Goal: Information Seeking & Learning: Learn about a topic

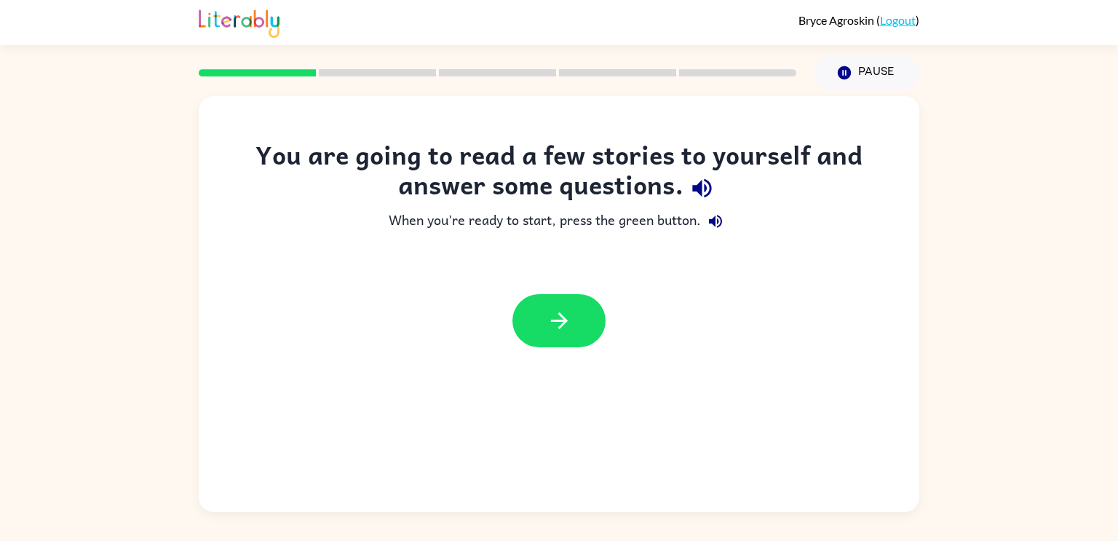
click at [698, 196] on icon "button" at bounding box center [701, 187] width 25 height 25
click at [718, 215] on icon "button" at bounding box center [715, 221] width 17 height 17
click at [593, 321] on button "button" at bounding box center [558, 320] width 93 height 53
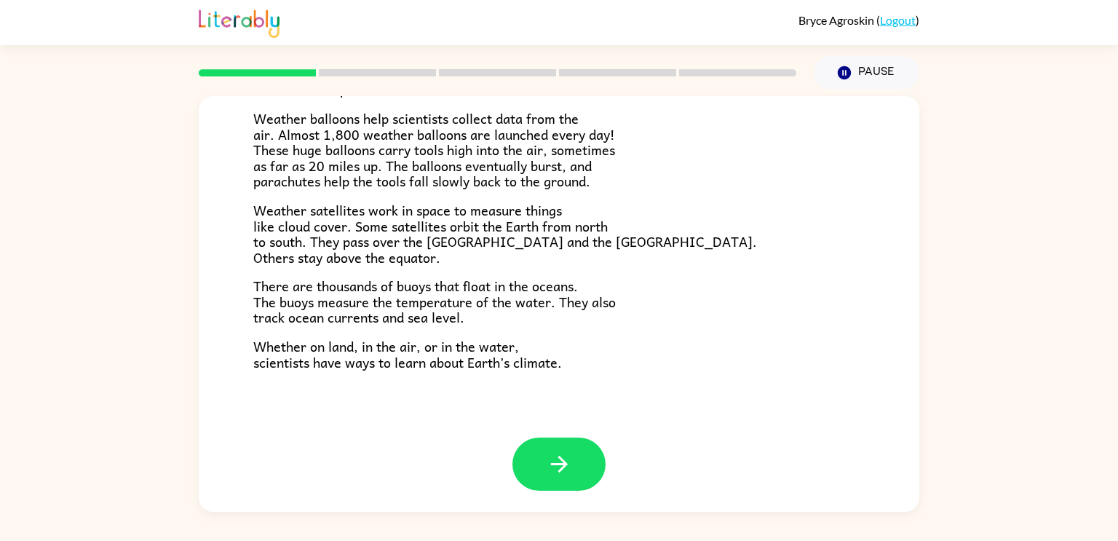
scroll to position [407, 0]
click at [563, 458] on icon "button" at bounding box center [559, 463] width 25 height 25
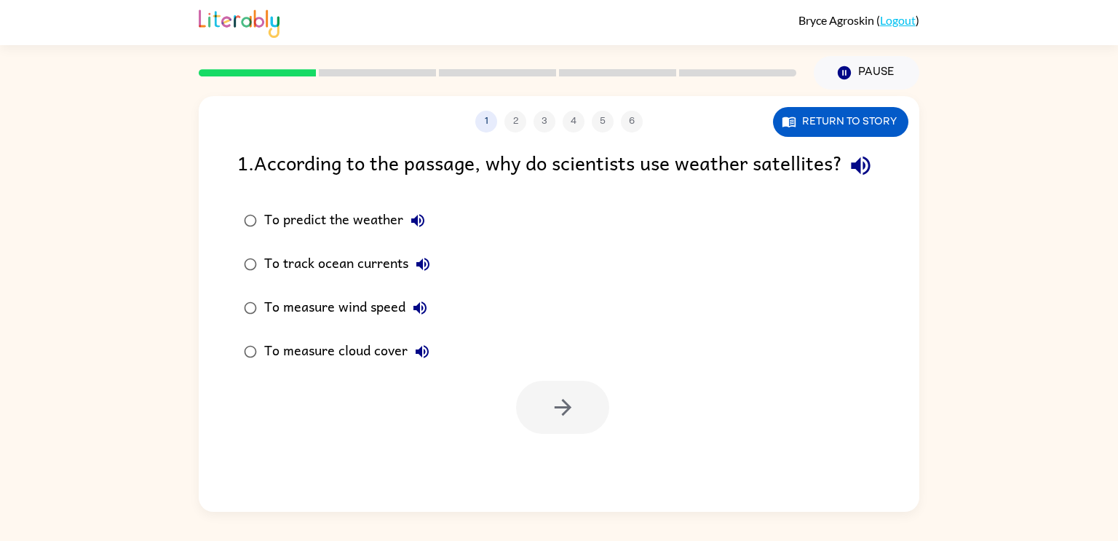
scroll to position [0, 0]
click at [851, 175] on icon "button" at bounding box center [860, 166] width 19 height 19
click at [411, 229] on icon "button" at bounding box center [417, 220] width 17 height 17
click at [315, 235] on div "To predict the weather" at bounding box center [348, 220] width 168 height 29
click at [547, 429] on button "button" at bounding box center [562, 407] width 93 height 53
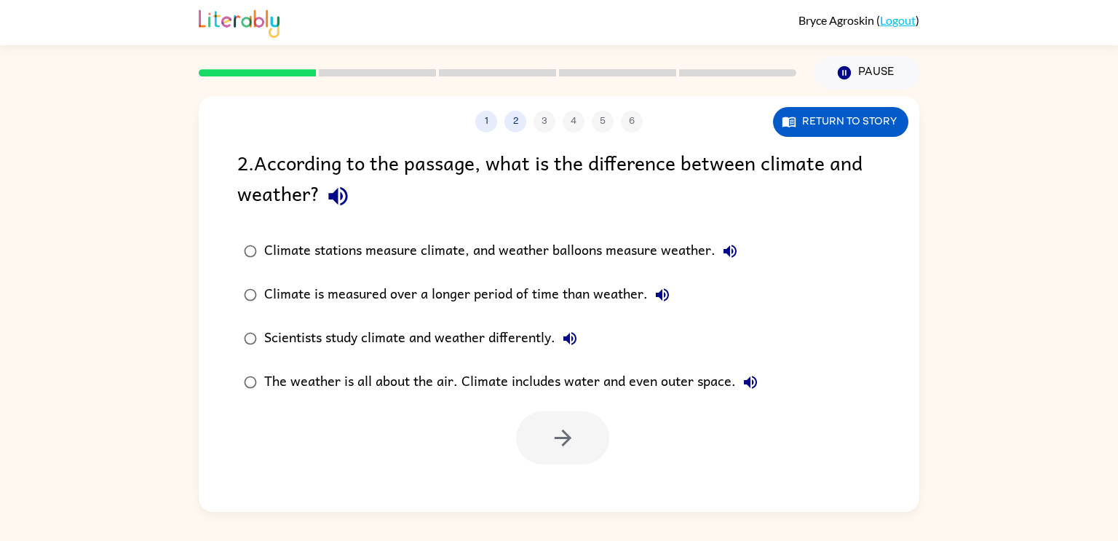
click at [737, 250] on icon "button" at bounding box center [729, 250] width 17 height 17
click at [661, 291] on icon "button" at bounding box center [662, 294] width 17 height 17
click at [574, 335] on icon "button" at bounding box center [569, 338] width 17 height 17
click at [751, 386] on icon "button" at bounding box center [750, 381] width 17 height 17
click at [583, 438] on div at bounding box center [562, 437] width 93 height 53
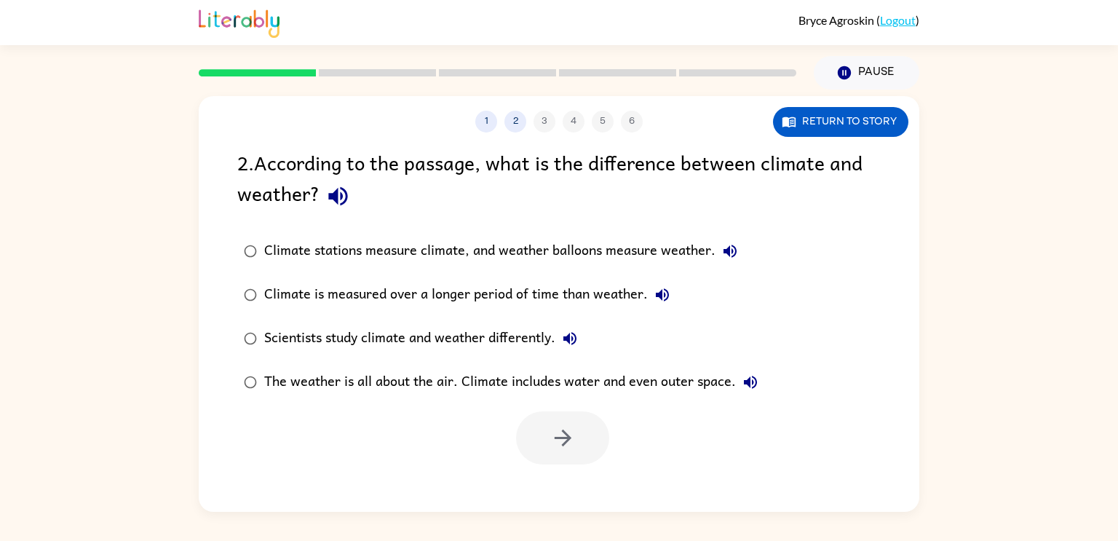
click at [475, 391] on div "The weather is all about the air. Climate includes water and even outer space." at bounding box center [514, 382] width 501 height 29
click at [547, 418] on button "button" at bounding box center [562, 437] width 93 height 53
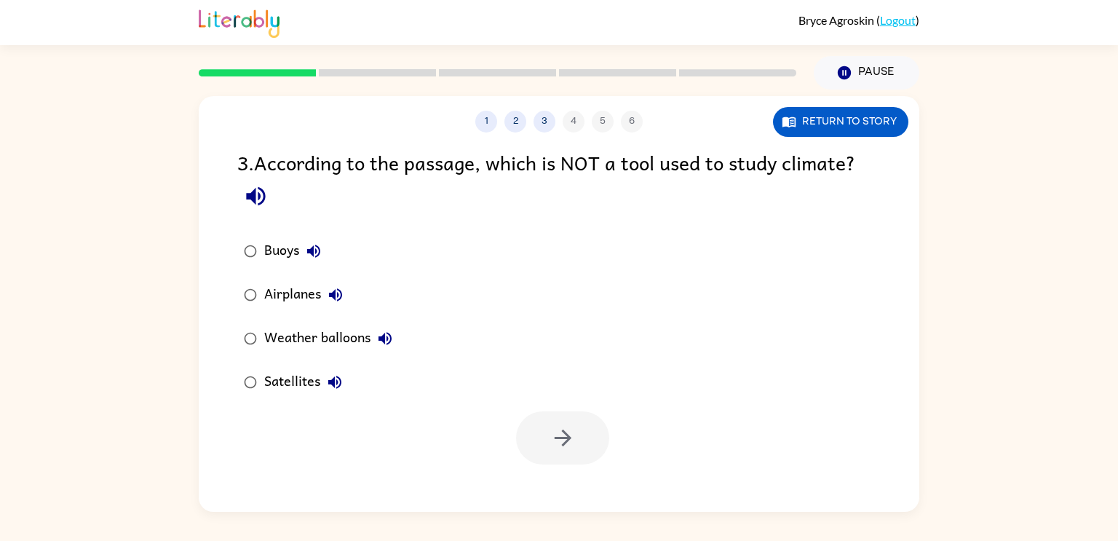
click at [318, 253] on icon "button" at bounding box center [313, 250] width 17 height 17
click at [338, 293] on icon "button" at bounding box center [335, 294] width 17 height 17
click at [387, 335] on icon "button" at bounding box center [384, 338] width 17 height 17
click at [328, 383] on icon "button" at bounding box center [334, 381] width 17 height 17
click at [555, 451] on icon "button" at bounding box center [562, 437] width 25 height 25
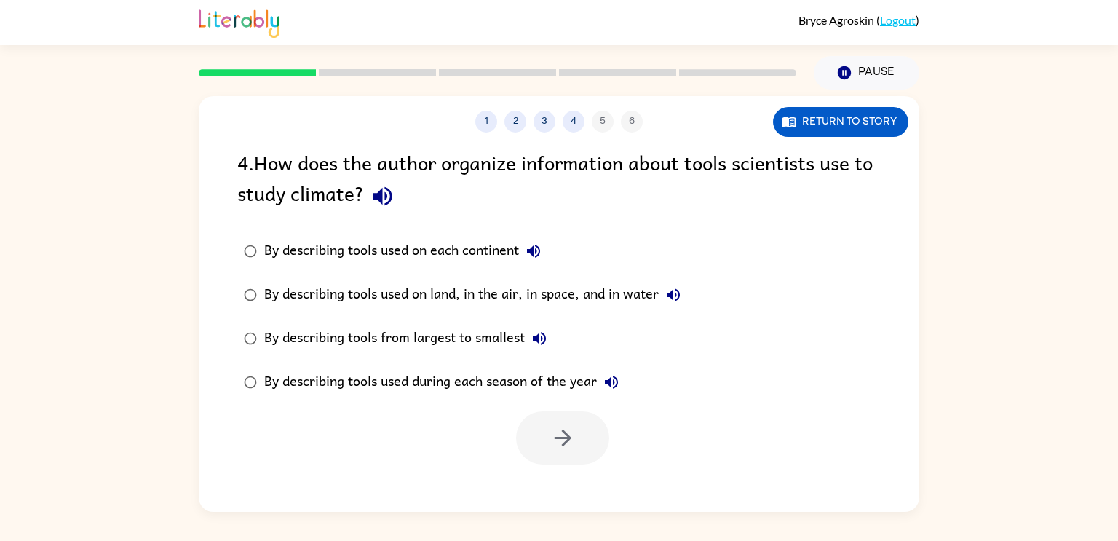
click at [389, 207] on icon "button" at bounding box center [382, 195] width 25 height 25
click at [398, 195] on button "button" at bounding box center [382, 196] width 37 height 37
click at [530, 240] on button "By describing tools used on each continent" at bounding box center [533, 251] width 29 height 29
click at [688, 298] on button "By describing tools used on land, in the air, in space, and in water" at bounding box center [673, 294] width 29 height 29
click at [548, 341] on icon "button" at bounding box center [539, 338] width 17 height 17
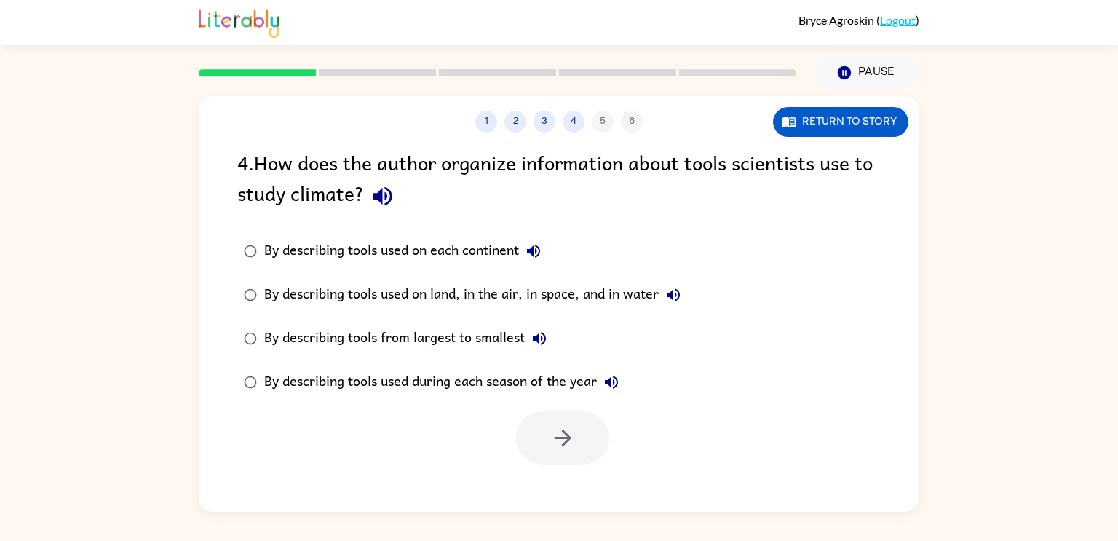
click at [614, 381] on icon "button" at bounding box center [611, 381] width 17 height 17
click at [574, 435] on div at bounding box center [562, 437] width 93 height 53
click at [473, 392] on div "By describing tools used during each season of the year" at bounding box center [445, 382] width 362 height 29
click at [534, 427] on button "button" at bounding box center [562, 437] width 93 height 53
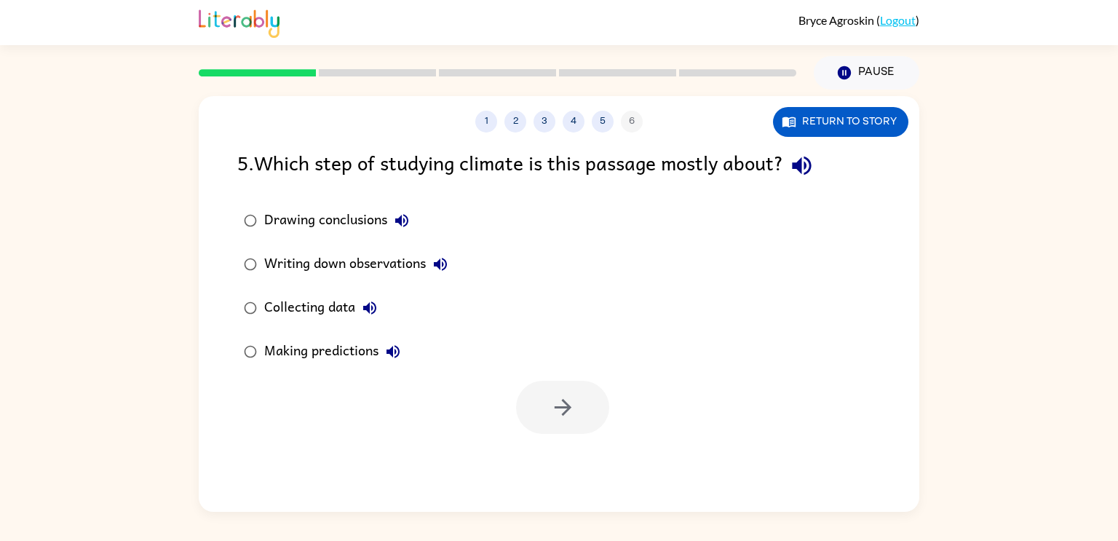
click at [804, 158] on icon "button" at bounding box center [801, 165] width 25 height 25
click at [411, 218] on icon "button" at bounding box center [401, 220] width 17 height 17
click at [448, 261] on icon "button" at bounding box center [440, 264] width 17 height 17
click at [315, 299] on div "Collecting data" at bounding box center [324, 307] width 120 height 29
click at [567, 422] on button "button" at bounding box center [562, 407] width 93 height 53
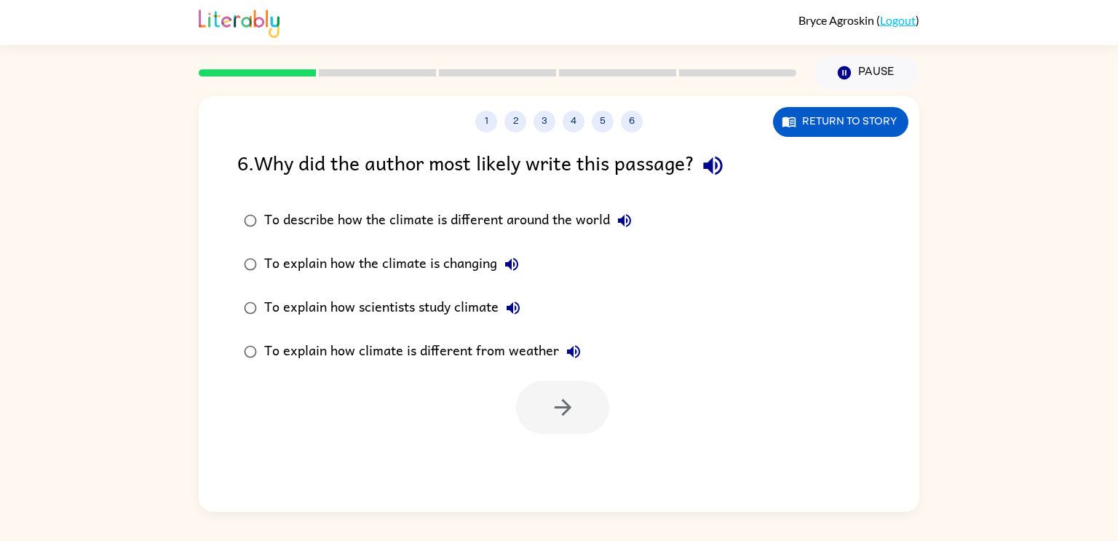
click at [621, 219] on icon "button" at bounding box center [624, 220] width 13 height 13
click at [512, 265] on icon "button" at bounding box center [511, 264] width 17 height 17
click at [518, 306] on icon "button" at bounding box center [512, 307] width 17 height 17
click at [328, 305] on div "To explain how scientists study climate" at bounding box center [396, 307] width 264 height 29
click at [569, 352] on icon "button" at bounding box center [573, 351] width 13 height 13
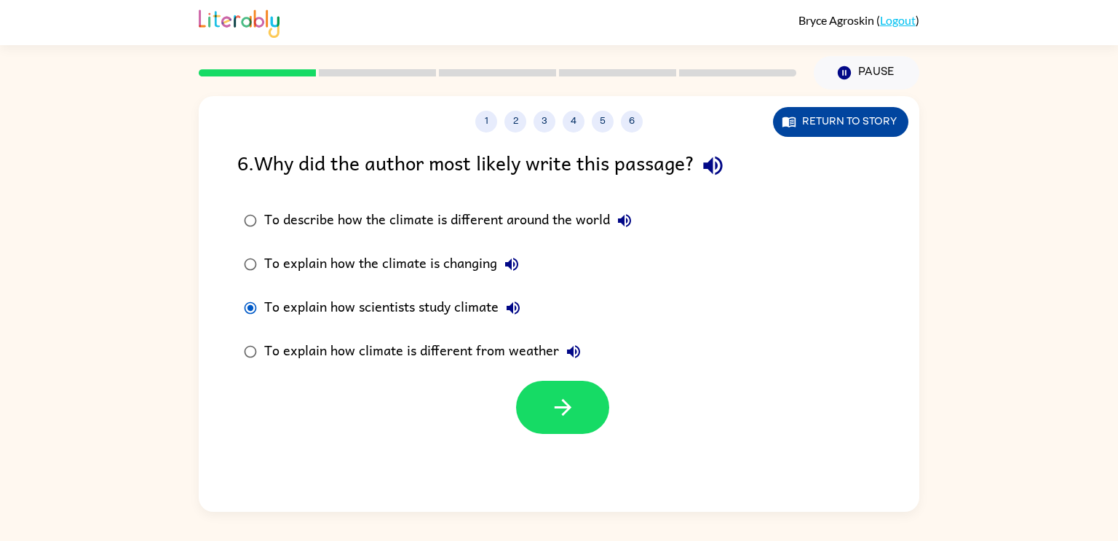
click at [820, 128] on button "Return to story" at bounding box center [840, 122] width 135 height 30
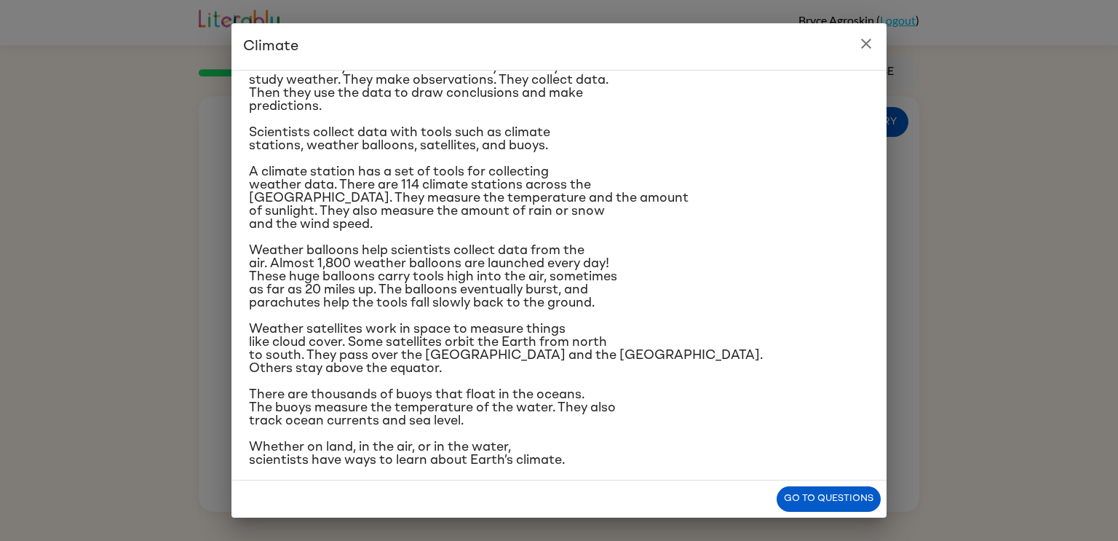
scroll to position [137, 0]
click at [826, 503] on button "Go to questions" at bounding box center [829, 498] width 104 height 25
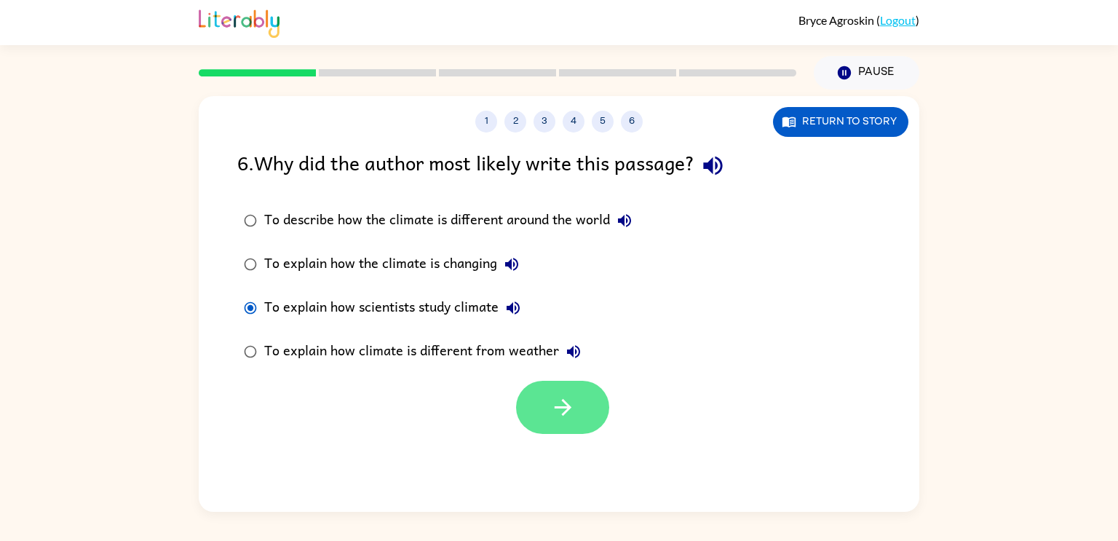
click at [581, 413] on button "button" at bounding box center [562, 407] width 93 height 53
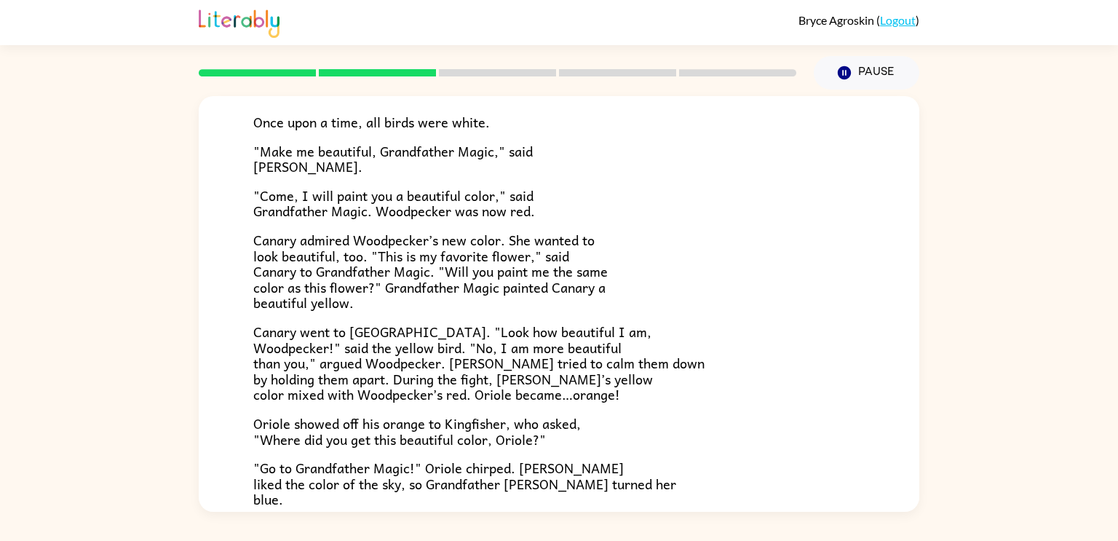
scroll to position [376, 0]
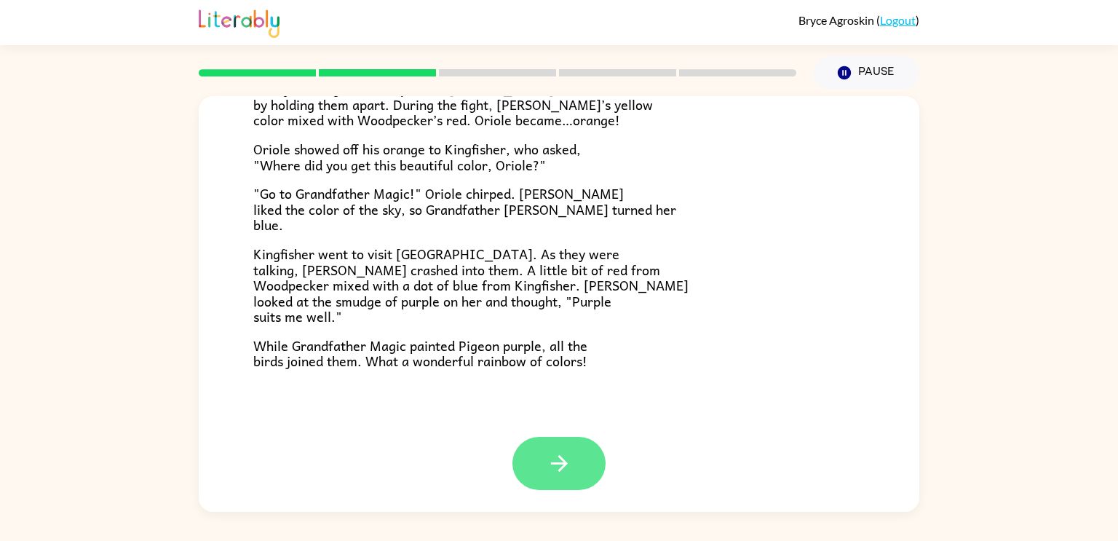
click at [560, 463] on icon "button" at bounding box center [558, 463] width 17 height 17
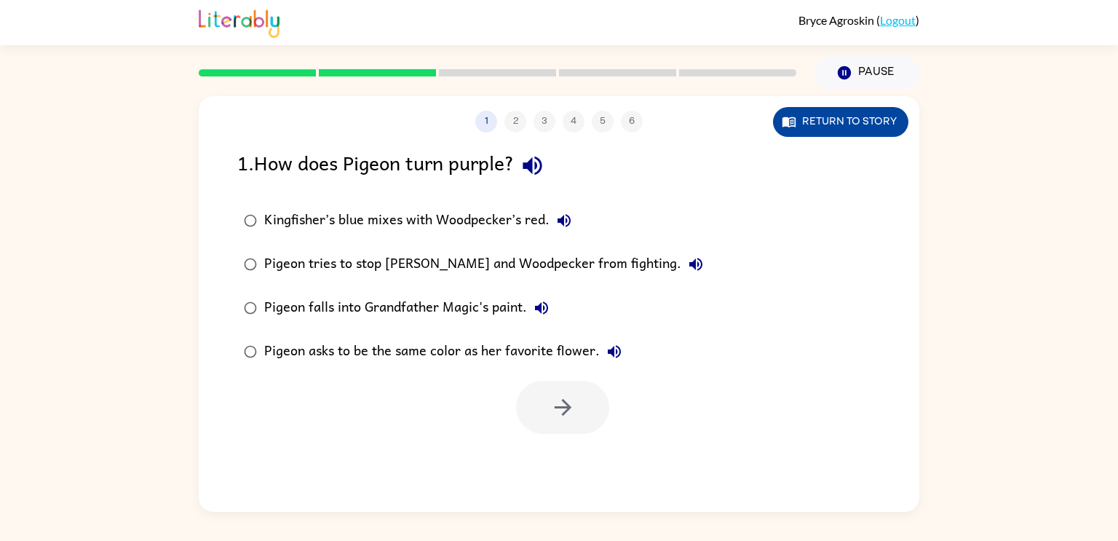
click at [807, 119] on button "Return to story" at bounding box center [840, 122] width 135 height 30
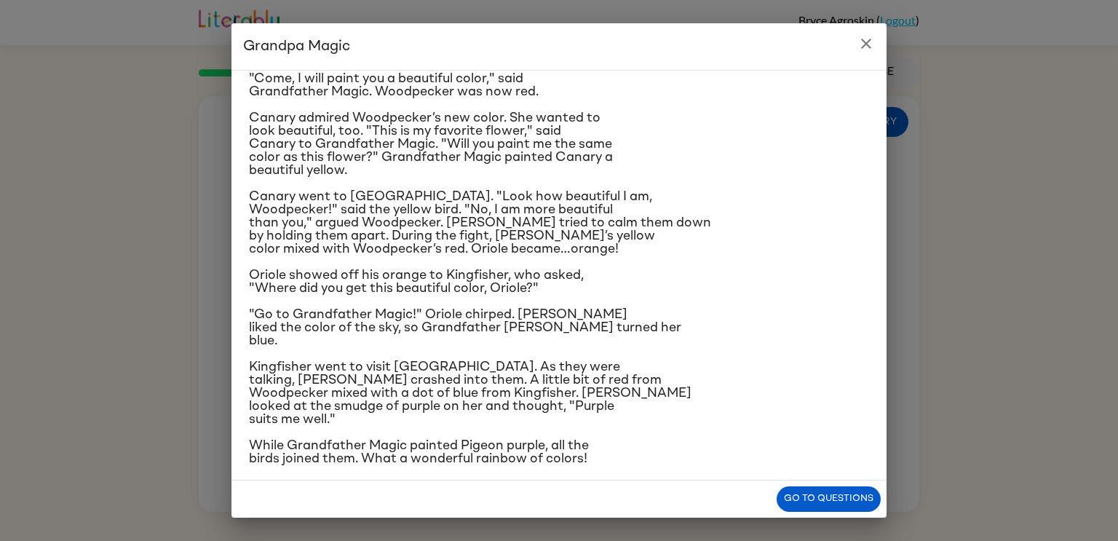
scroll to position [112, 0]
click at [817, 497] on button "Go to questions" at bounding box center [829, 498] width 104 height 25
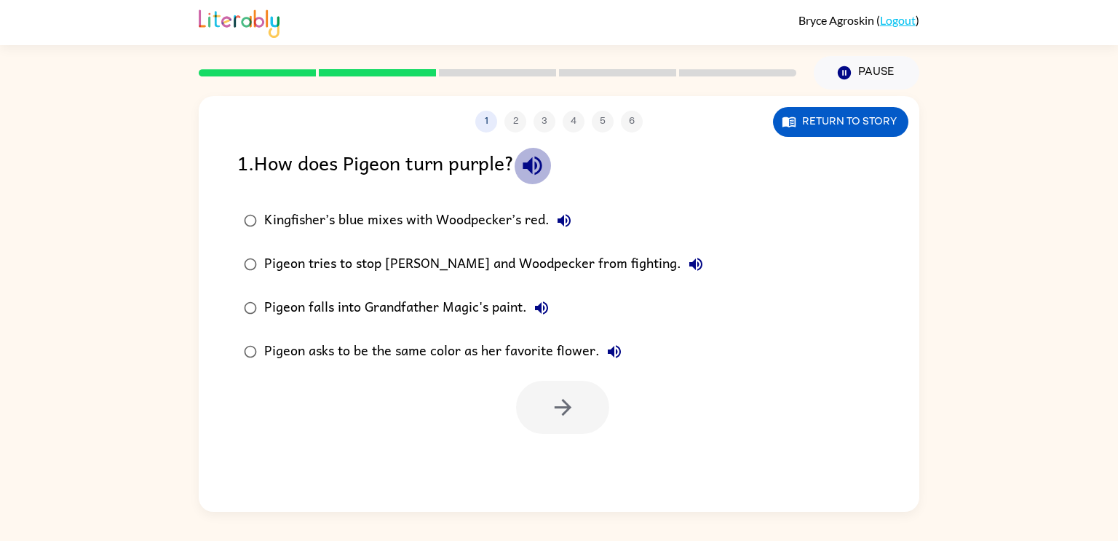
click at [544, 168] on icon "button" at bounding box center [532, 165] width 25 height 25
click at [571, 213] on icon "button" at bounding box center [563, 220] width 17 height 17
click at [511, 210] on div "Kingfisher’s blue mixes with Woodpecker’s red." at bounding box center [421, 220] width 314 height 29
click at [687, 264] on icon "button" at bounding box center [695, 264] width 17 height 17
click at [550, 312] on icon "button" at bounding box center [541, 307] width 17 height 17
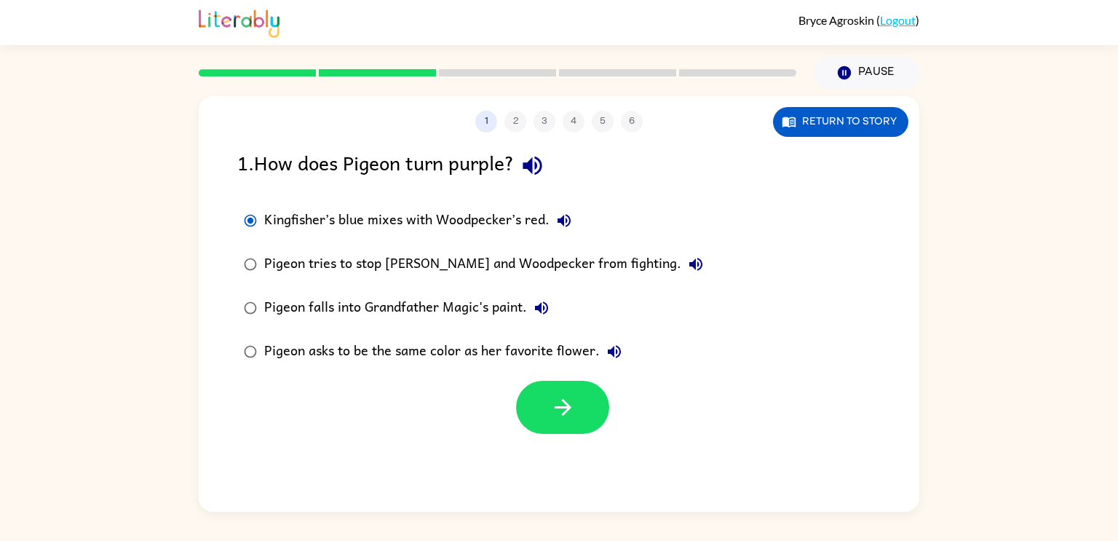
click at [610, 344] on icon "button" at bounding box center [614, 351] width 17 height 17
click at [576, 382] on button "button" at bounding box center [562, 407] width 93 height 53
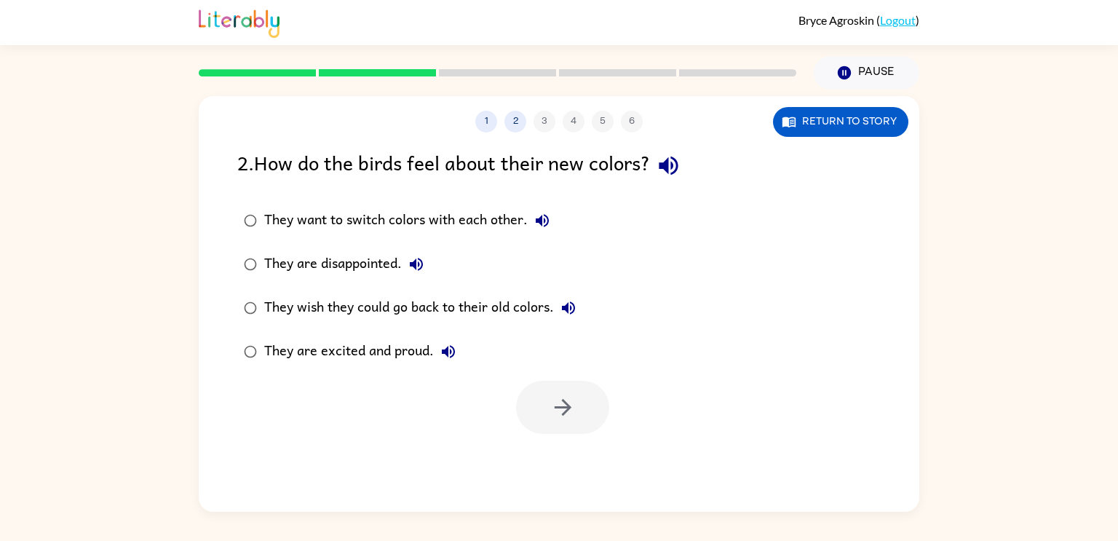
click at [681, 160] on icon "button" at bounding box center [668, 165] width 25 height 25
click at [550, 210] on button "They want to switch colors with each other." at bounding box center [542, 220] width 29 height 29
click at [421, 266] on icon "button" at bounding box center [416, 264] width 17 height 17
click at [564, 303] on icon "button" at bounding box center [568, 307] width 17 height 17
click at [445, 349] on icon "button" at bounding box center [448, 351] width 13 height 13
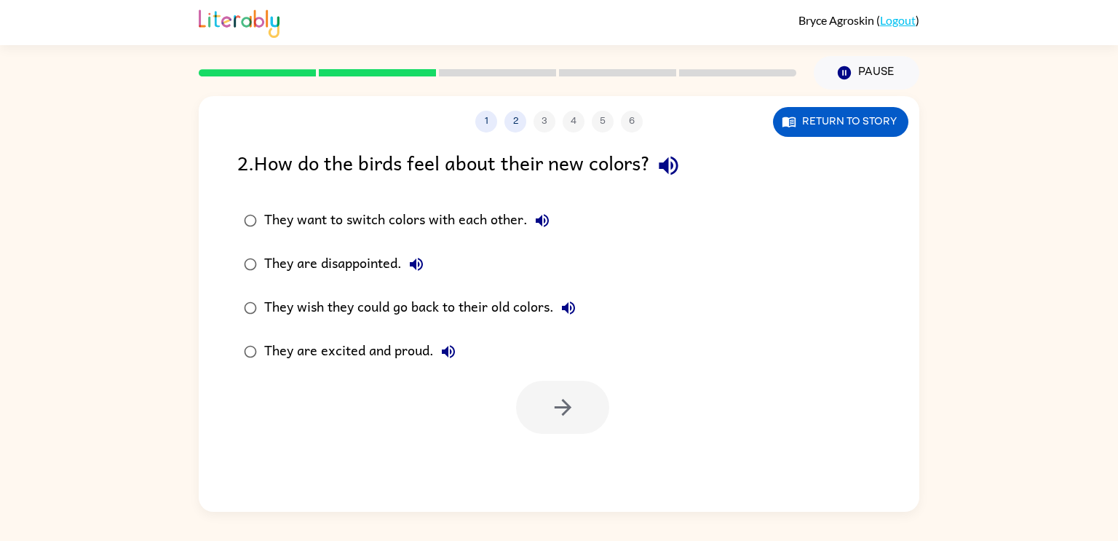
click at [379, 341] on div "They are excited and proud." at bounding box center [363, 351] width 199 height 29
click at [538, 401] on button "button" at bounding box center [562, 407] width 93 height 53
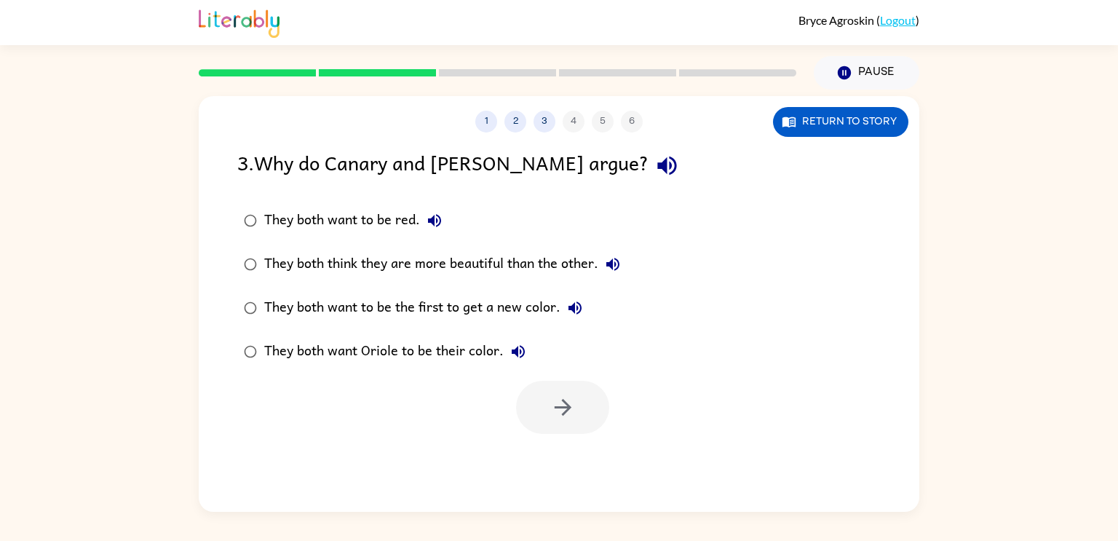
click at [657, 165] on icon "button" at bounding box center [666, 166] width 19 height 19
click at [431, 219] on icon "button" at bounding box center [434, 220] width 13 height 13
click at [616, 260] on icon "button" at bounding box center [612, 264] width 17 height 17
click at [579, 301] on icon "button" at bounding box center [574, 307] width 17 height 17
click at [500, 349] on div "They both want Oriole to be their color." at bounding box center [398, 351] width 269 height 29
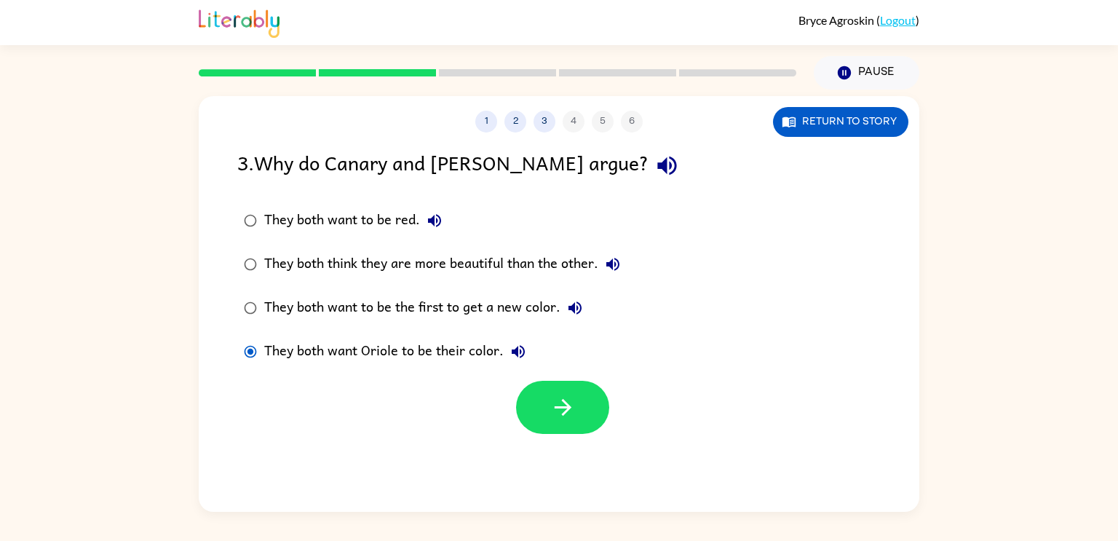
click at [517, 349] on icon "button" at bounding box center [518, 351] width 13 height 13
click at [264, 348] on div "They both want Oriole to be their color." at bounding box center [398, 351] width 269 height 29
click at [292, 349] on div "They both want Oriole to be their color." at bounding box center [398, 351] width 269 height 29
click at [812, 112] on button "Return to story" at bounding box center [840, 122] width 135 height 30
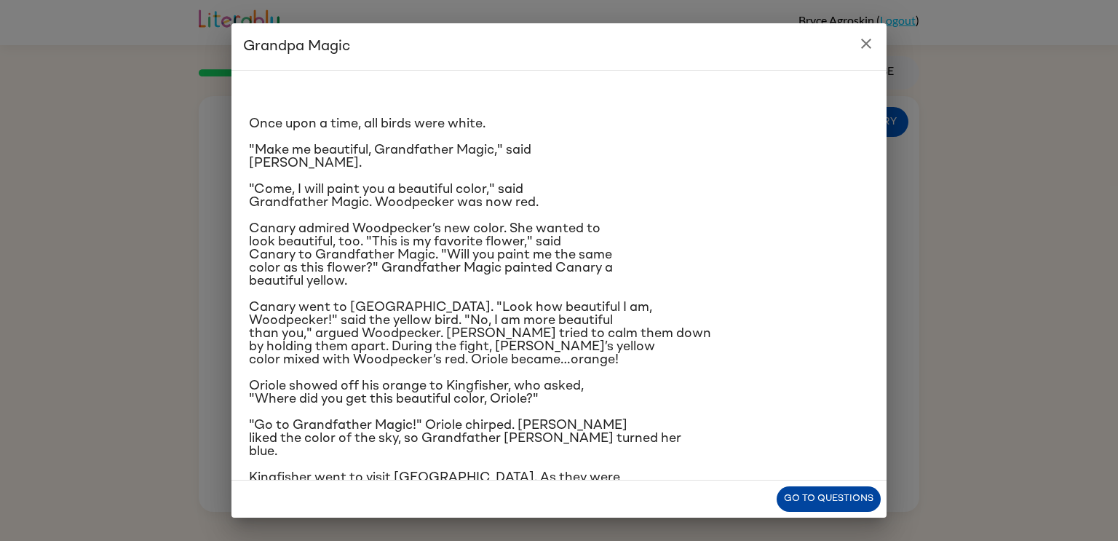
click at [798, 491] on button "Go to questions" at bounding box center [829, 498] width 104 height 25
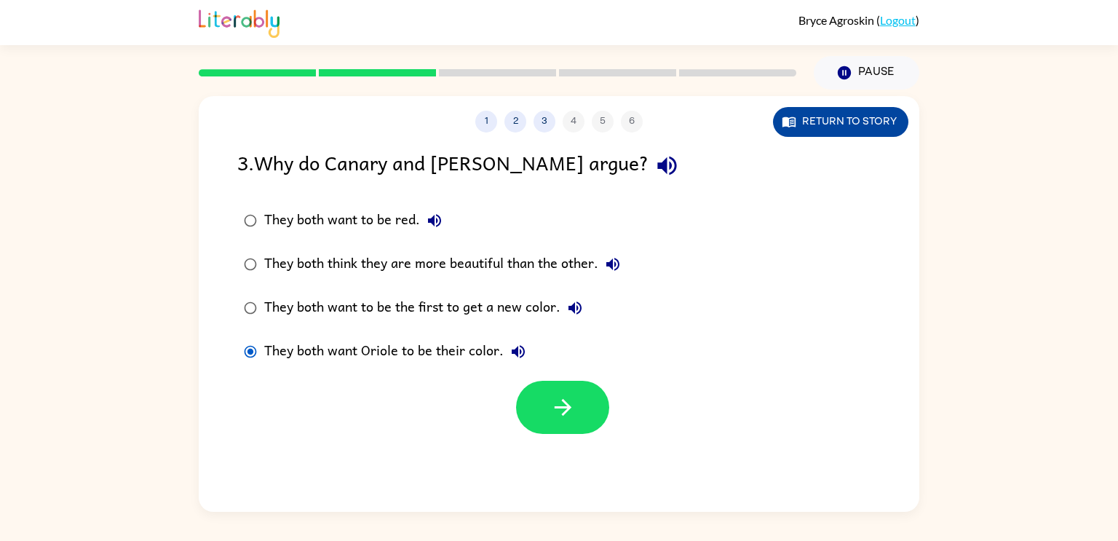
click at [832, 126] on button "Return to story" at bounding box center [840, 122] width 135 height 30
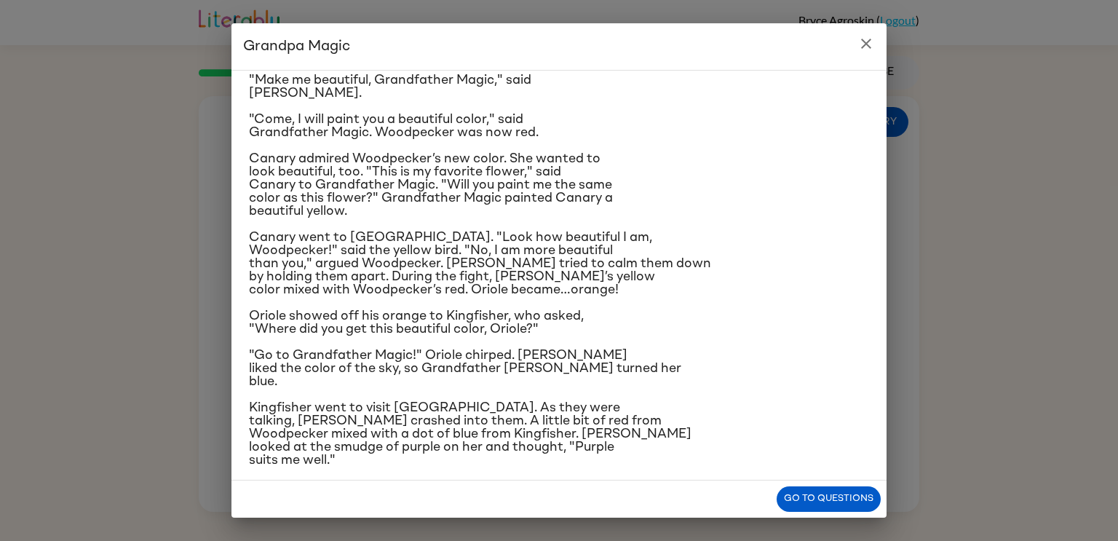
scroll to position [72, 0]
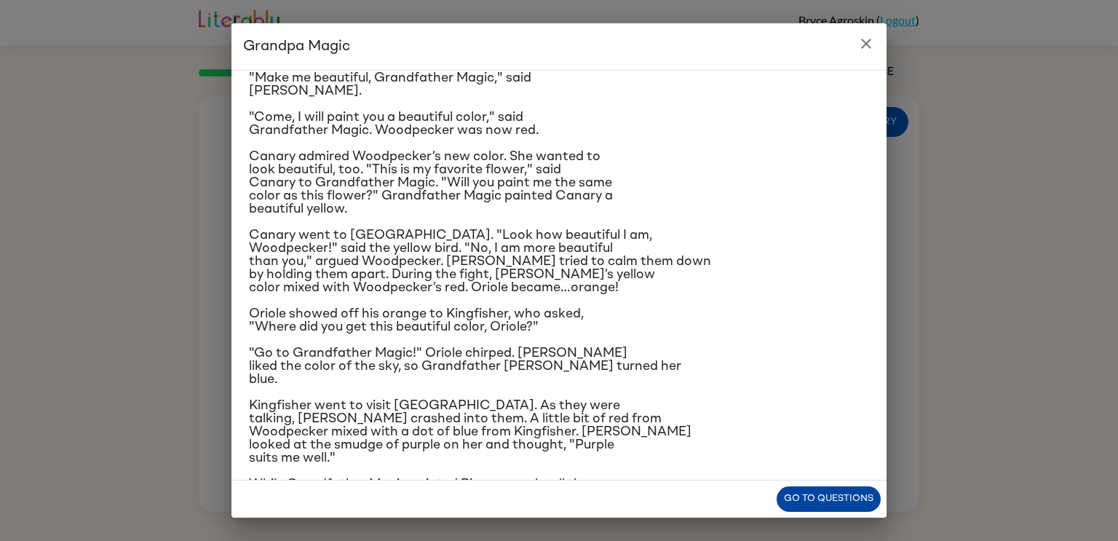
click at [822, 496] on button "Go to questions" at bounding box center [829, 498] width 104 height 25
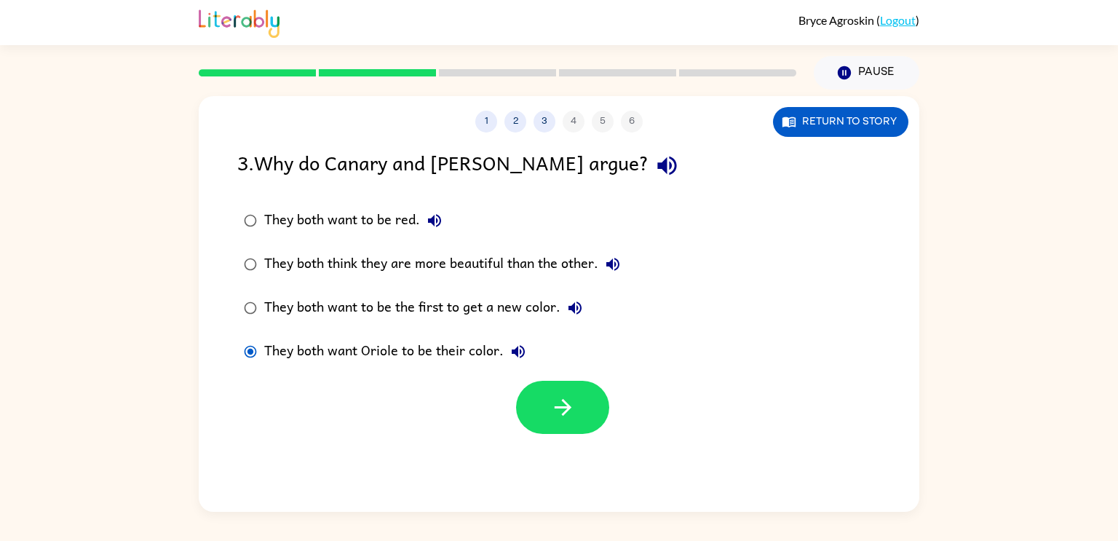
click at [451, 217] on label "They both want to be red." at bounding box center [431, 221] width 405 height 44
click at [589, 404] on button "button" at bounding box center [562, 407] width 93 height 53
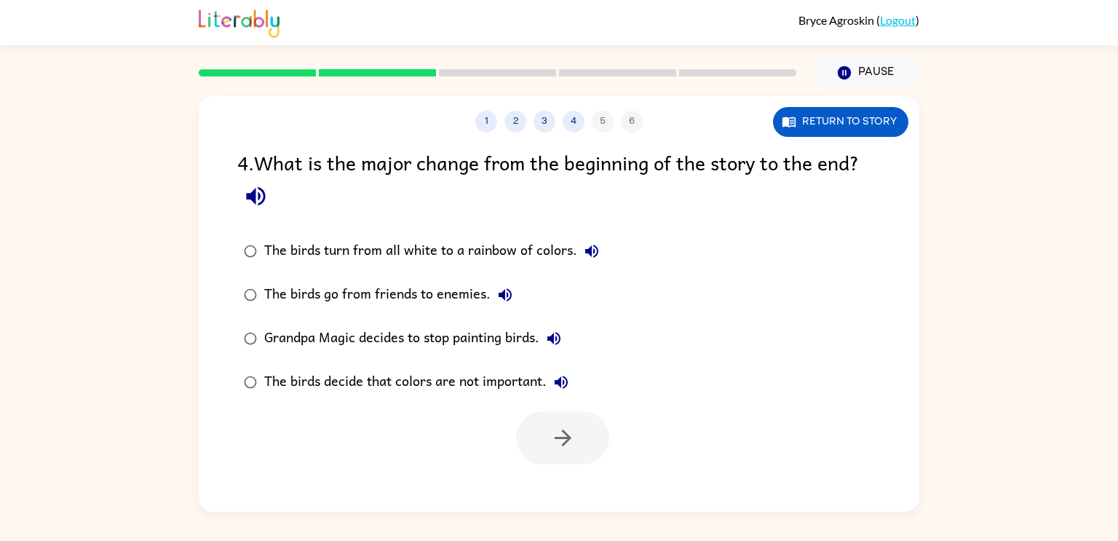
click at [476, 379] on div "The birds decide that colors are not important." at bounding box center [420, 382] width 312 height 29
click at [466, 348] on div "Grandpa Magic decides to stop painting birds." at bounding box center [416, 338] width 304 height 29
click at [237, 208] on div "4 . What is the major change from the beginning of the story to the end?" at bounding box center [559, 181] width 644 height 68
click at [258, 196] on icon "button" at bounding box center [255, 196] width 19 height 19
click at [595, 250] on icon "button" at bounding box center [591, 250] width 17 height 17
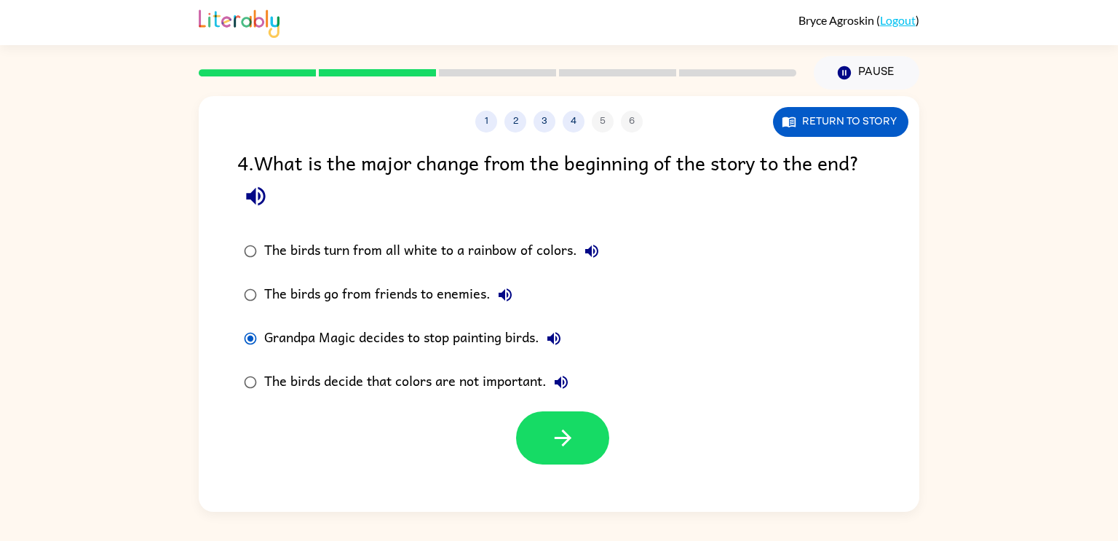
click at [510, 289] on icon "button" at bounding box center [504, 294] width 17 height 17
click at [555, 336] on icon "button" at bounding box center [553, 338] width 13 height 13
click at [561, 381] on icon "button" at bounding box center [561, 382] width 13 height 13
click at [461, 250] on div "The birds turn from all white to a rainbow of colors." at bounding box center [435, 251] width 342 height 29
click at [579, 460] on button "button" at bounding box center [562, 437] width 93 height 53
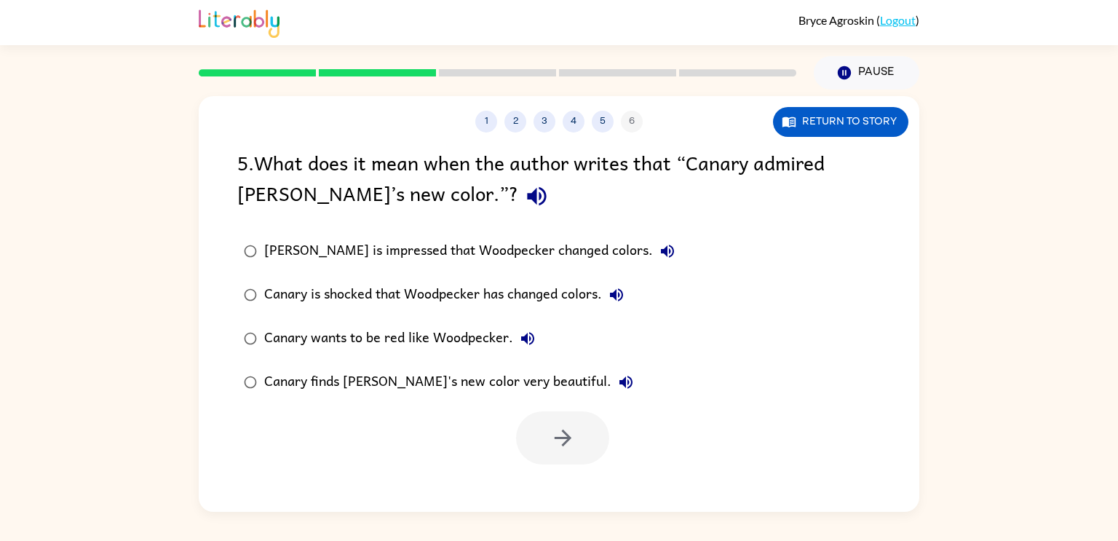
click at [579, 457] on div at bounding box center [562, 437] width 93 height 53
click at [577, 455] on div at bounding box center [562, 437] width 93 height 53
click at [544, 245] on div "[PERSON_NAME] is impressed that Woodpecker changed colors." at bounding box center [473, 251] width 418 height 29
click at [661, 248] on icon "button" at bounding box center [667, 251] width 13 height 13
click at [619, 294] on icon "button" at bounding box center [616, 294] width 17 height 17
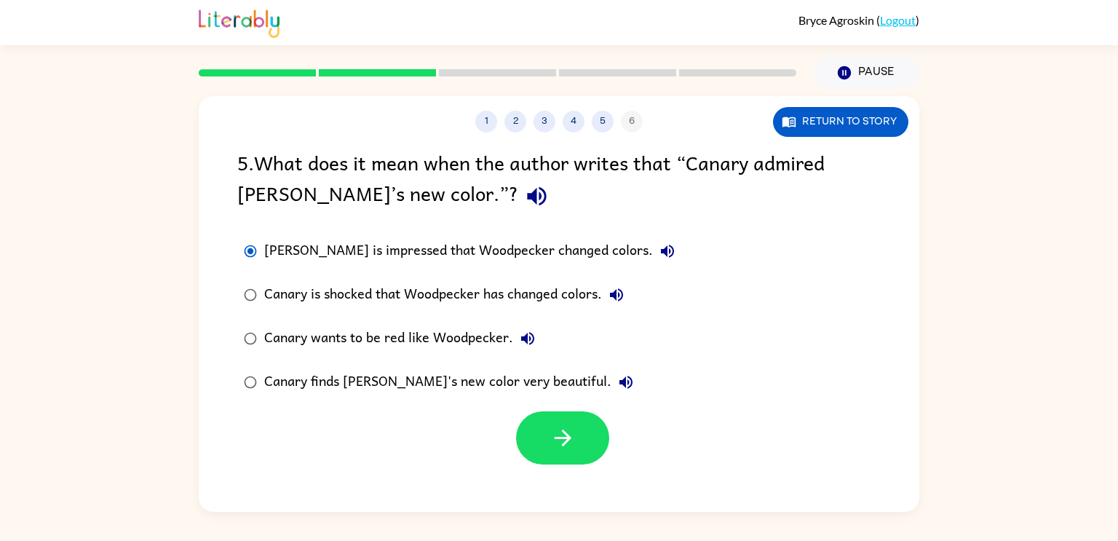
click at [527, 193] on icon "button" at bounding box center [536, 196] width 19 height 19
click at [661, 249] on icon "button" at bounding box center [667, 251] width 13 height 13
click at [659, 257] on icon "button" at bounding box center [667, 250] width 17 height 17
click at [622, 296] on icon "button" at bounding box center [616, 294] width 13 height 13
click at [524, 341] on icon "button" at bounding box center [527, 338] width 13 height 13
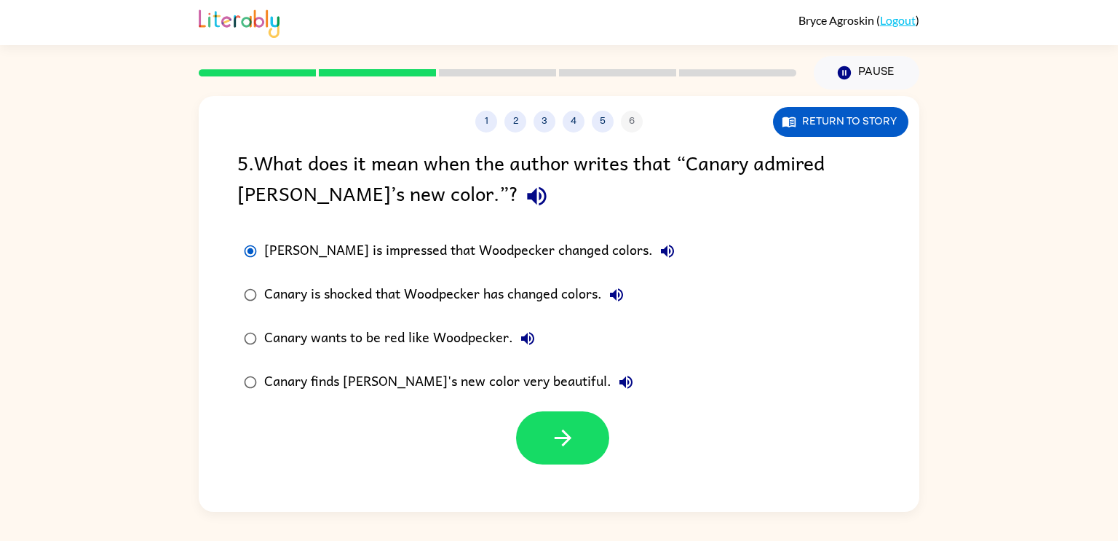
click at [524, 336] on icon "button" at bounding box center [527, 338] width 17 height 17
click at [502, 341] on div "Canary wants to be red like Woodpecker." at bounding box center [403, 338] width 278 height 29
click at [560, 438] on icon "button" at bounding box center [562, 437] width 17 height 17
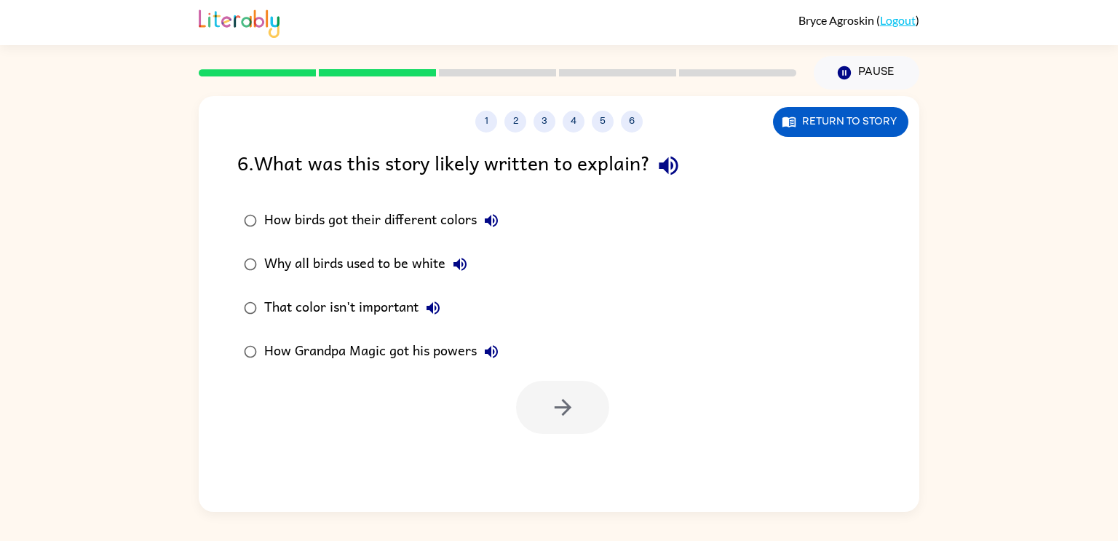
click at [677, 170] on icon "button" at bounding box center [668, 165] width 25 height 25
click at [488, 211] on button "How birds got their different colors" at bounding box center [491, 220] width 29 height 29
click at [464, 258] on icon "button" at bounding box center [459, 264] width 17 height 17
click at [438, 302] on icon "button" at bounding box center [432, 307] width 17 height 17
click at [363, 312] on div "That color isn't important" at bounding box center [355, 307] width 183 height 29
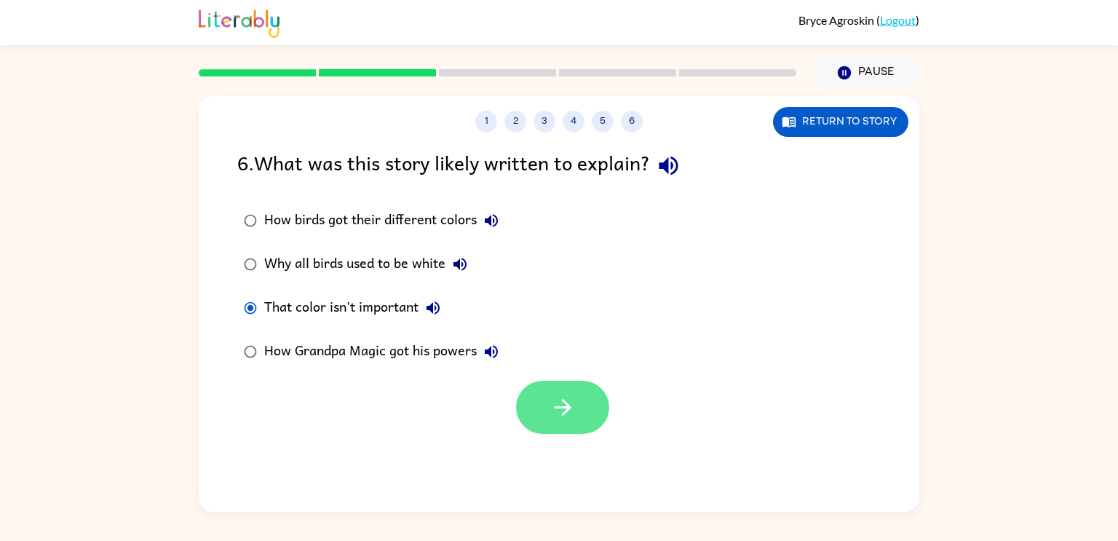
click at [566, 397] on icon "button" at bounding box center [562, 407] width 25 height 25
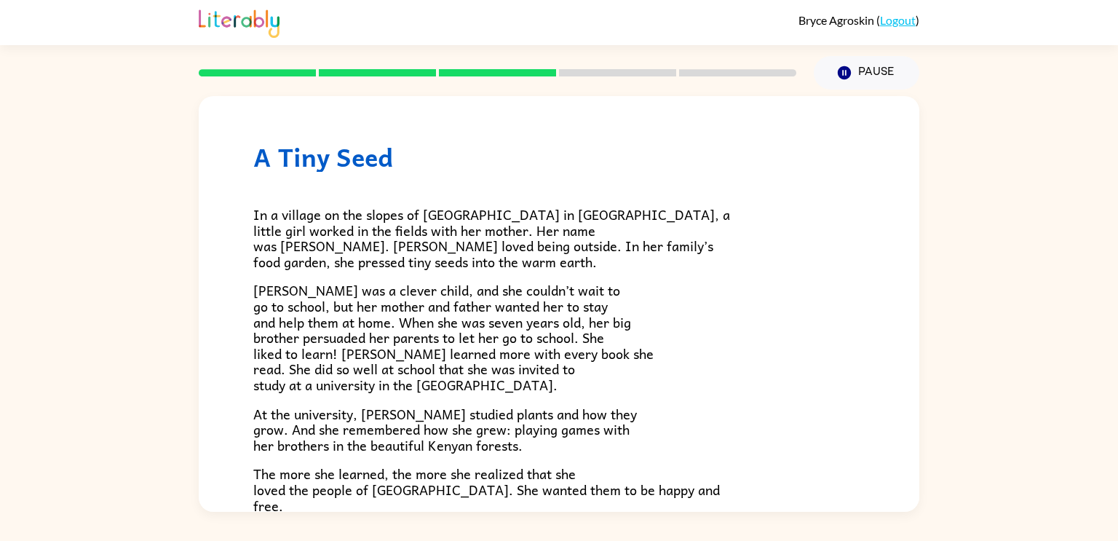
scroll to position [409, 0]
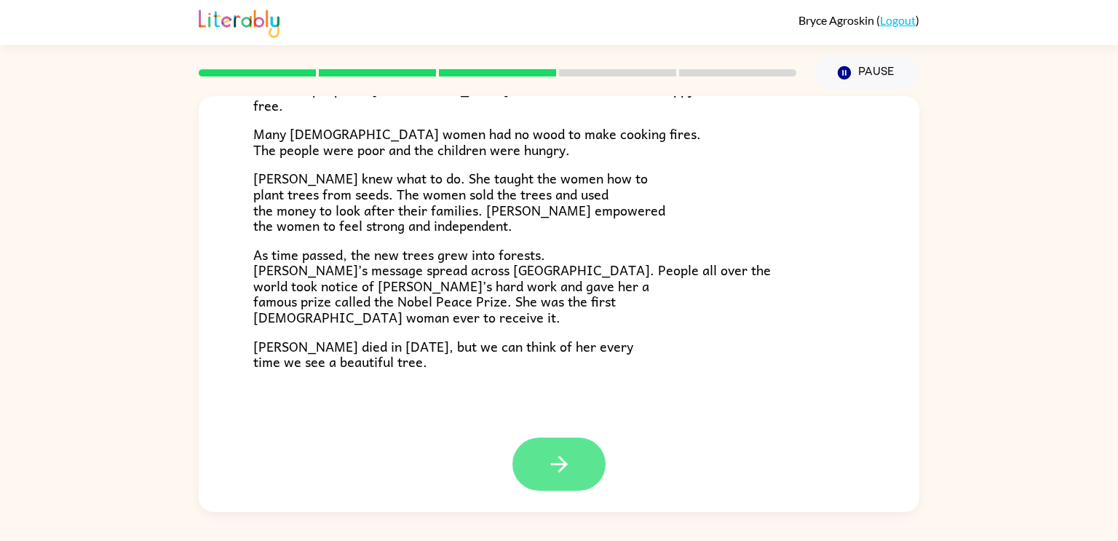
click at [550, 461] on icon "button" at bounding box center [559, 463] width 25 height 25
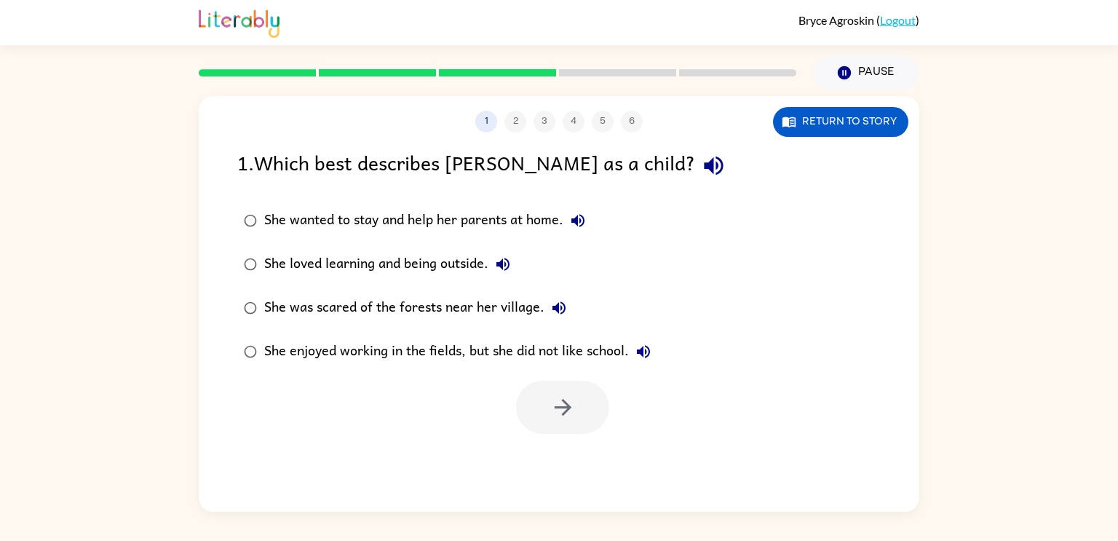
scroll to position [0, 0]
click at [701, 157] on icon "button" at bounding box center [713, 165] width 25 height 25
click at [865, 115] on button "Return to story" at bounding box center [840, 122] width 135 height 30
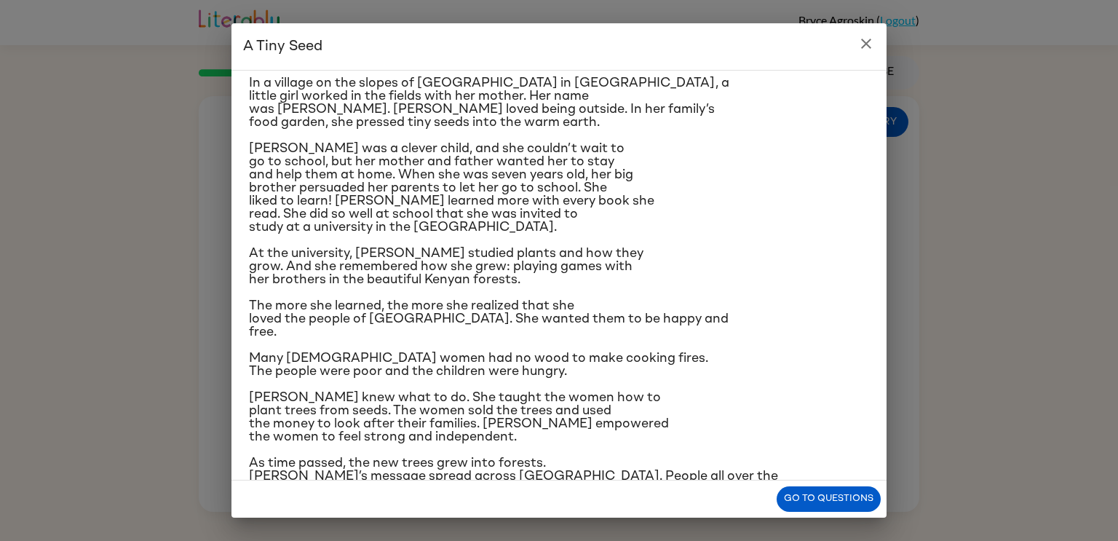
scroll to position [41, 0]
click at [795, 502] on button "Go to questions" at bounding box center [829, 498] width 104 height 25
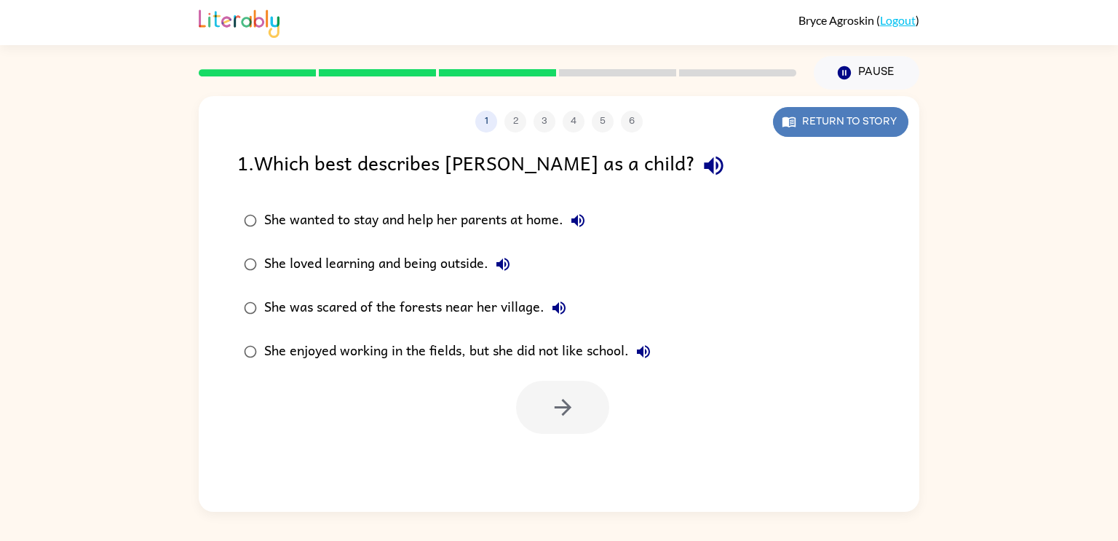
click at [787, 130] on button "Return to story" at bounding box center [840, 122] width 135 height 30
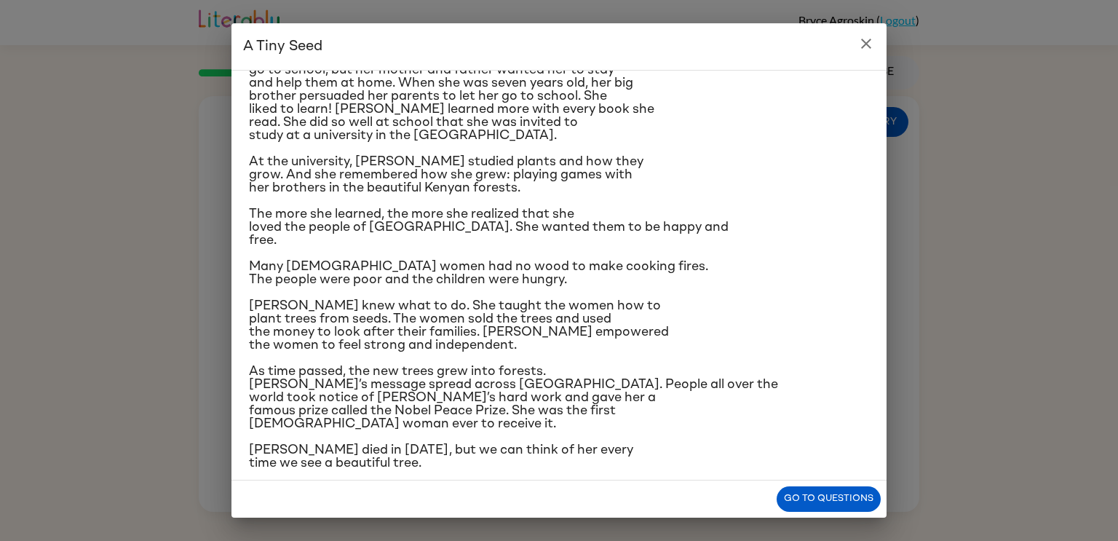
scroll to position [137, 0]
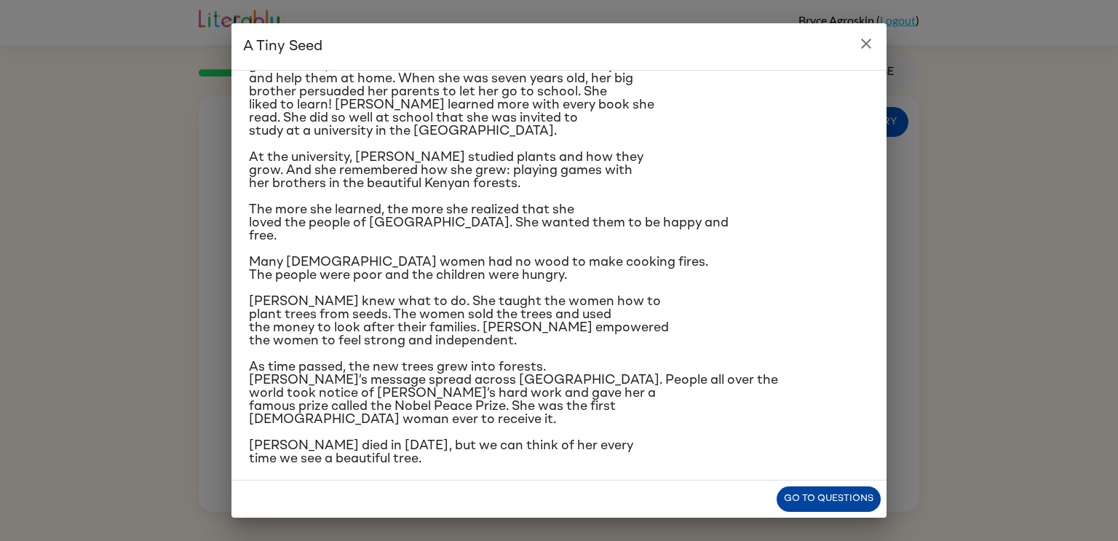
click at [856, 494] on button "Go to questions" at bounding box center [829, 498] width 104 height 25
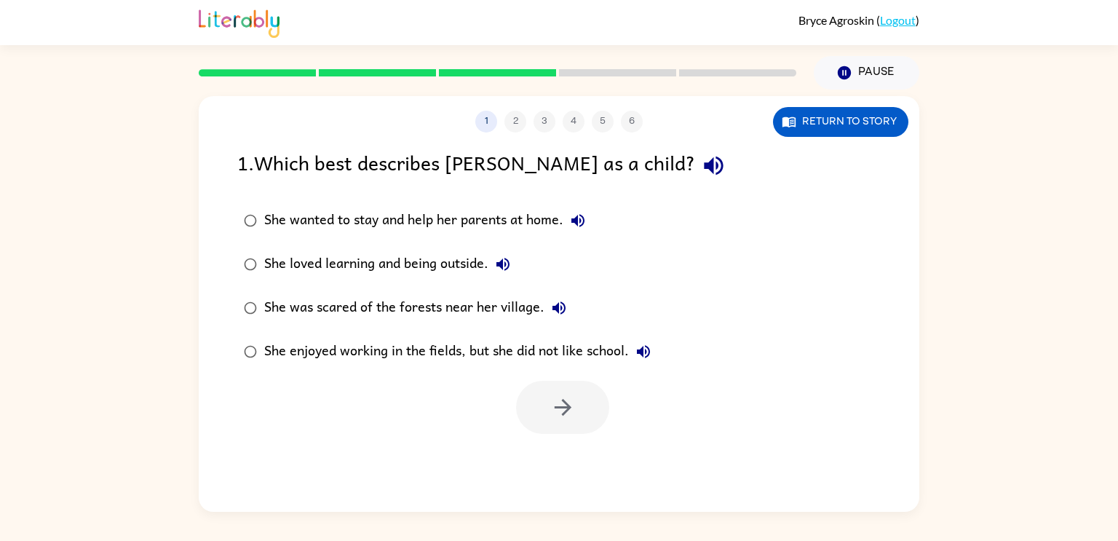
click at [701, 166] on icon "button" at bounding box center [713, 165] width 25 height 25
click at [585, 217] on icon "button" at bounding box center [577, 220] width 13 height 13
click at [502, 265] on icon "button" at bounding box center [502, 264] width 13 height 13
click at [553, 306] on icon "button" at bounding box center [559, 307] width 13 height 13
click at [642, 352] on icon "button" at bounding box center [643, 351] width 13 height 13
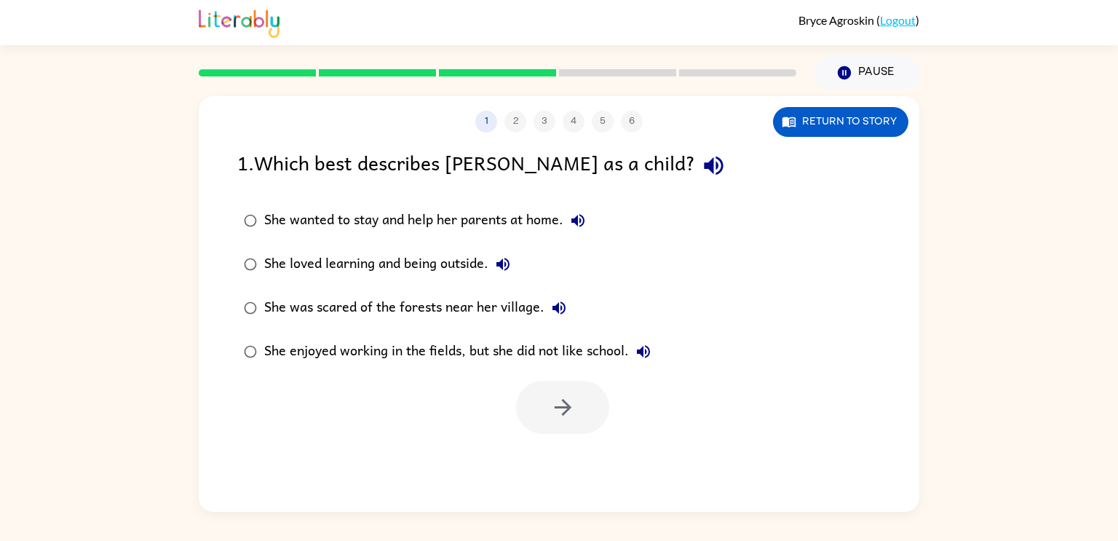
click at [446, 263] on div "She loved learning and being outside." at bounding box center [390, 264] width 253 height 29
click at [561, 408] on icon "button" at bounding box center [562, 407] width 17 height 17
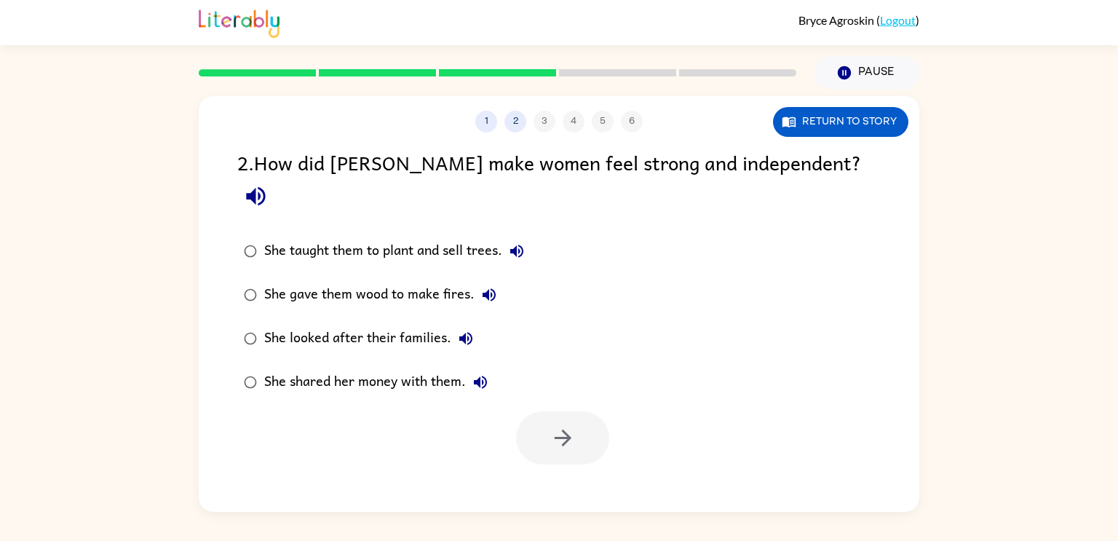
click at [274, 178] on button "button" at bounding box center [255, 196] width 37 height 37
click at [534, 229] on label "She taught them to plant and sell trees." at bounding box center [383, 251] width 309 height 44
click at [505, 237] on div "She taught them to plant and sell trees." at bounding box center [397, 251] width 267 height 29
click at [512, 242] on icon "button" at bounding box center [516, 250] width 17 height 17
click at [490, 286] on icon "button" at bounding box center [488, 294] width 17 height 17
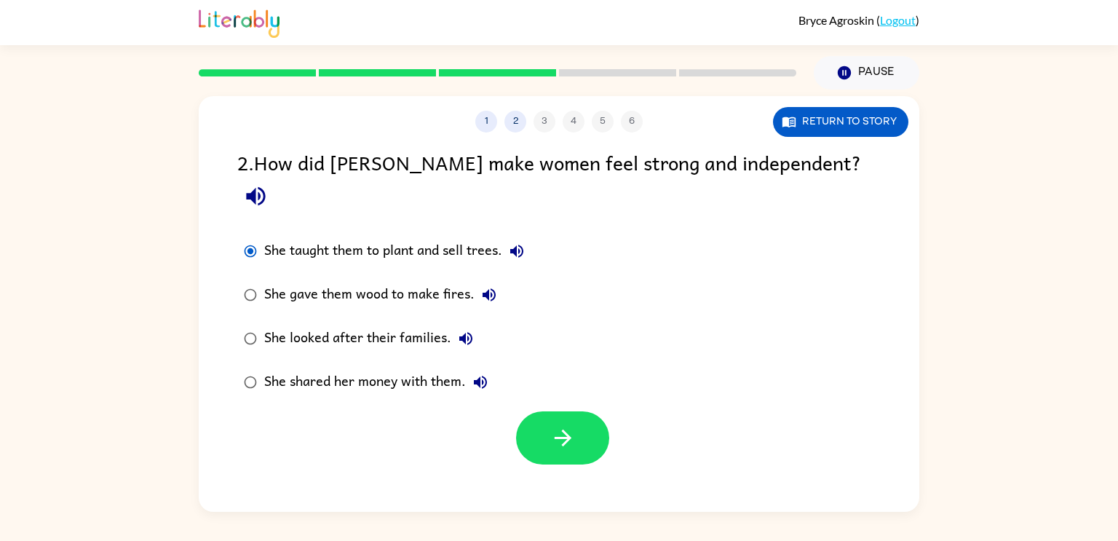
click at [473, 330] on icon "button" at bounding box center [465, 338] width 17 height 17
click at [566, 425] on icon "button" at bounding box center [562, 437] width 25 height 25
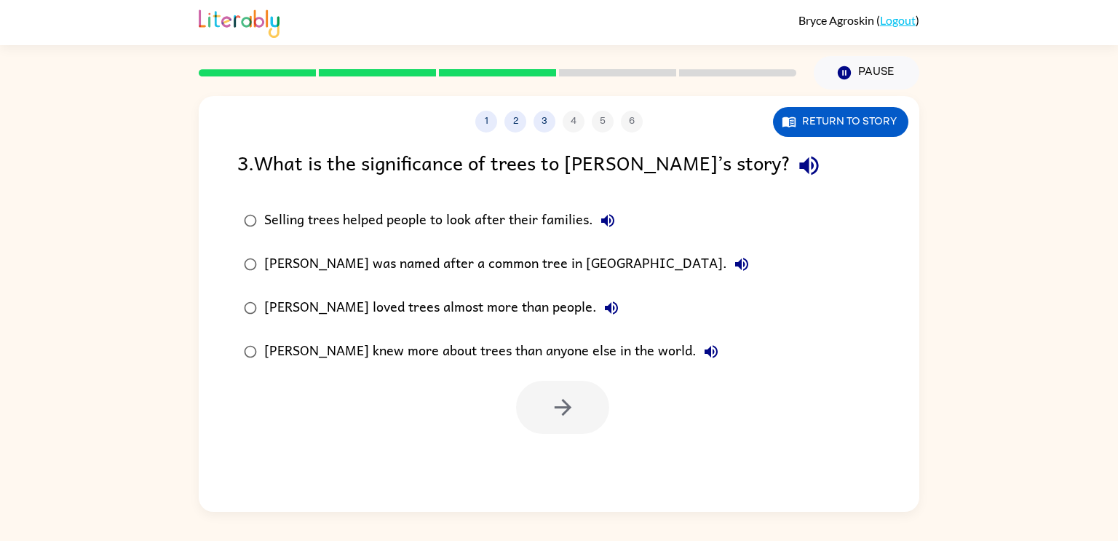
click at [799, 165] on icon "button" at bounding box center [808, 166] width 19 height 19
click at [611, 219] on icon "button" at bounding box center [607, 220] width 17 height 17
click at [733, 257] on icon "button" at bounding box center [741, 264] width 17 height 17
click at [603, 300] on icon "button" at bounding box center [611, 307] width 17 height 17
click at [697, 352] on button "[PERSON_NAME] knew more about trees than anyone else in the world." at bounding box center [711, 351] width 29 height 29
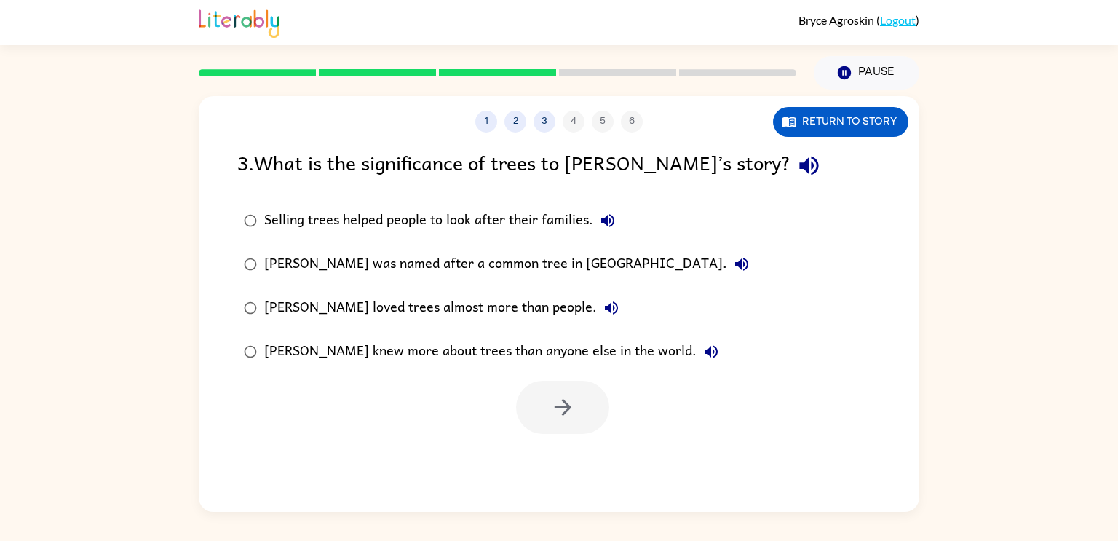
click at [500, 271] on div "[PERSON_NAME] was named after a common tree in [GEOGRAPHIC_DATA]." at bounding box center [510, 264] width 492 height 29
click at [560, 400] on icon "button" at bounding box center [562, 407] width 25 height 25
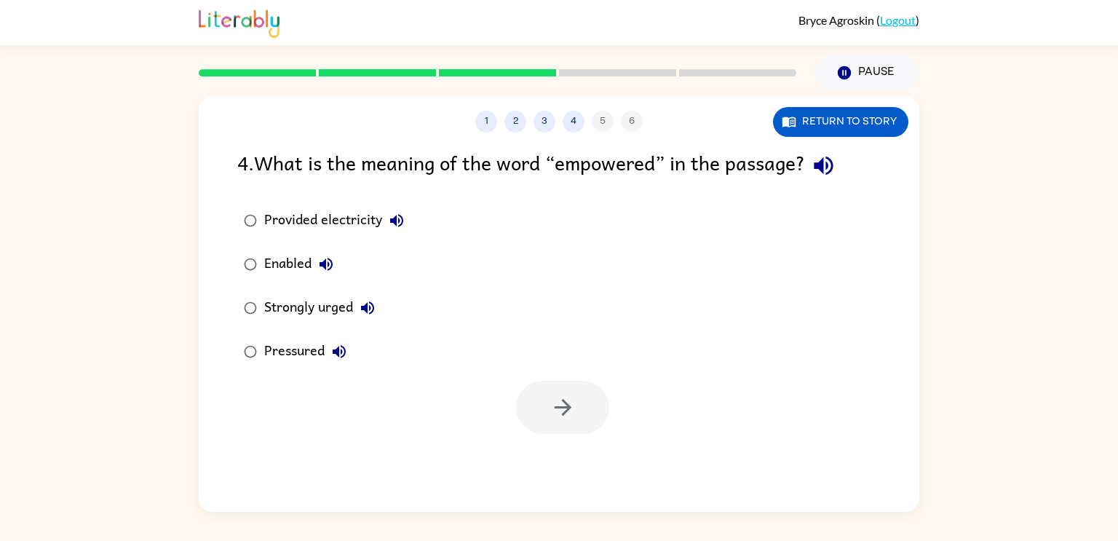
click at [828, 170] on icon "button" at bounding box center [823, 166] width 19 height 19
click at [405, 215] on icon "button" at bounding box center [396, 220] width 17 height 17
click at [397, 215] on icon "button" at bounding box center [396, 220] width 17 height 17
click at [331, 263] on icon "button" at bounding box center [326, 264] width 13 height 13
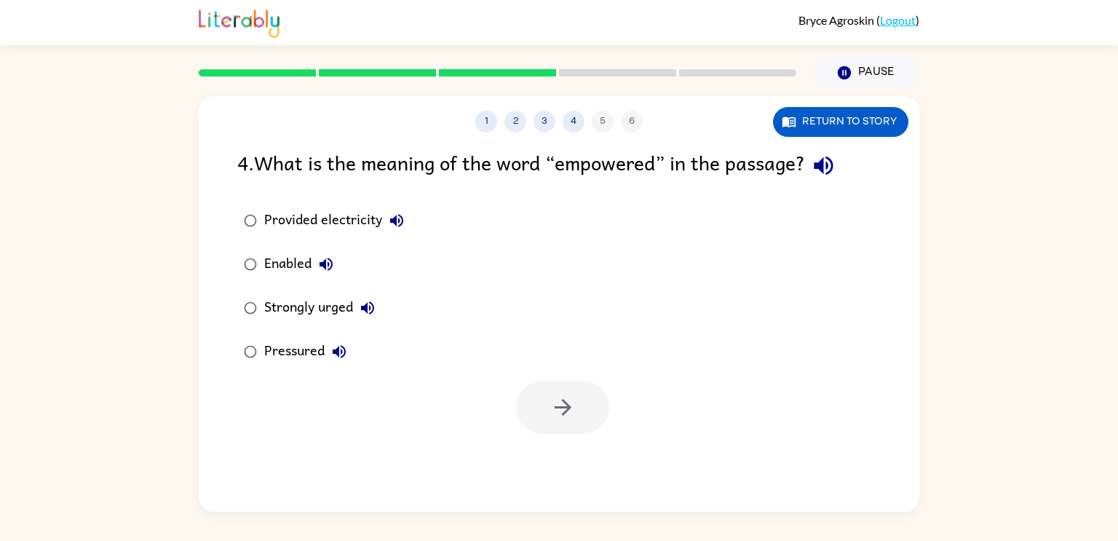
click at [368, 311] on icon "button" at bounding box center [367, 307] width 17 height 17
click at [341, 348] on icon "button" at bounding box center [338, 351] width 17 height 17
click at [310, 346] on div "Pressured" at bounding box center [309, 351] width 90 height 29
click at [563, 411] on icon "button" at bounding box center [562, 407] width 25 height 25
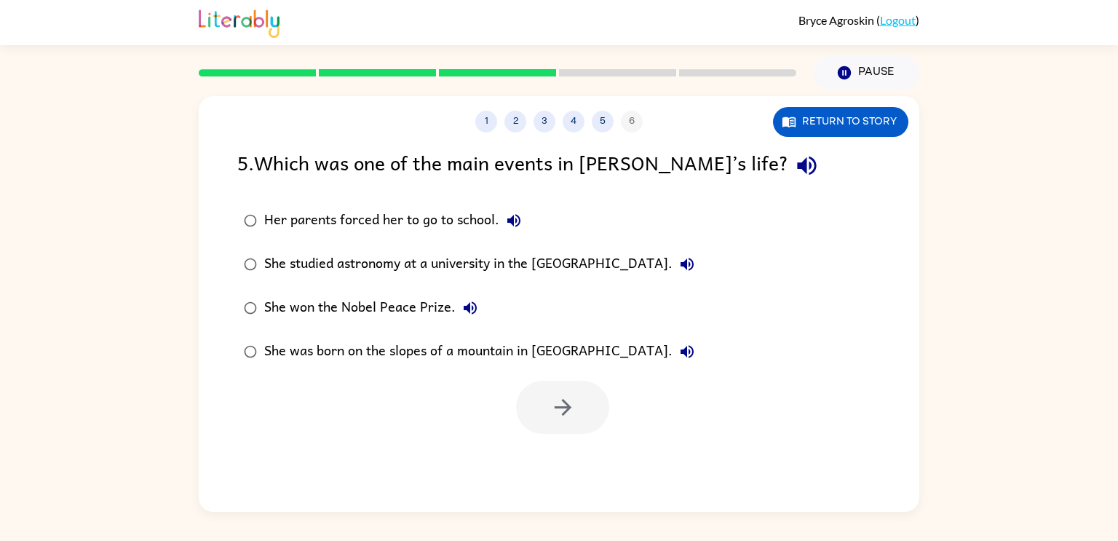
click at [797, 173] on icon "button" at bounding box center [806, 166] width 19 height 19
click at [518, 218] on icon "button" at bounding box center [513, 220] width 13 height 13
click at [694, 263] on icon "button" at bounding box center [687, 264] width 13 height 13
click at [625, 259] on div "She studied astronomy at a university in the [GEOGRAPHIC_DATA]." at bounding box center [482, 264] width 437 height 29
click at [411, 301] on div "She won the Nobel Peace Prize." at bounding box center [374, 307] width 221 height 29
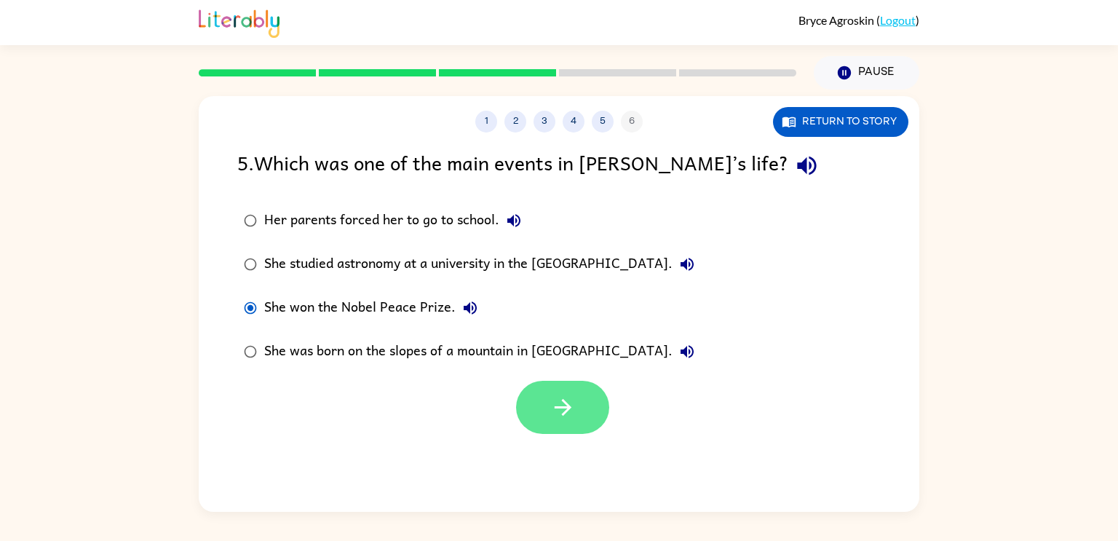
click at [563, 403] on icon "button" at bounding box center [562, 407] width 25 height 25
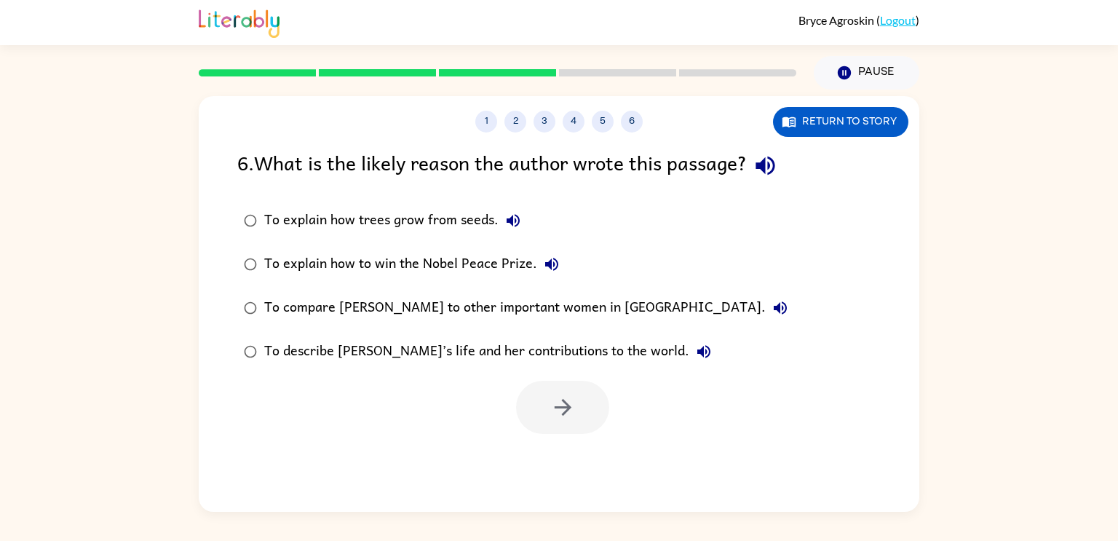
click at [775, 165] on icon "button" at bounding box center [765, 166] width 19 height 19
click at [515, 215] on icon "button" at bounding box center [512, 220] width 17 height 17
click at [548, 261] on icon "button" at bounding box center [551, 264] width 13 height 13
click at [772, 302] on icon "button" at bounding box center [780, 307] width 17 height 17
click at [697, 350] on icon "button" at bounding box center [703, 351] width 13 height 13
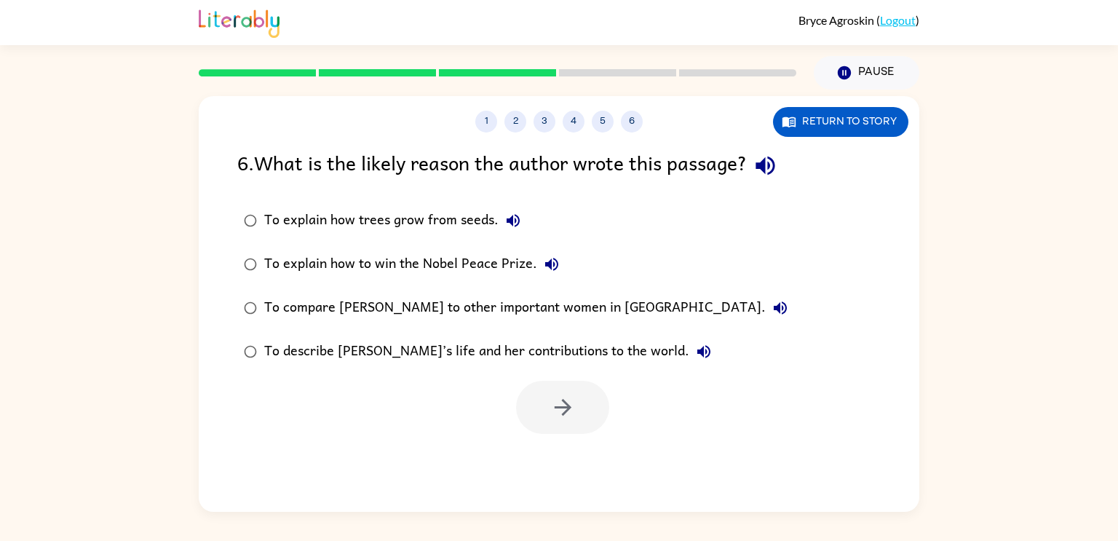
click at [515, 347] on div "To describe [PERSON_NAME]’s life and her contributions to the world." at bounding box center [491, 351] width 454 height 29
click at [573, 400] on icon "button" at bounding box center [562, 407] width 25 height 25
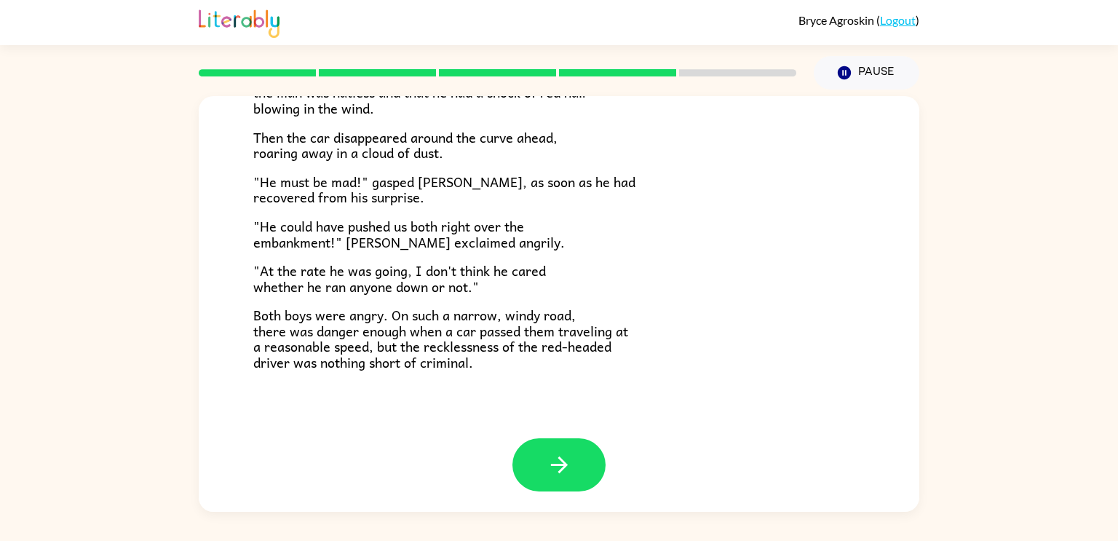
scroll to position [404, 0]
click at [544, 474] on button "button" at bounding box center [558, 463] width 93 height 53
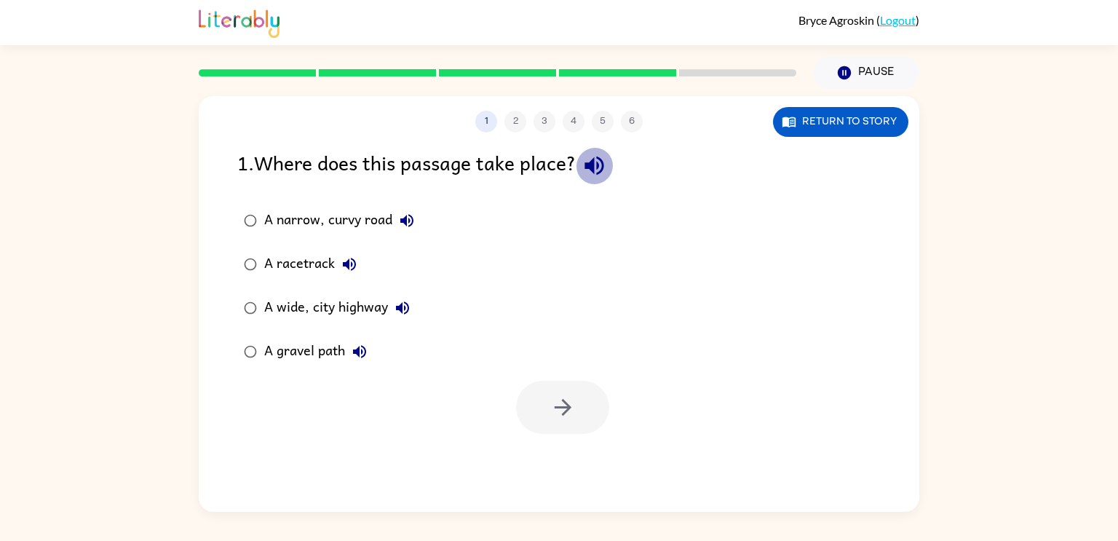
click at [586, 163] on button "button" at bounding box center [594, 165] width 37 height 37
click at [815, 130] on button "Return to story" at bounding box center [840, 122] width 135 height 30
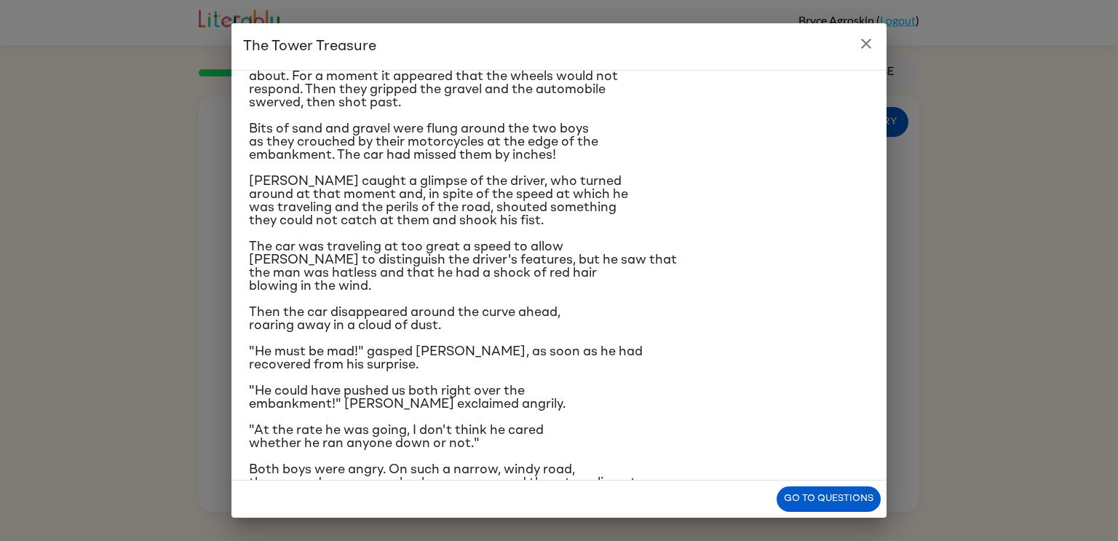
scroll to position [85, 0]
click at [812, 501] on button "Go to questions" at bounding box center [829, 498] width 104 height 25
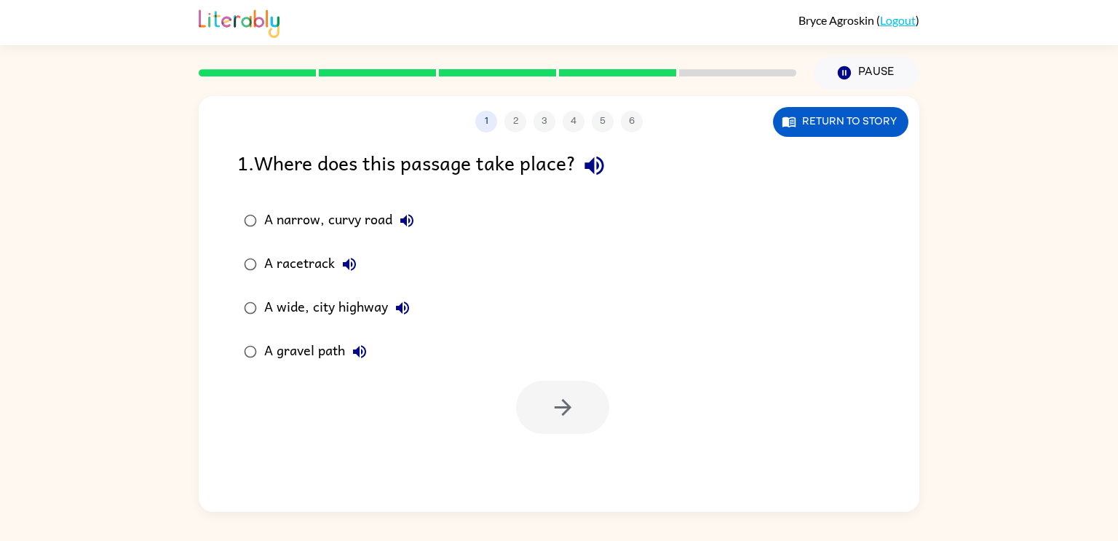
click at [312, 347] on div "A gravel path" at bounding box center [319, 351] width 110 height 29
click at [539, 397] on button "button" at bounding box center [562, 407] width 93 height 53
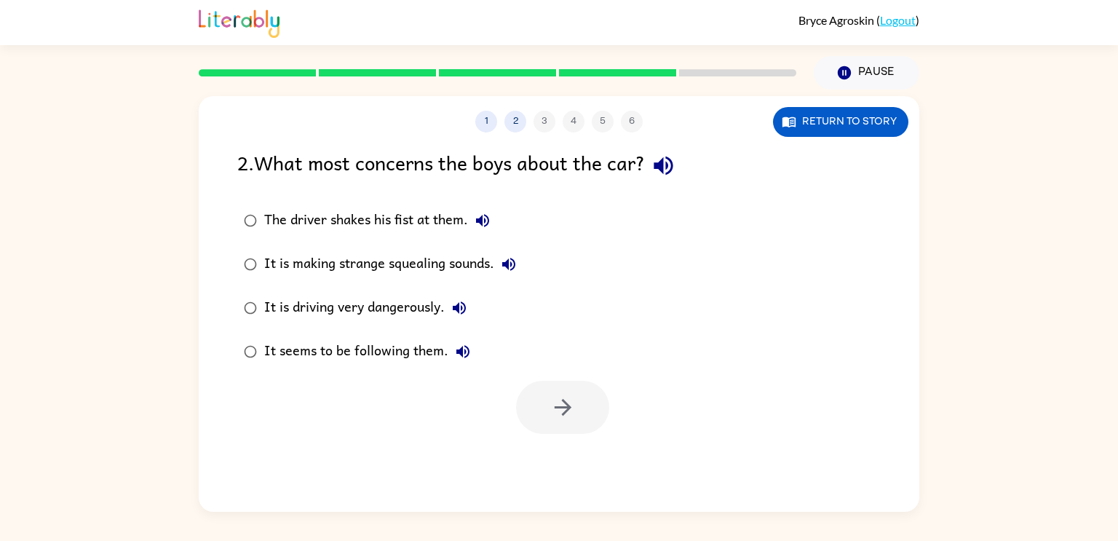
click at [667, 165] on icon "button" at bounding box center [663, 166] width 19 height 19
click at [851, 120] on button "Return to story" at bounding box center [840, 122] width 135 height 30
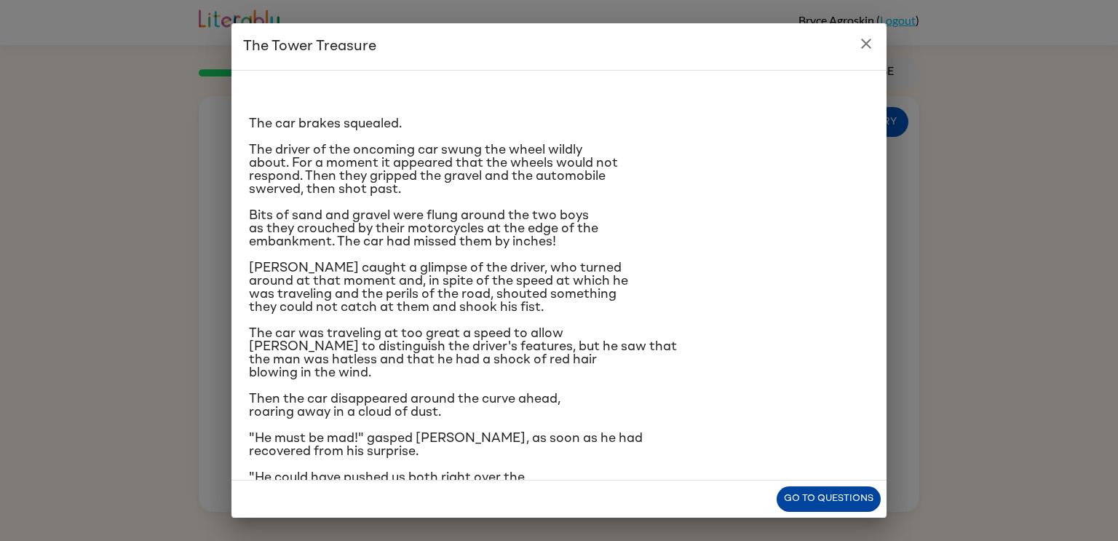
click at [825, 494] on button "Go to questions" at bounding box center [829, 498] width 104 height 25
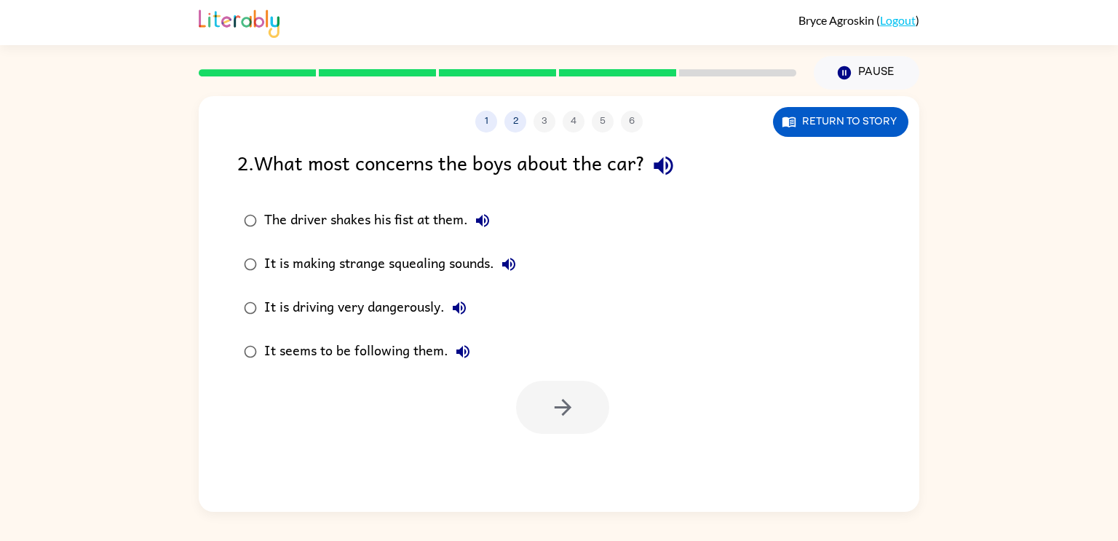
click at [459, 347] on icon "button" at bounding box center [462, 351] width 17 height 17
click at [464, 304] on icon "button" at bounding box center [459, 307] width 17 height 17
click at [515, 264] on icon "button" at bounding box center [508, 264] width 13 height 13
click at [428, 261] on div "It is making strange squealing sounds." at bounding box center [393, 264] width 259 height 29
click at [571, 399] on icon "button" at bounding box center [562, 407] width 25 height 25
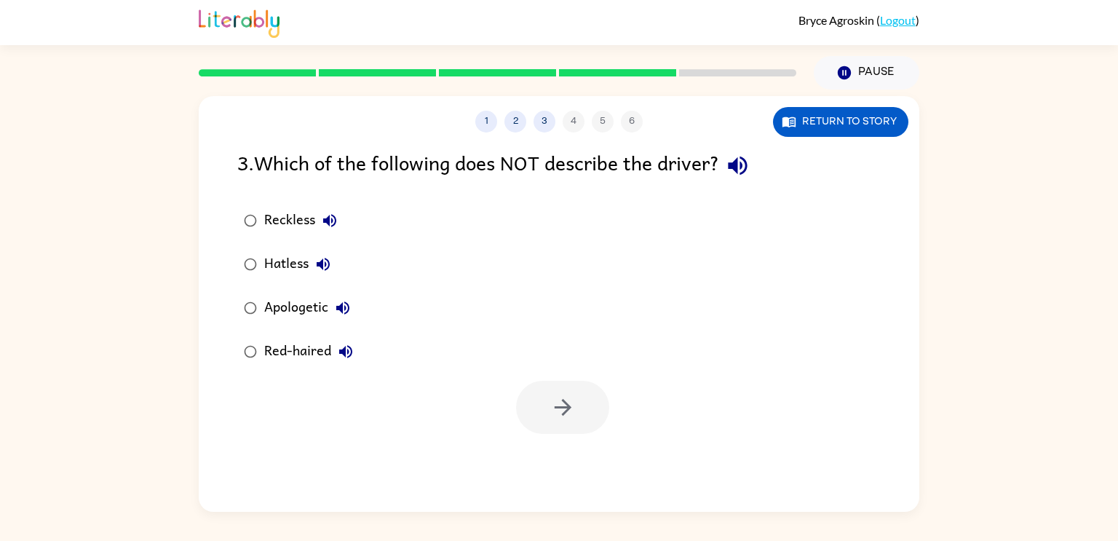
click at [747, 167] on icon "button" at bounding box center [737, 166] width 19 height 19
click at [328, 268] on icon "button" at bounding box center [323, 264] width 13 height 13
click at [346, 297] on button "Apologetic" at bounding box center [342, 307] width 29 height 29
click at [354, 359] on icon "button" at bounding box center [345, 351] width 17 height 17
click at [321, 215] on icon "button" at bounding box center [329, 220] width 17 height 17
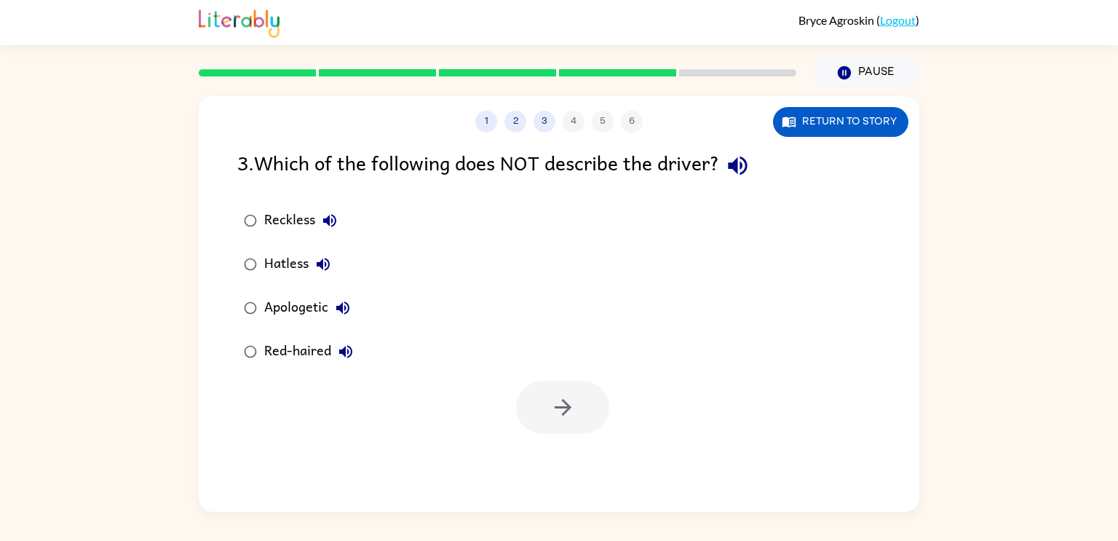
click at [329, 266] on icon "button" at bounding box center [323, 264] width 13 height 13
click at [532, 403] on button "button" at bounding box center [562, 407] width 93 height 53
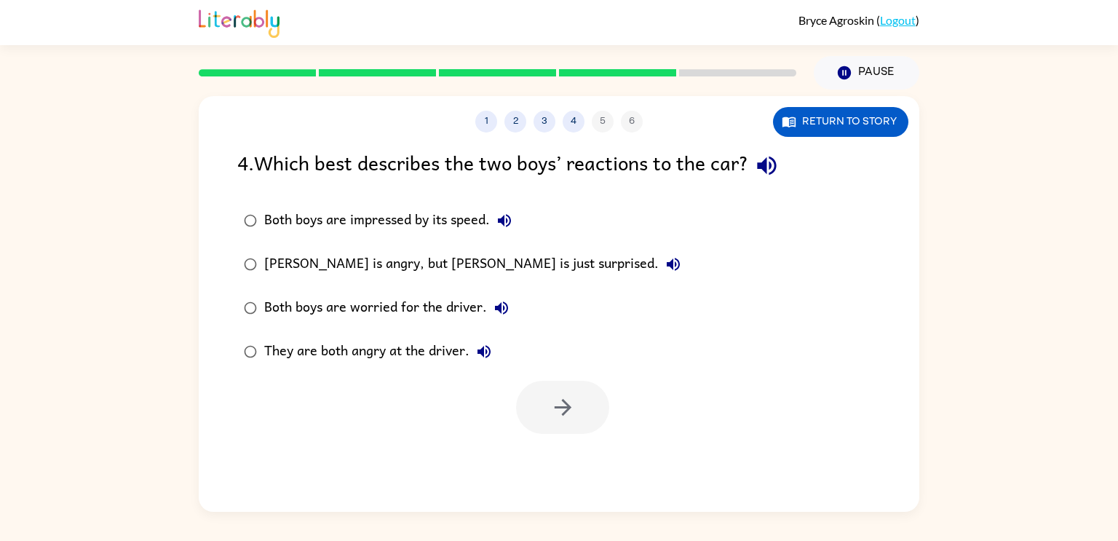
click at [766, 164] on icon "button" at bounding box center [766, 166] width 19 height 19
click at [504, 215] on icon "button" at bounding box center [504, 220] width 17 height 17
click at [665, 258] on icon "button" at bounding box center [673, 264] width 17 height 17
click at [497, 305] on icon "button" at bounding box center [501, 307] width 17 height 17
click at [487, 345] on icon "button" at bounding box center [483, 351] width 17 height 17
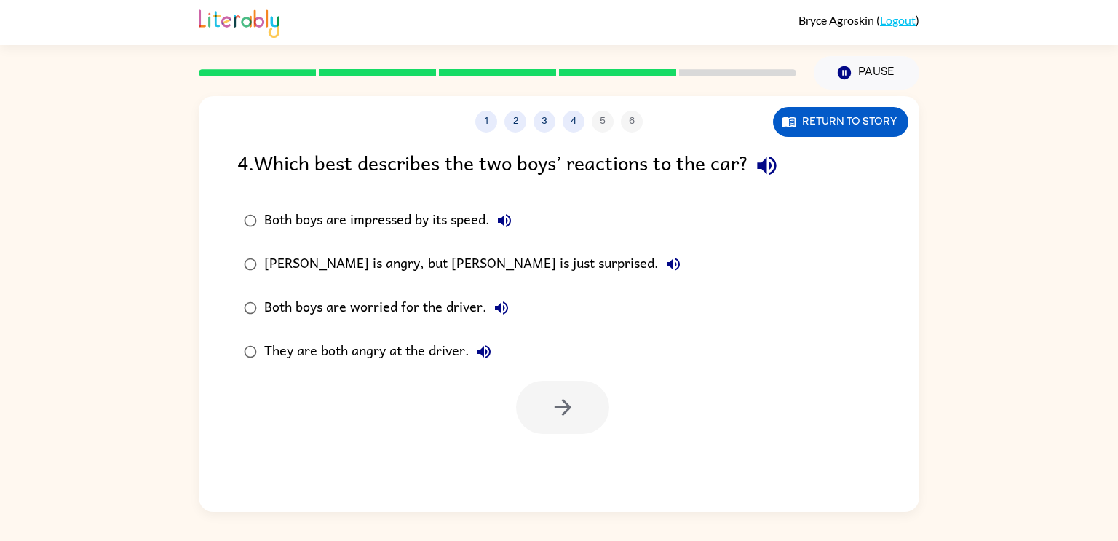
click at [439, 316] on div "Both boys are worried for the driver." at bounding box center [390, 307] width 252 height 29
click at [595, 413] on button "button" at bounding box center [562, 407] width 93 height 53
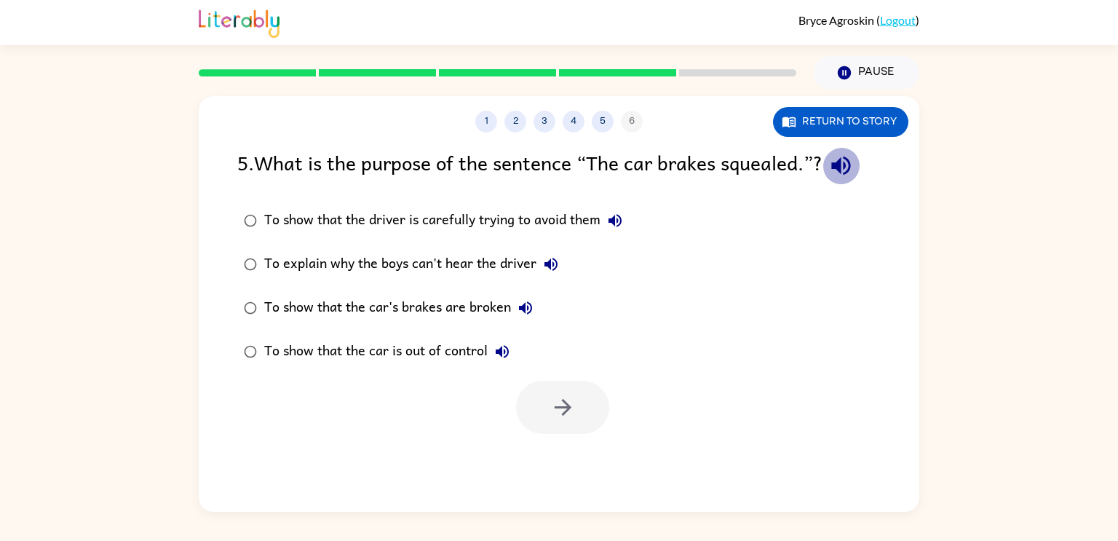
click at [852, 169] on icon "button" at bounding box center [840, 165] width 25 height 25
click at [622, 223] on icon "button" at bounding box center [615, 220] width 13 height 13
click at [555, 261] on icon "button" at bounding box center [550, 264] width 17 height 17
click at [531, 309] on icon "button" at bounding box center [525, 307] width 17 height 17
click at [508, 346] on icon "button" at bounding box center [502, 351] width 17 height 17
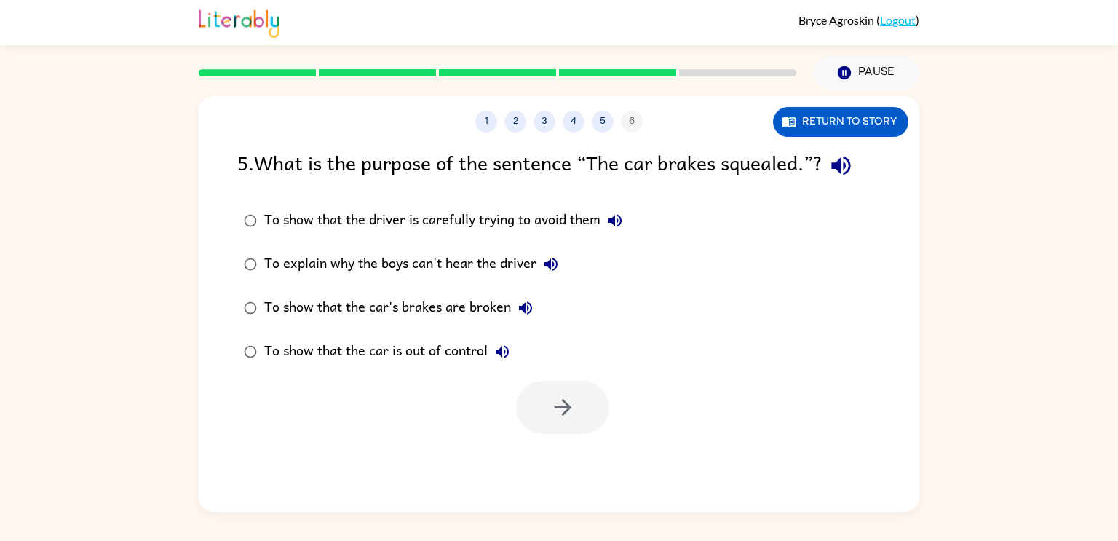
click at [465, 346] on div "To show that the car is out of control" at bounding box center [390, 351] width 253 height 29
click at [569, 391] on button "button" at bounding box center [562, 407] width 93 height 53
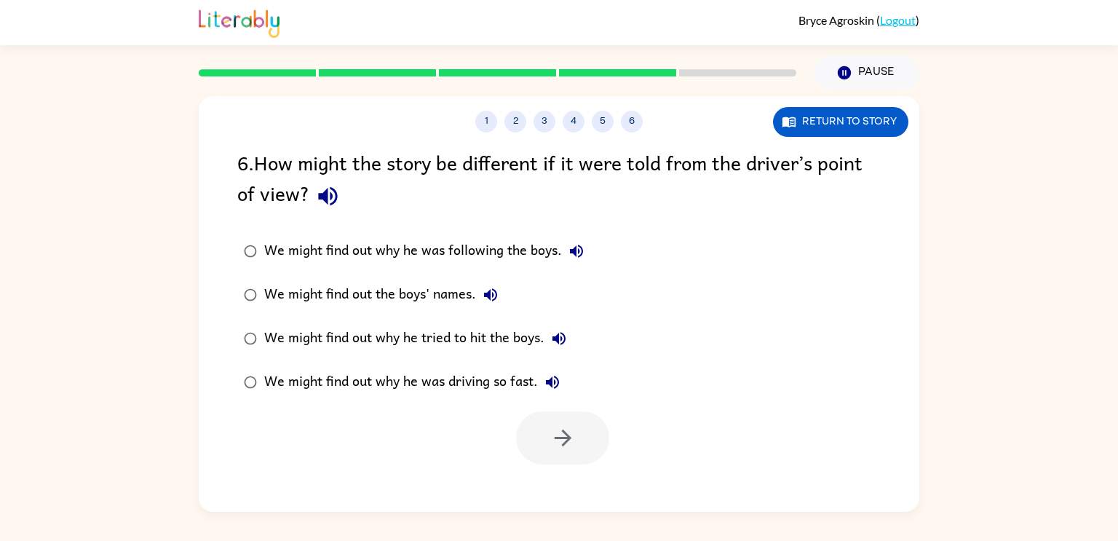
click at [330, 190] on icon "button" at bounding box center [327, 195] width 25 height 25
click at [580, 250] on icon "button" at bounding box center [576, 250] width 17 height 17
click at [490, 294] on icon "button" at bounding box center [490, 294] width 13 height 13
click at [562, 331] on icon "button" at bounding box center [558, 338] width 17 height 17
click at [551, 383] on icon "button" at bounding box center [552, 382] width 13 height 13
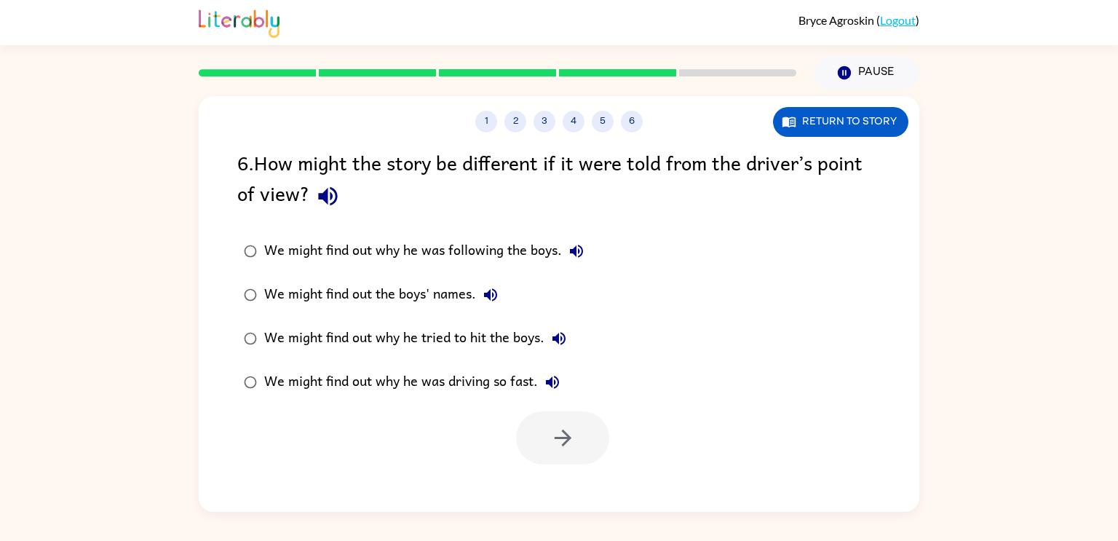
click at [496, 384] on div "We might find out why he was driving so fast." at bounding box center [415, 382] width 303 height 29
click at [563, 421] on button "button" at bounding box center [562, 437] width 93 height 53
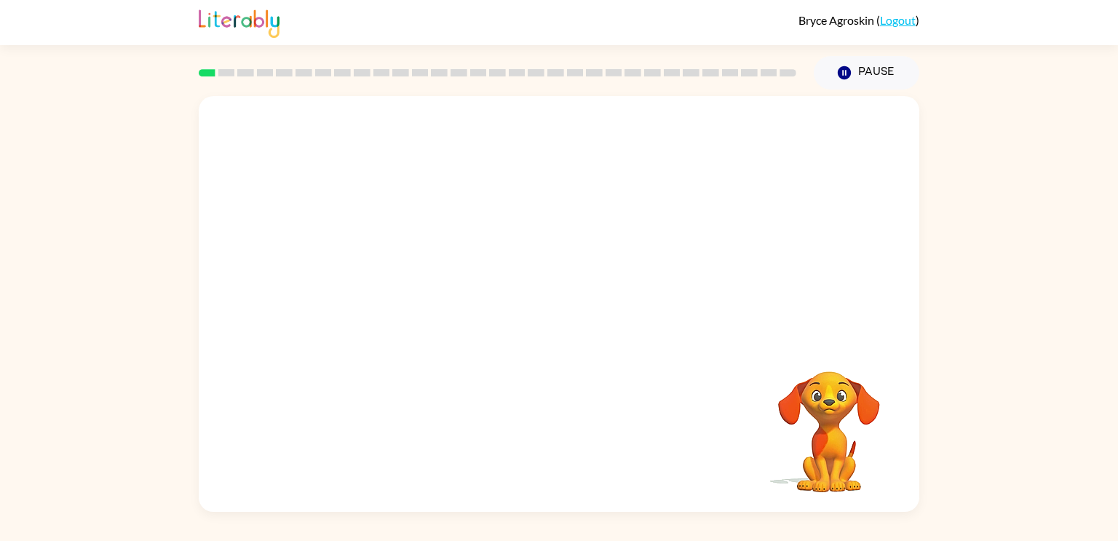
click at [427, 269] on video "Your browser must support playing .mp4 files to use Literably. Please try using…" at bounding box center [559, 218] width 721 height 245
click at [581, 309] on button "button" at bounding box center [558, 311] width 93 height 53
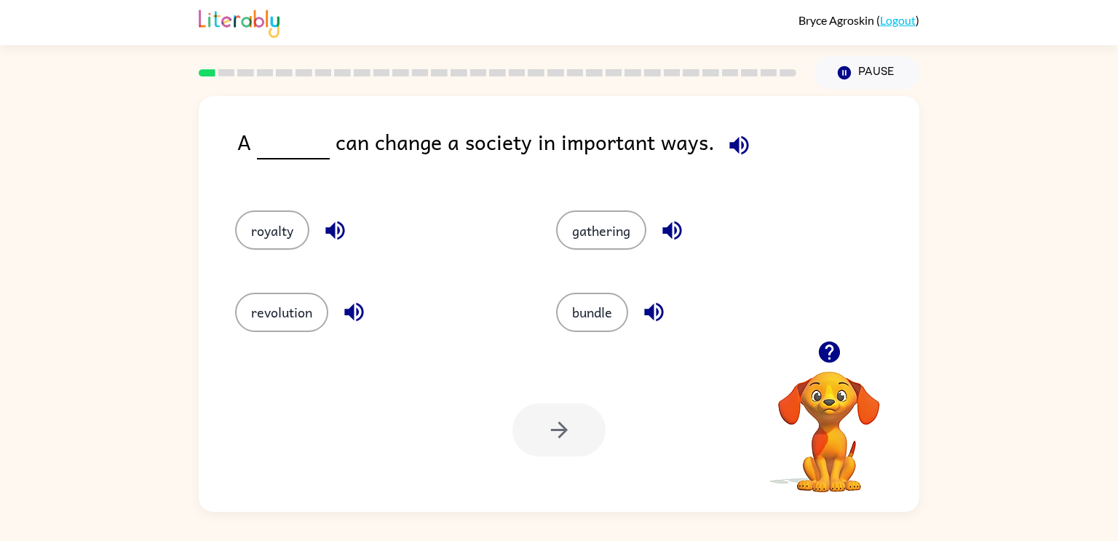
click at [342, 234] on icon "button" at bounding box center [334, 230] width 19 height 19
click at [266, 232] on button "royalty" at bounding box center [272, 229] width 74 height 39
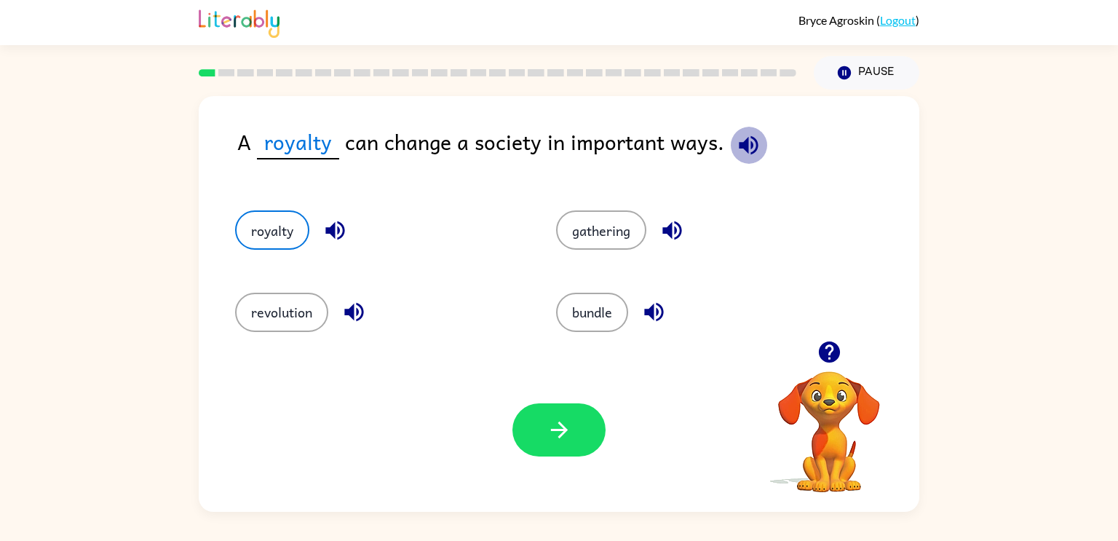
click at [739, 153] on icon "button" at bounding box center [748, 144] width 25 height 25
click at [744, 145] on icon "button" at bounding box center [748, 144] width 25 height 25
click at [670, 226] on icon "button" at bounding box center [671, 230] width 19 height 19
click at [659, 309] on icon "button" at bounding box center [653, 311] width 25 height 25
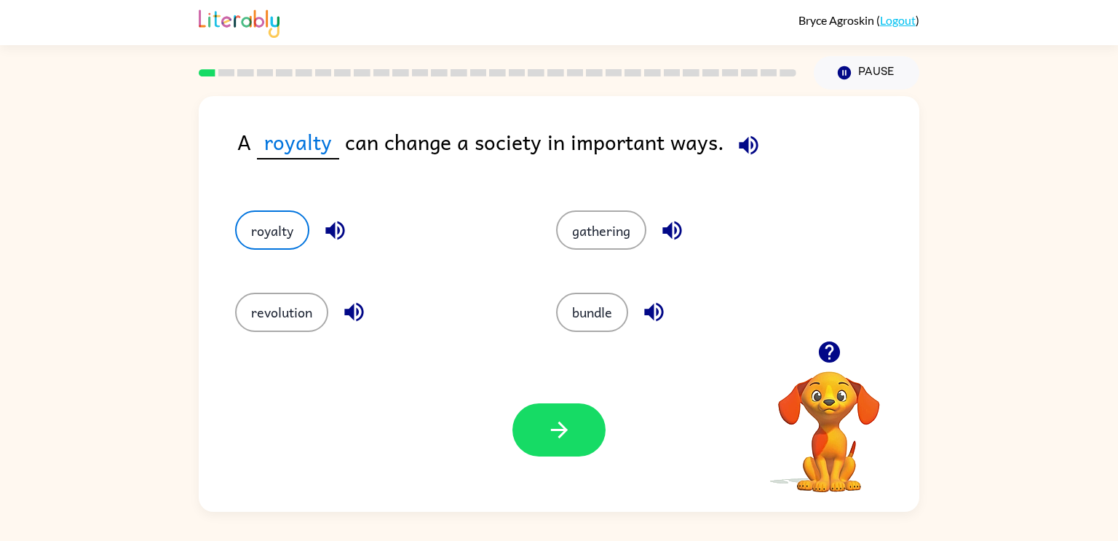
click at [351, 311] on icon "button" at bounding box center [353, 312] width 19 height 19
click at [746, 140] on icon "button" at bounding box center [748, 144] width 25 height 25
click at [745, 141] on icon "button" at bounding box center [748, 144] width 25 height 25
click at [836, 352] on icon "button" at bounding box center [828, 351] width 21 height 21
click at [744, 151] on icon "button" at bounding box center [748, 144] width 25 height 25
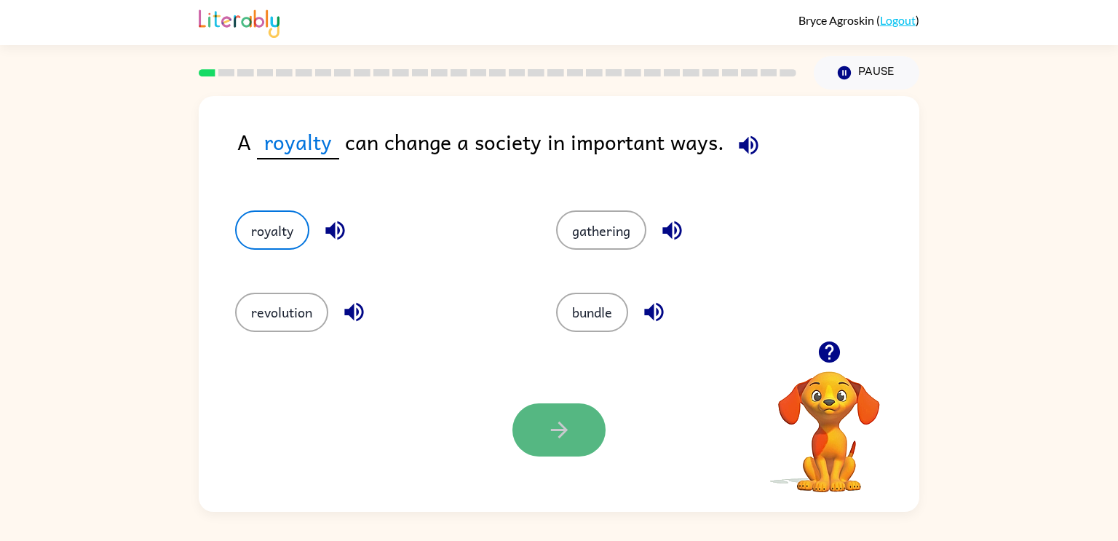
click at [542, 420] on button "button" at bounding box center [558, 429] width 93 height 53
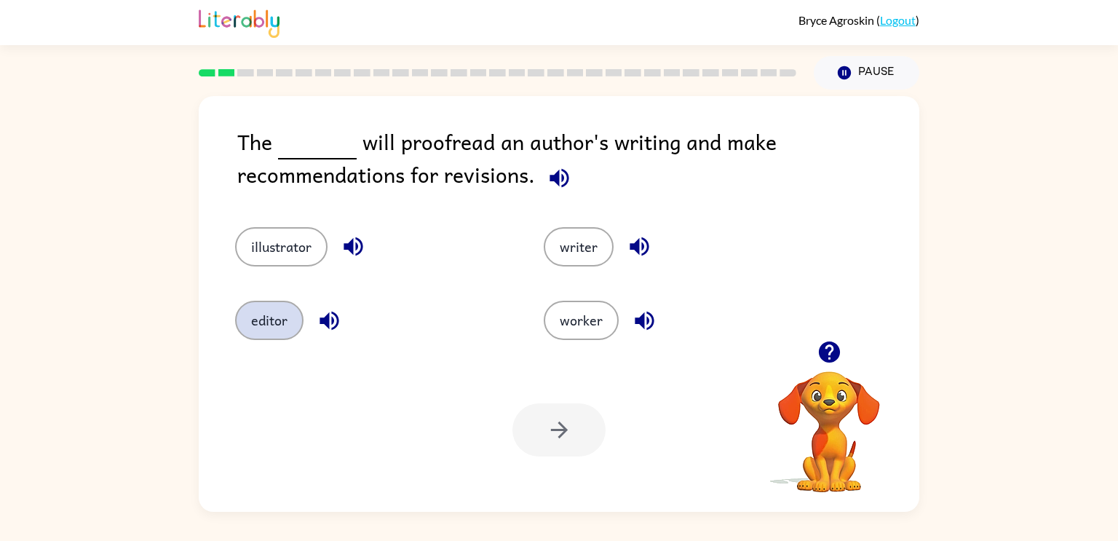
click at [262, 310] on button "editor" at bounding box center [269, 320] width 68 height 39
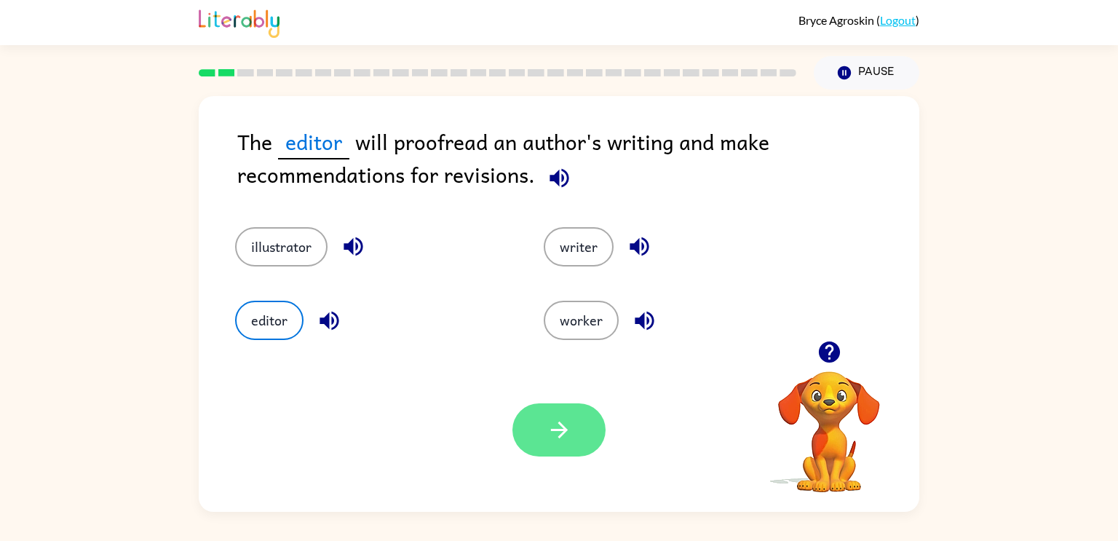
click at [547, 426] on icon "button" at bounding box center [559, 429] width 25 height 25
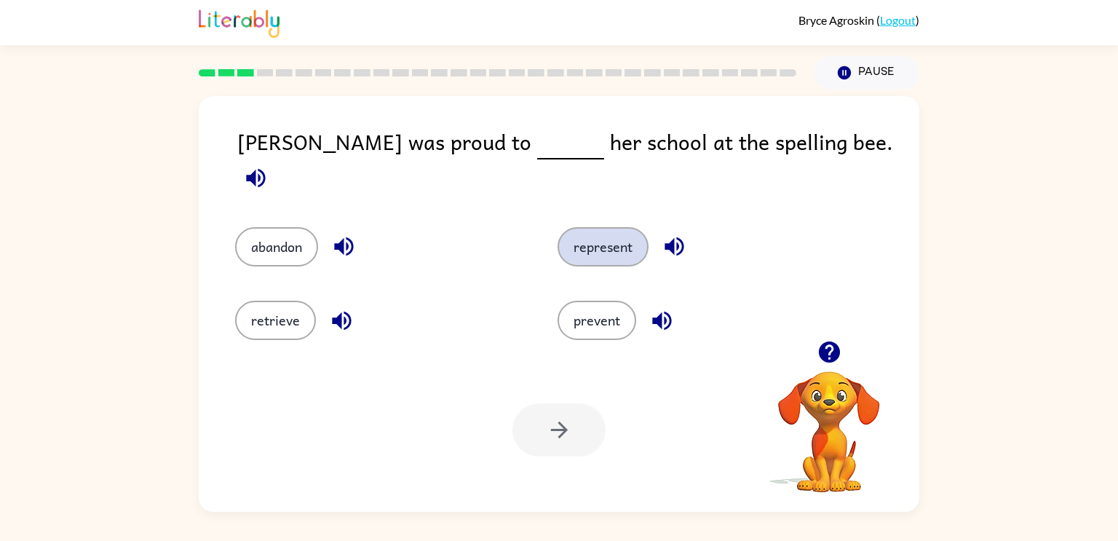
click at [610, 228] on button "represent" at bounding box center [603, 246] width 91 height 39
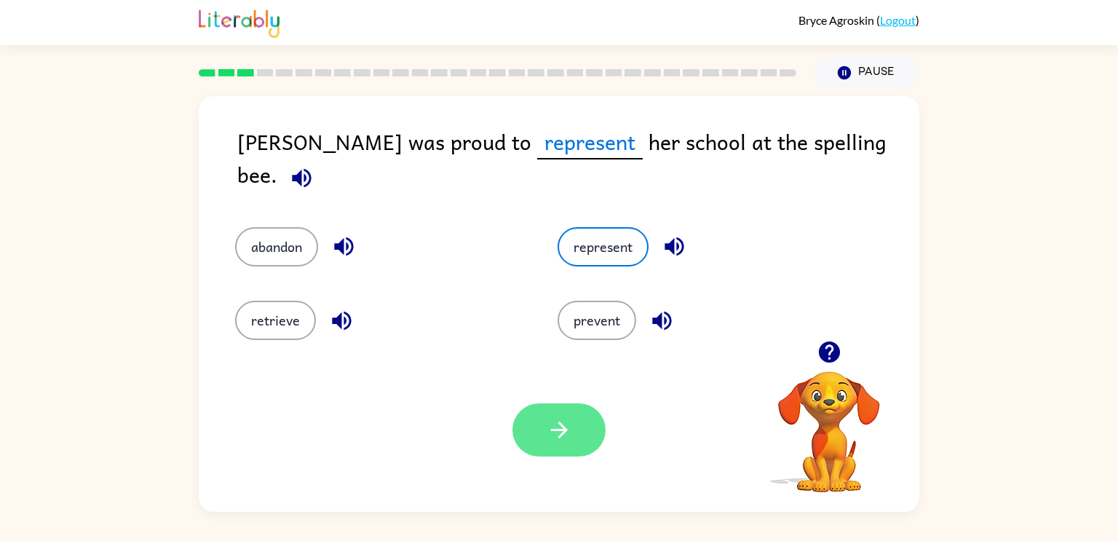
click at [547, 437] on icon "button" at bounding box center [559, 429] width 25 height 25
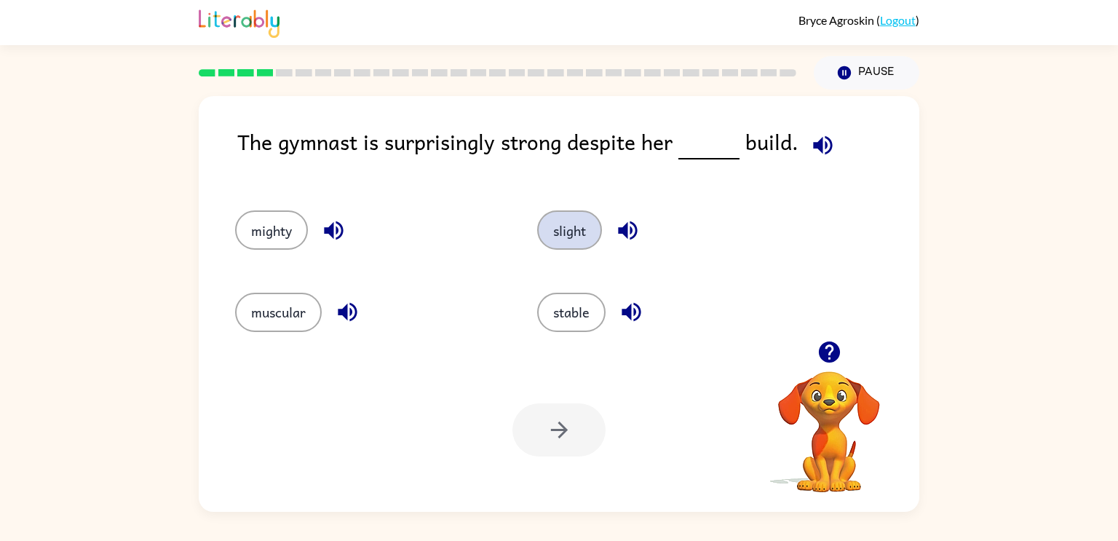
click at [561, 227] on button "slight" at bounding box center [569, 229] width 65 height 39
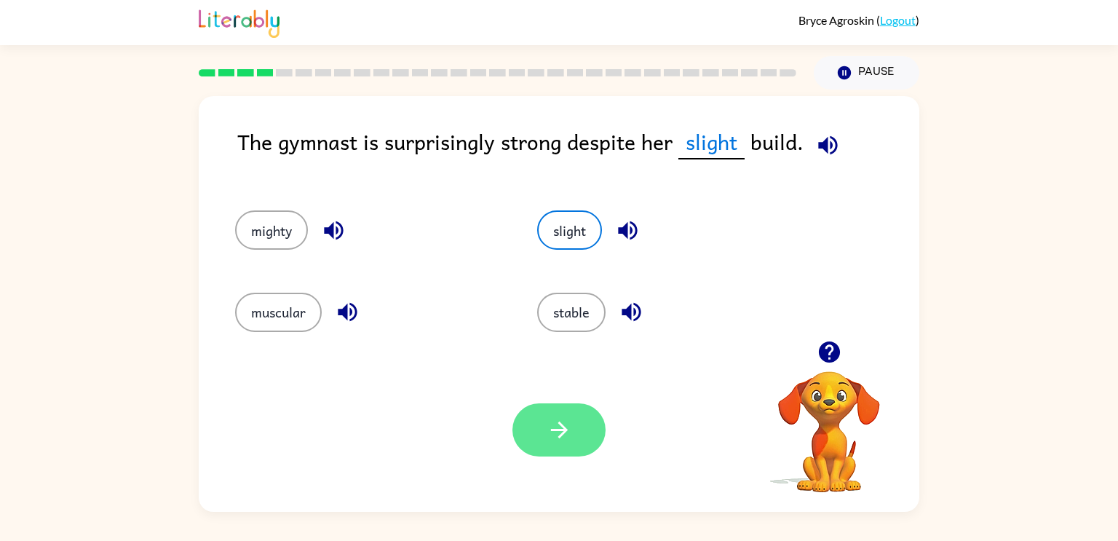
click at [595, 450] on button "button" at bounding box center [558, 429] width 93 height 53
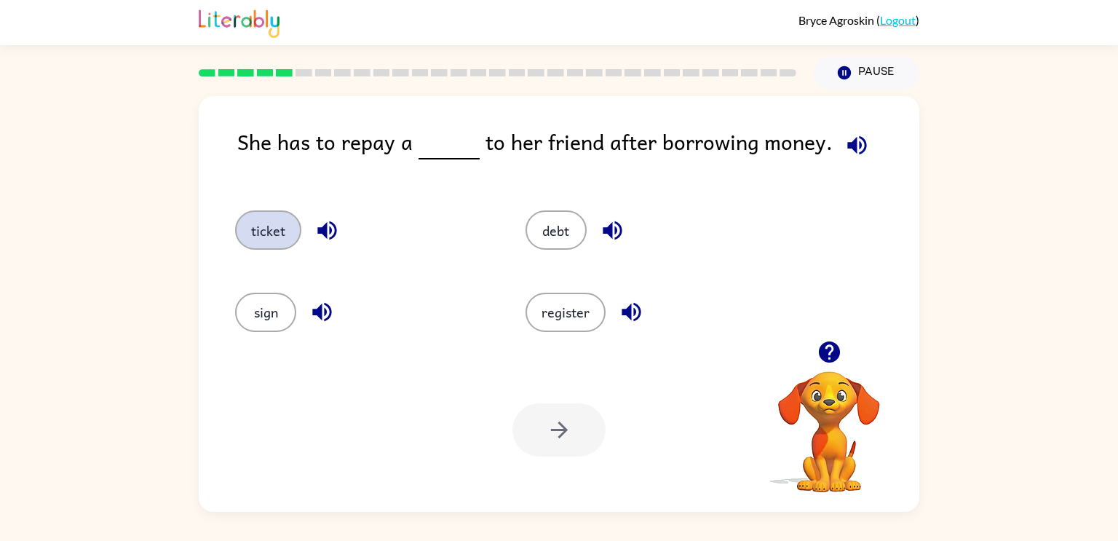
click at [269, 229] on button "ticket" at bounding box center [268, 229] width 66 height 39
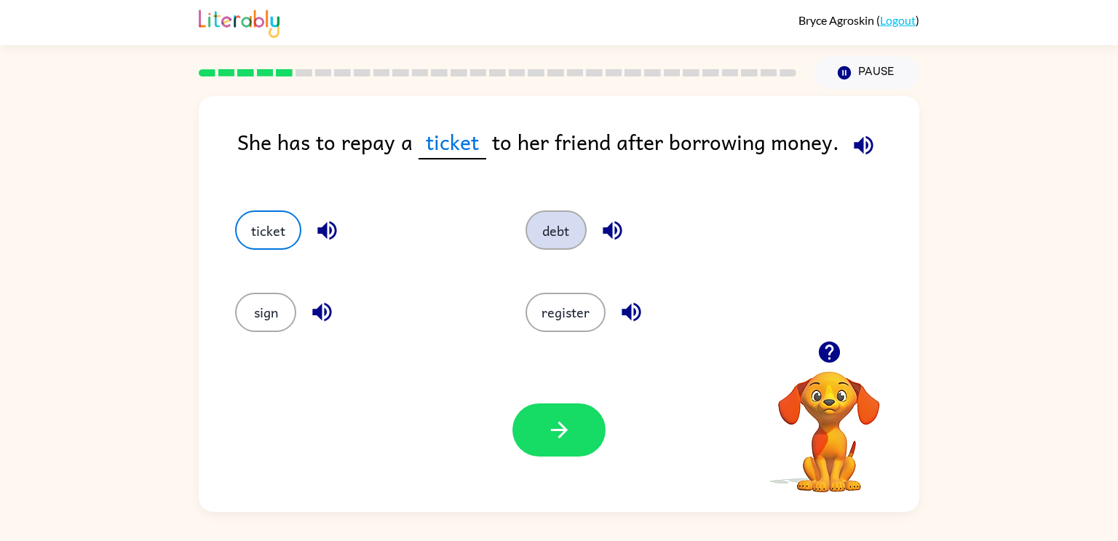
click at [574, 234] on button "debt" at bounding box center [556, 229] width 61 height 39
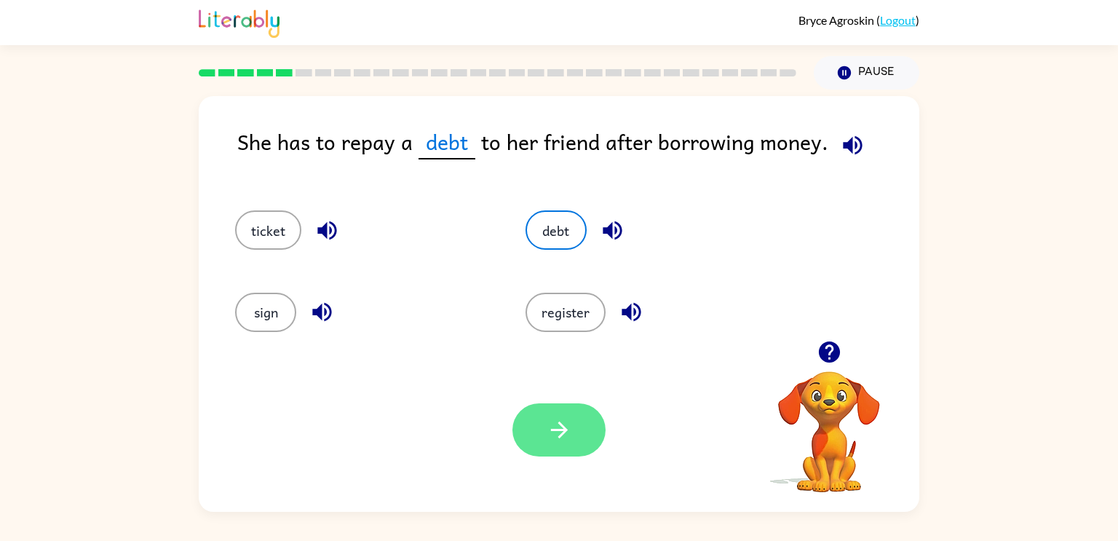
click at [547, 408] on button "button" at bounding box center [558, 429] width 93 height 53
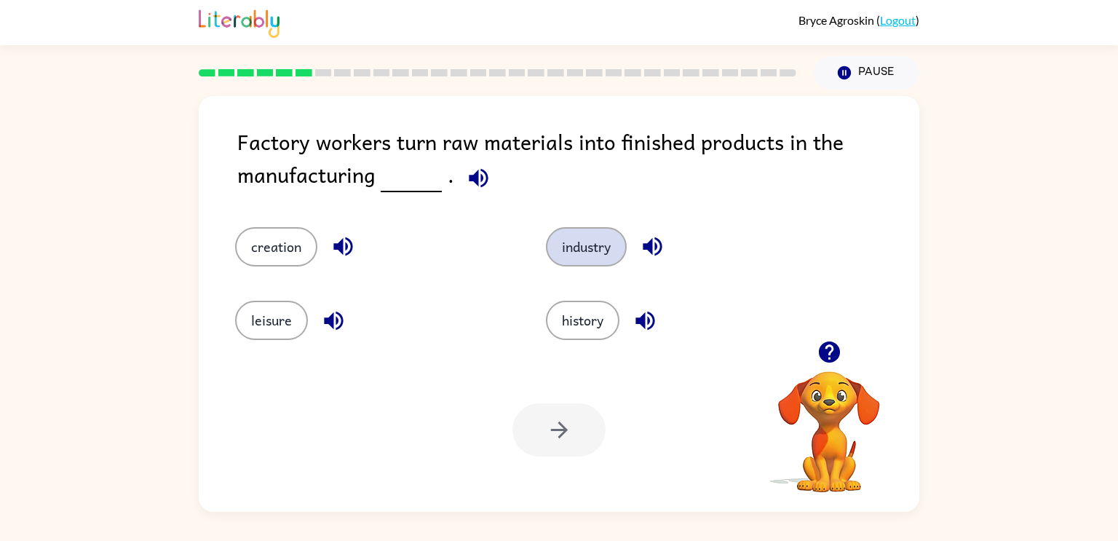
click at [595, 262] on button "industry" at bounding box center [586, 246] width 81 height 39
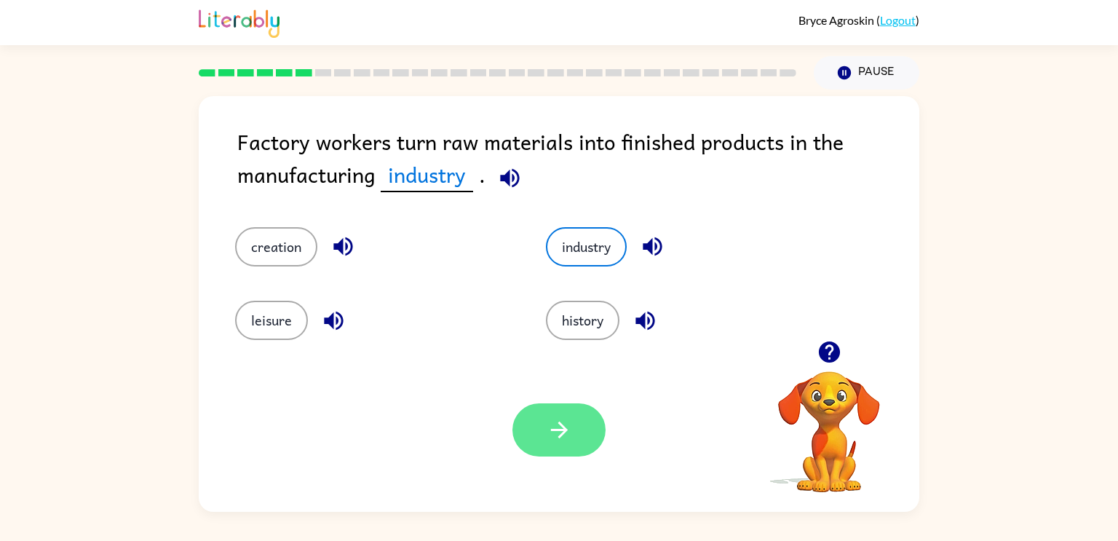
click at [556, 424] on icon "button" at bounding box center [559, 429] width 25 height 25
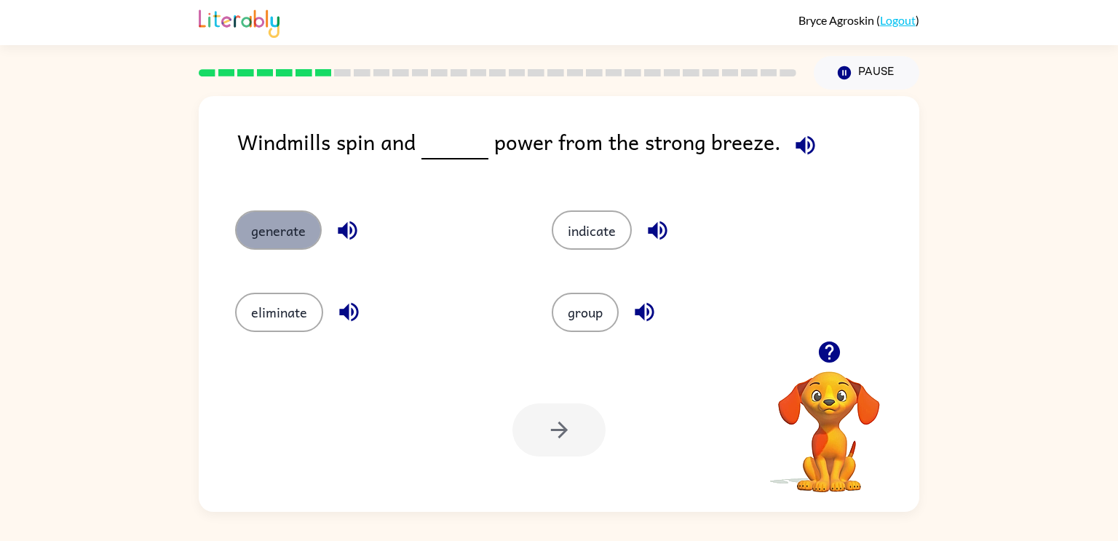
click at [278, 246] on button "generate" at bounding box center [278, 229] width 87 height 39
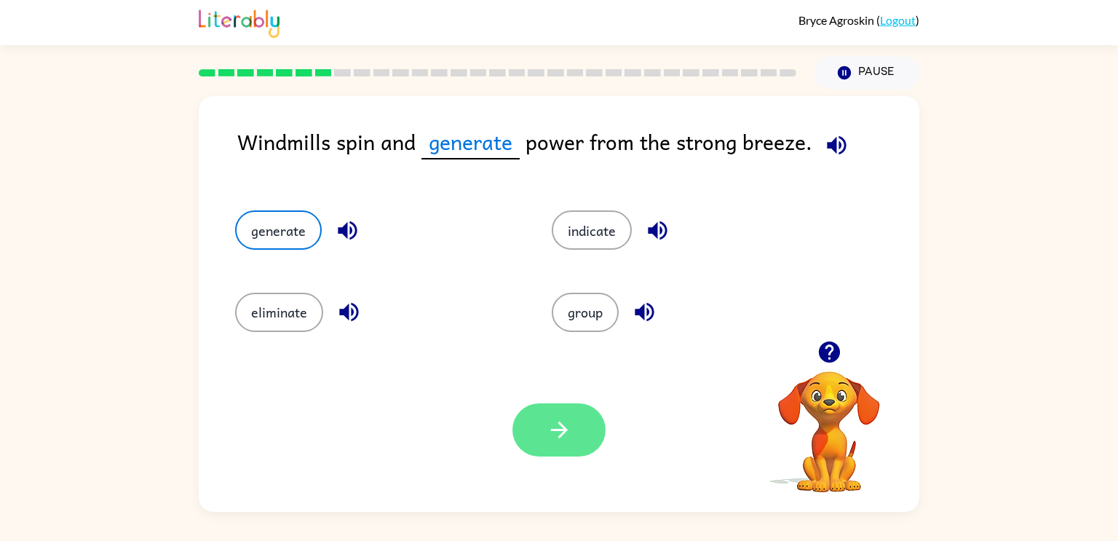
click at [556, 443] on button "button" at bounding box center [558, 429] width 93 height 53
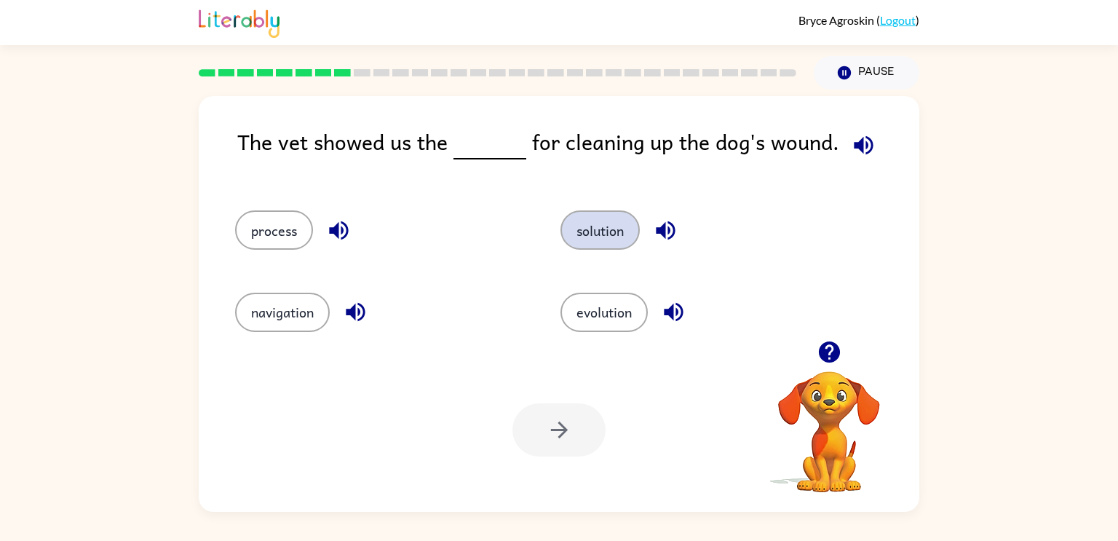
click at [585, 233] on button "solution" at bounding box center [600, 229] width 79 height 39
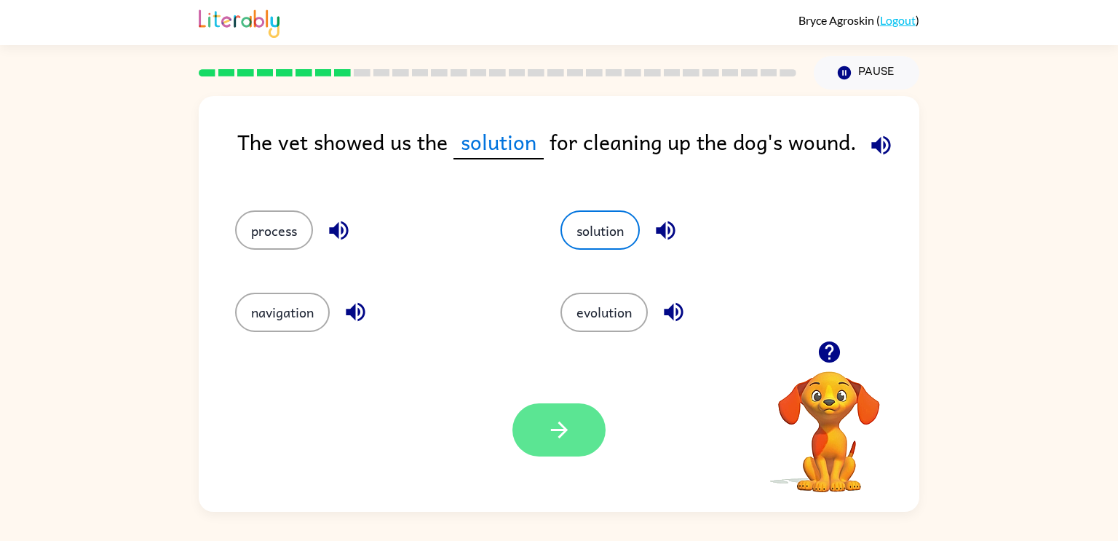
click at [561, 433] on icon "button" at bounding box center [558, 429] width 17 height 17
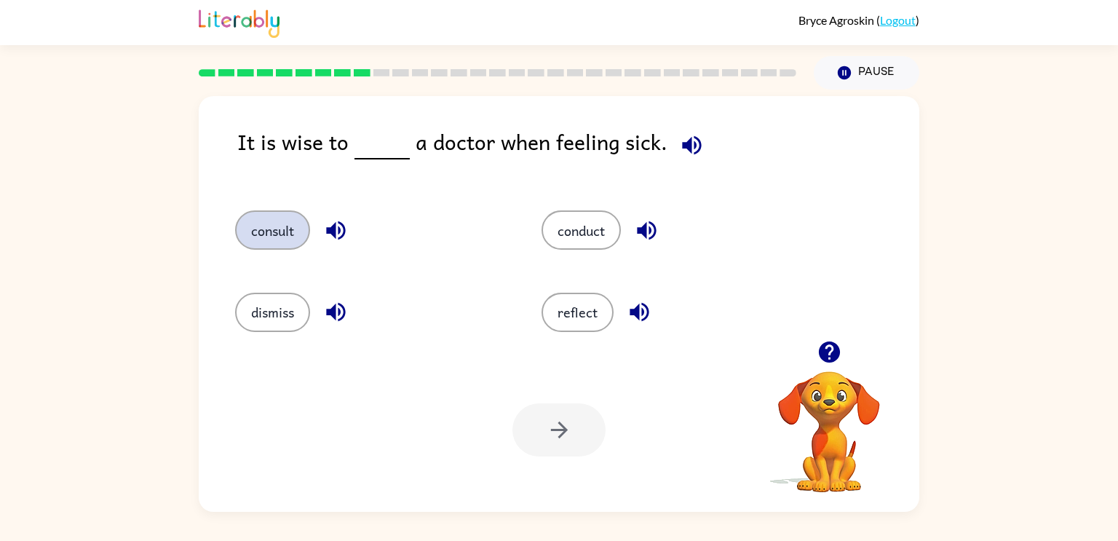
click at [277, 228] on button "consult" at bounding box center [272, 229] width 75 height 39
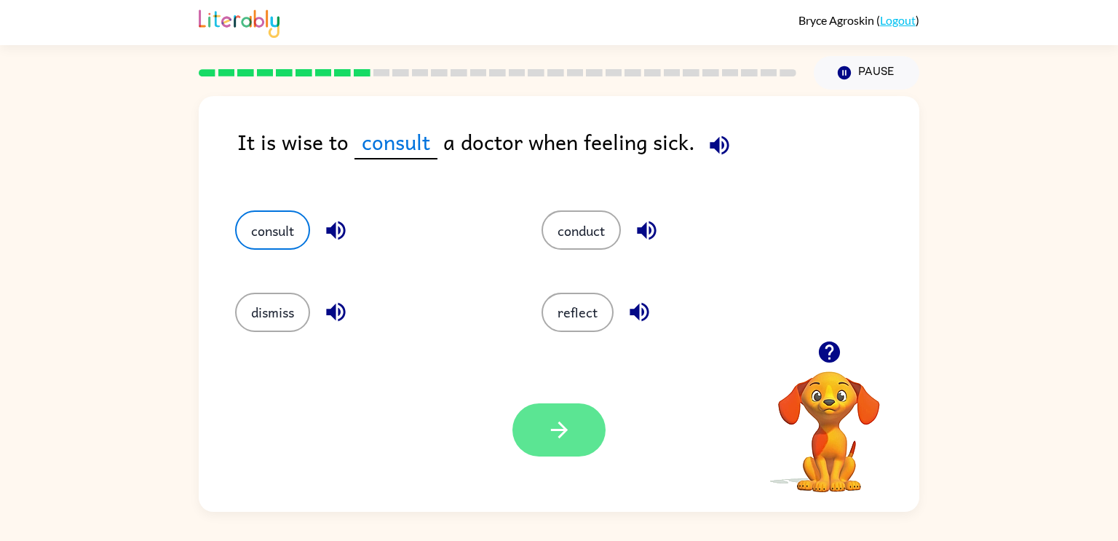
click at [555, 426] on icon "button" at bounding box center [559, 429] width 25 height 25
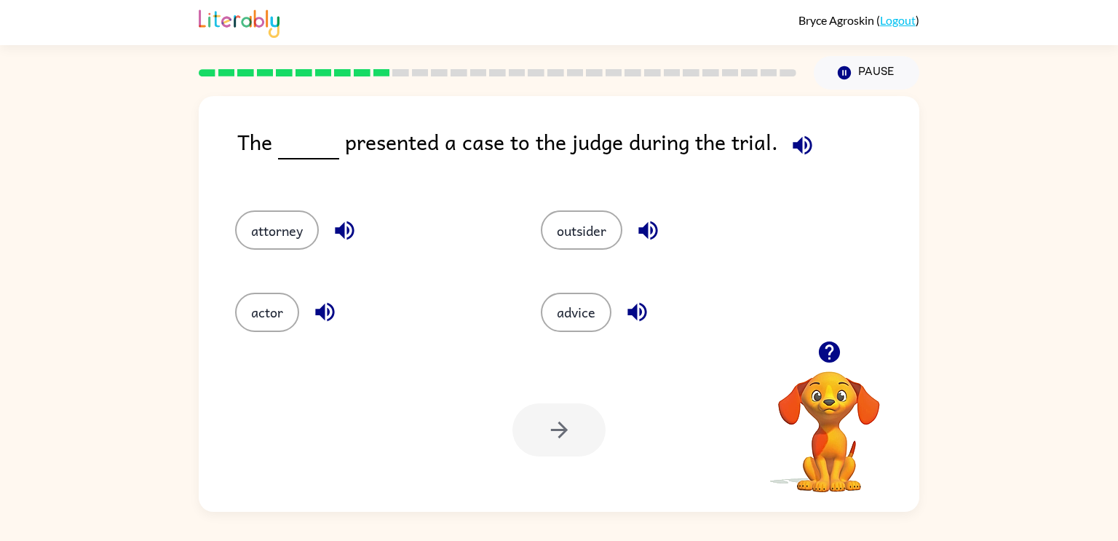
click at [355, 239] on icon "button" at bounding box center [344, 230] width 25 height 25
click at [276, 236] on button "attorney" at bounding box center [277, 229] width 84 height 39
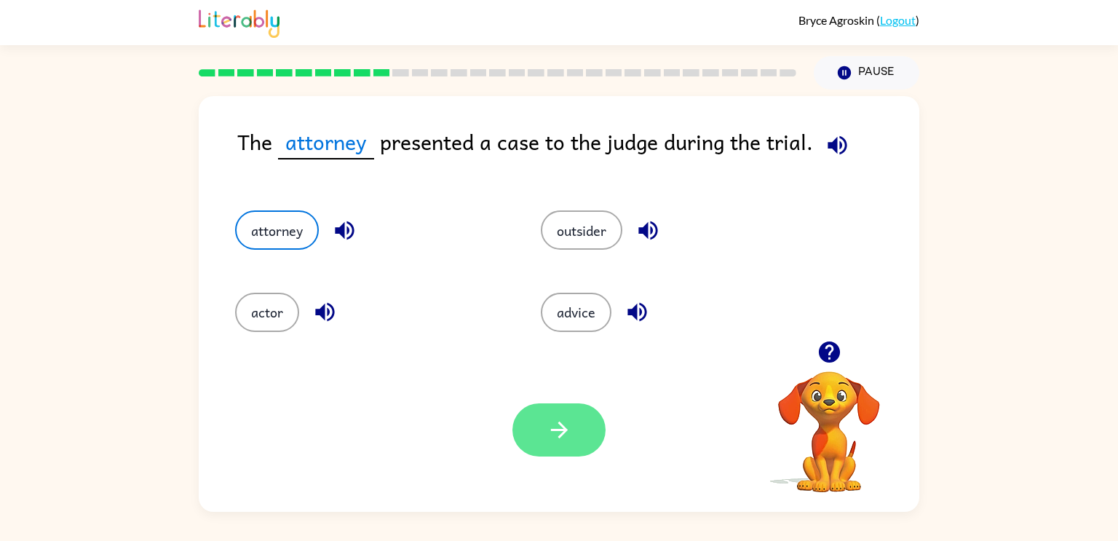
click at [573, 424] on button "button" at bounding box center [558, 429] width 93 height 53
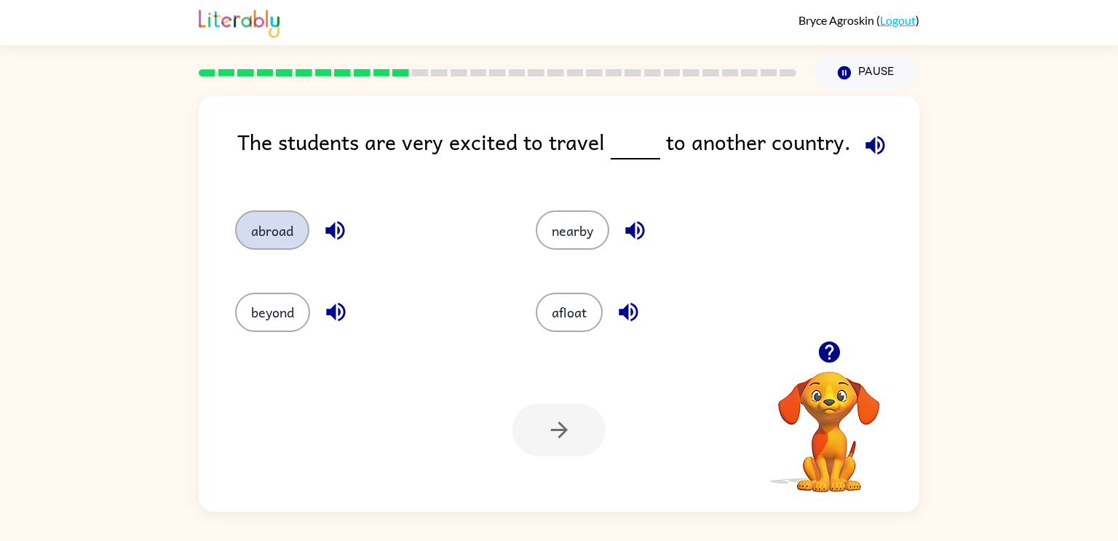
click at [268, 217] on button "abroad" at bounding box center [272, 229] width 74 height 39
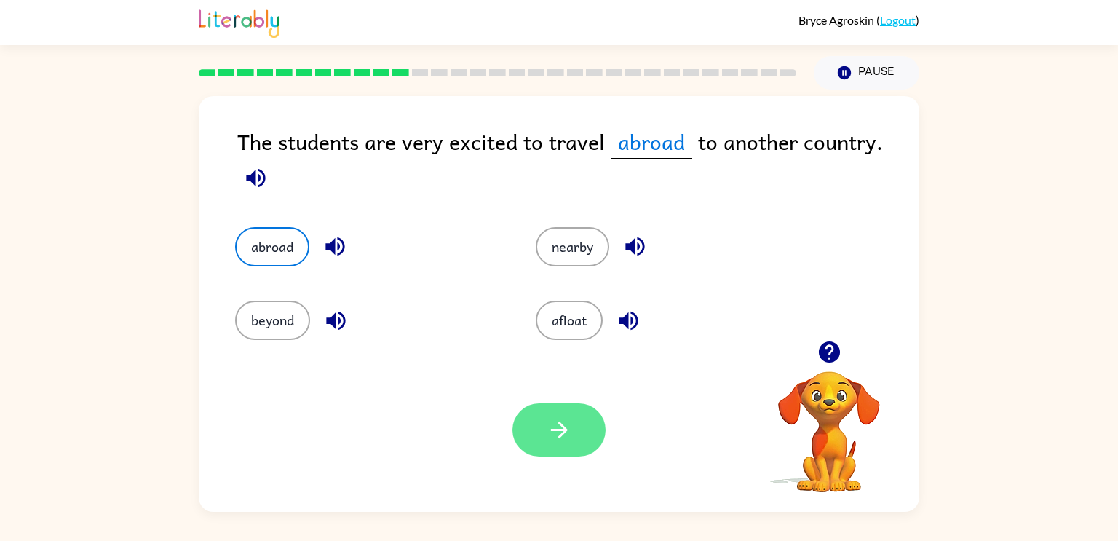
click at [574, 440] on button "button" at bounding box center [558, 429] width 93 height 53
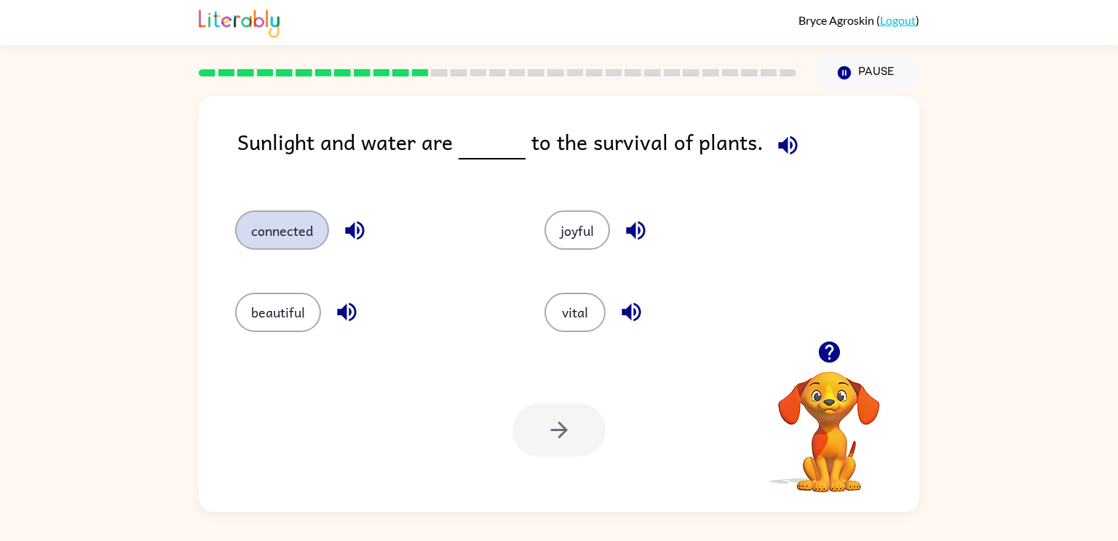
click at [294, 232] on button "connected" at bounding box center [282, 229] width 94 height 39
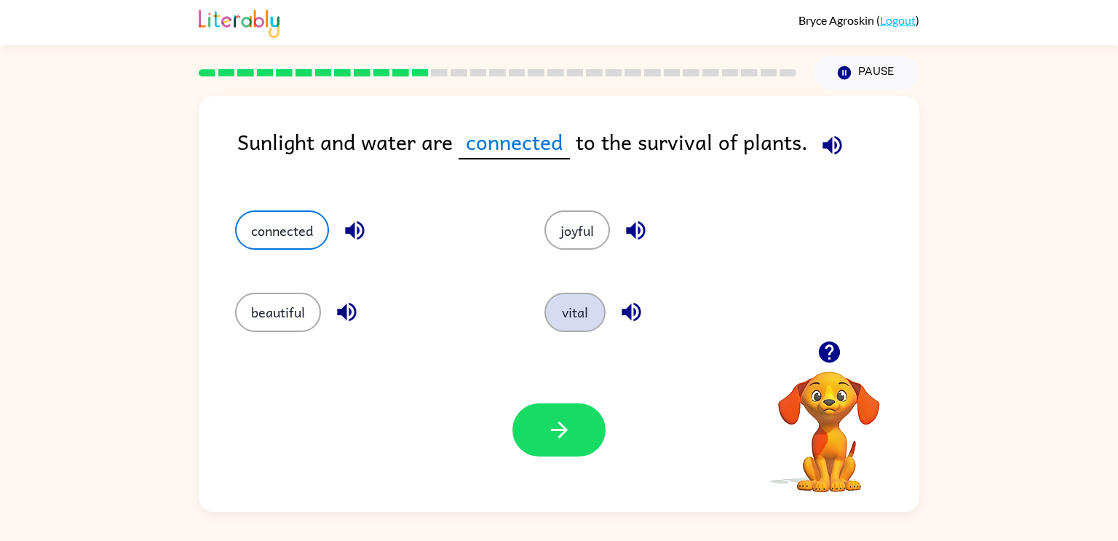
click at [568, 314] on button "vital" at bounding box center [575, 312] width 61 height 39
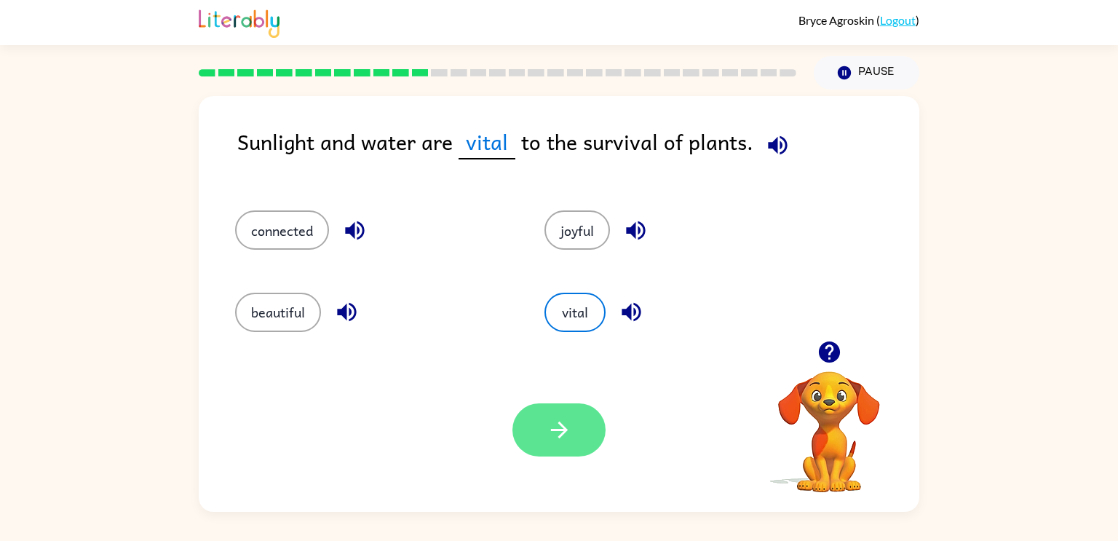
click at [576, 456] on button "button" at bounding box center [558, 429] width 93 height 53
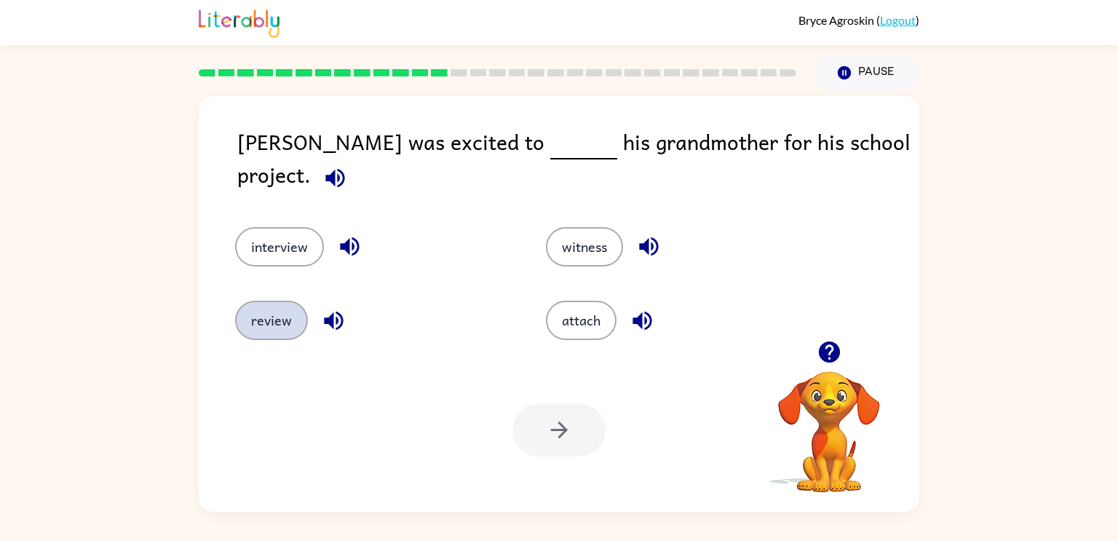
click at [268, 301] on button "review" at bounding box center [271, 320] width 73 height 39
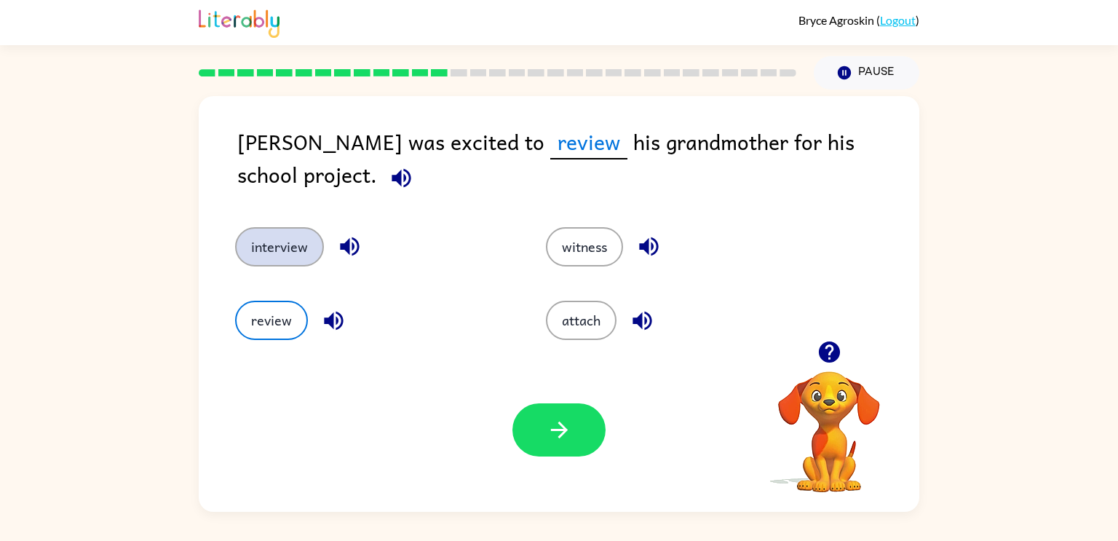
click at [279, 251] on button "interview" at bounding box center [279, 246] width 89 height 39
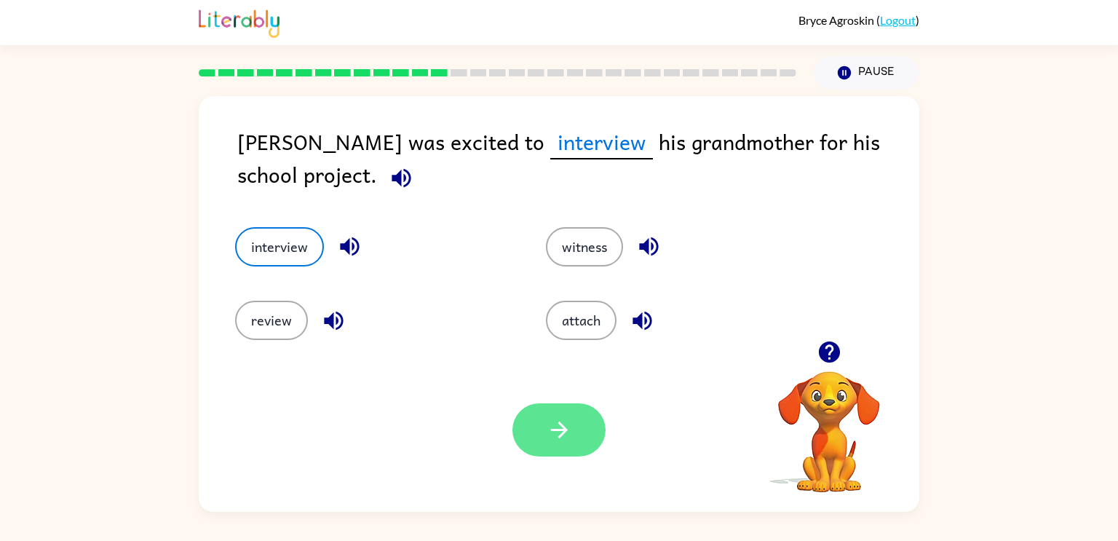
click at [566, 441] on icon "button" at bounding box center [559, 429] width 25 height 25
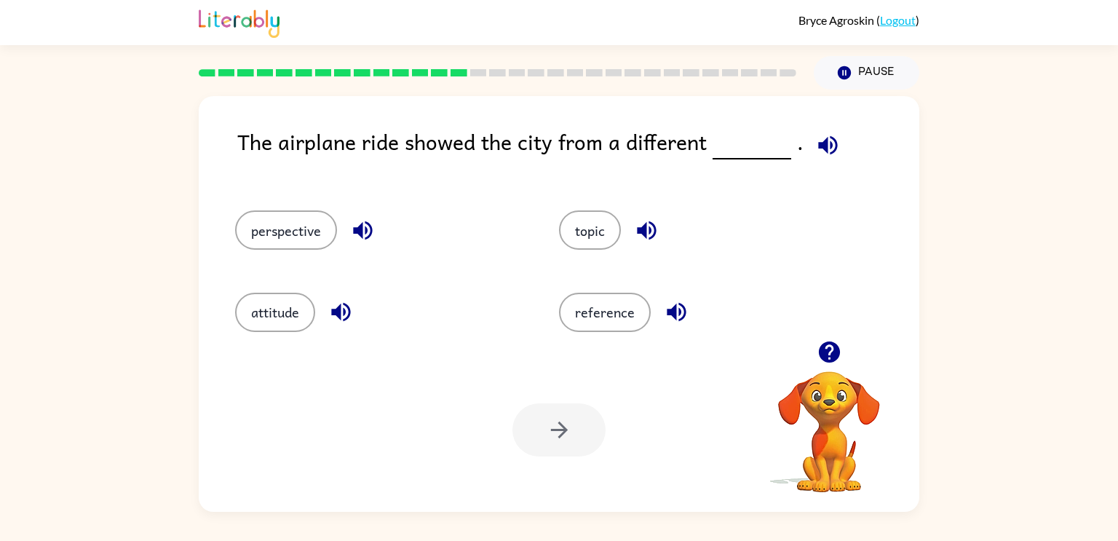
click at [338, 305] on icon "button" at bounding box center [340, 311] width 25 height 25
click at [357, 240] on icon "button" at bounding box center [362, 230] width 25 height 25
click at [293, 242] on button "perspective" at bounding box center [286, 229] width 102 height 39
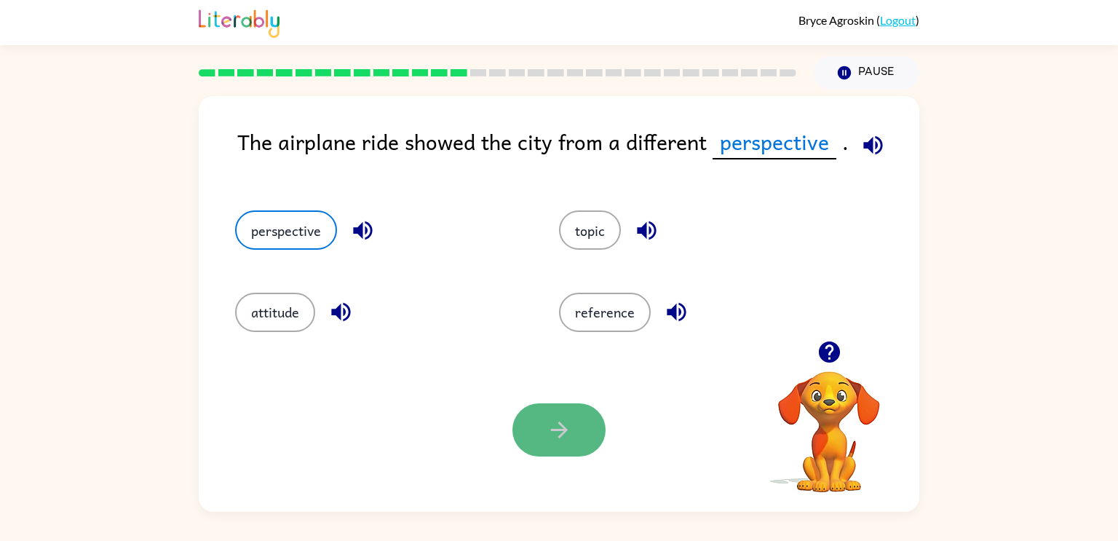
click at [554, 445] on button "button" at bounding box center [558, 429] width 93 height 53
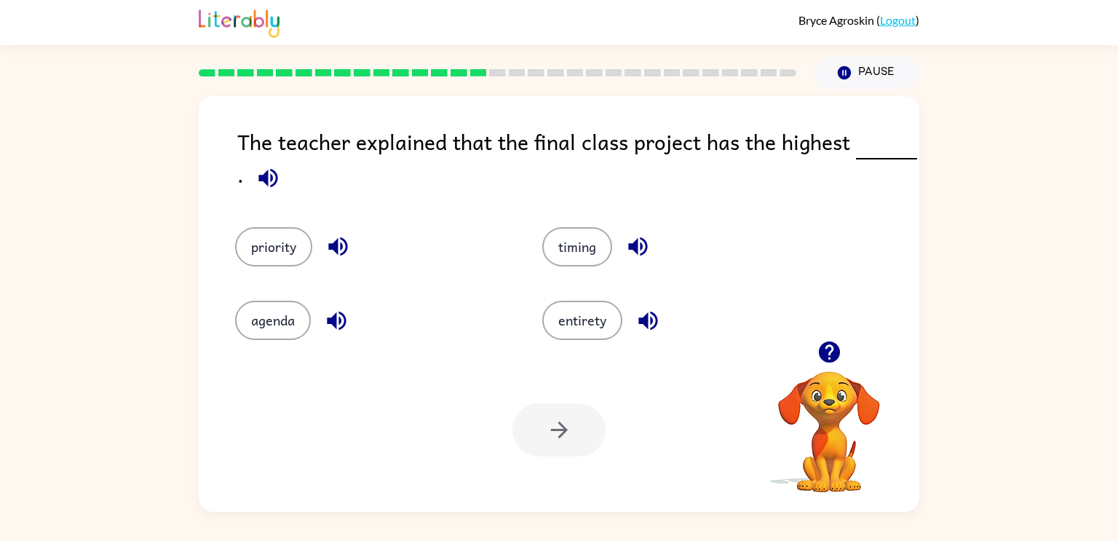
click at [344, 251] on icon "button" at bounding box center [337, 246] width 25 height 25
click at [644, 252] on icon "button" at bounding box center [637, 246] width 19 height 19
click at [339, 322] on icon "button" at bounding box center [336, 320] width 19 height 19
click at [640, 324] on icon "button" at bounding box center [648, 320] width 25 height 25
click at [590, 249] on button "timing" at bounding box center [577, 246] width 70 height 39
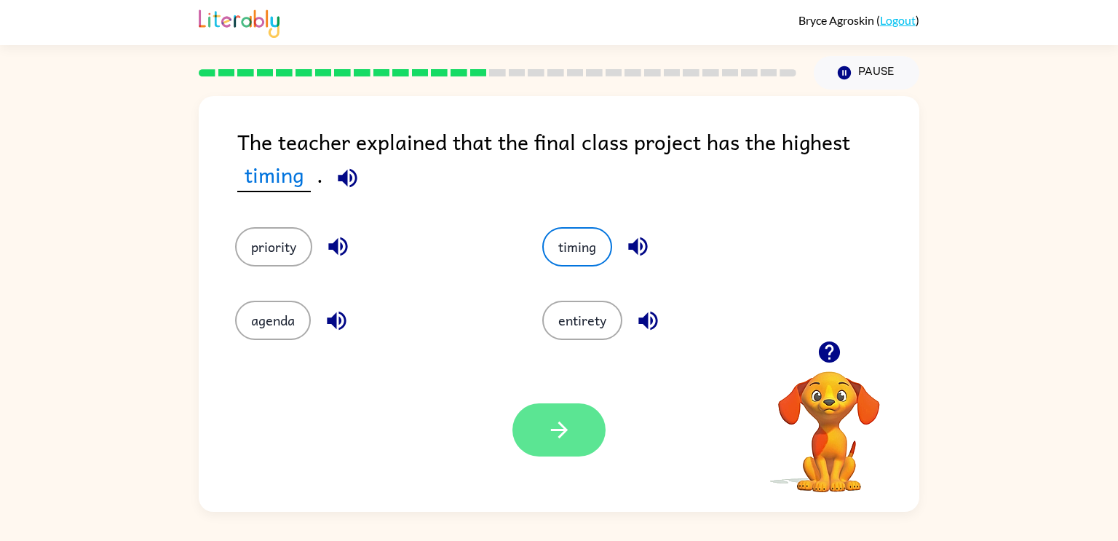
click at [574, 435] on button "button" at bounding box center [558, 429] width 93 height 53
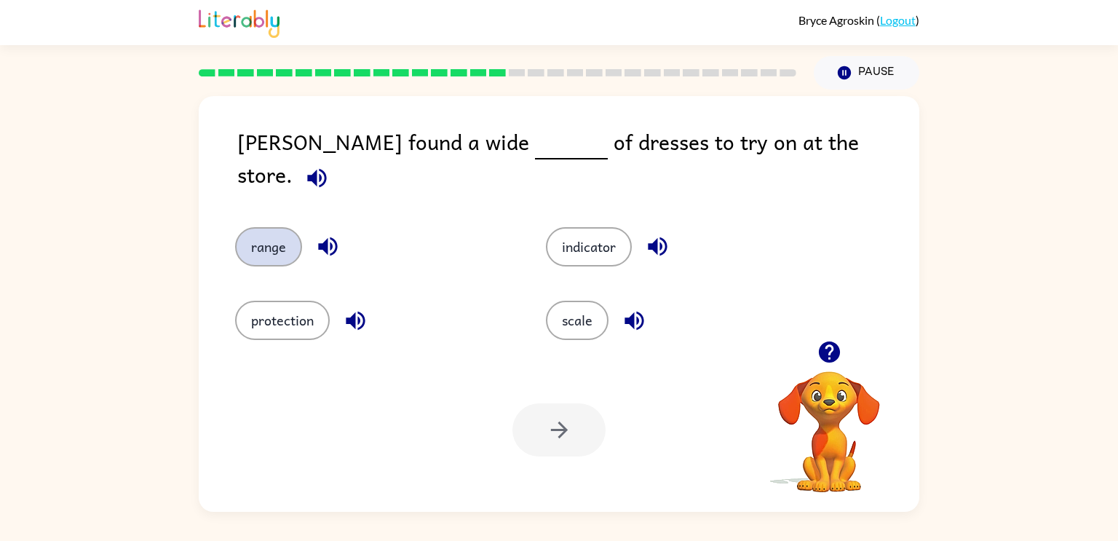
click at [246, 227] on button "range" at bounding box center [268, 246] width 67 height 39
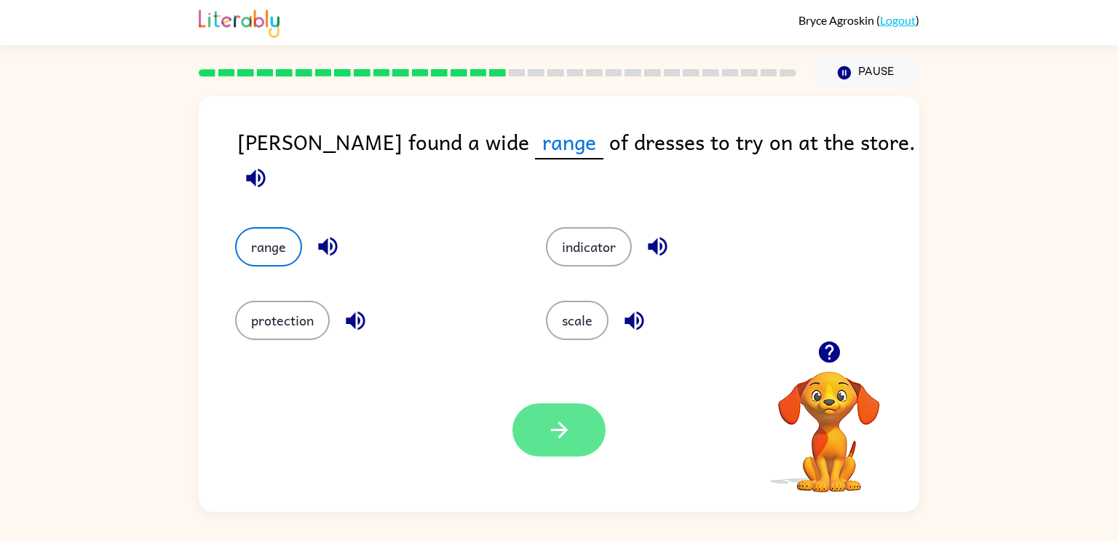
click at [582, 434] on button "button" at bounding box center [558, 429] width 93 height 53
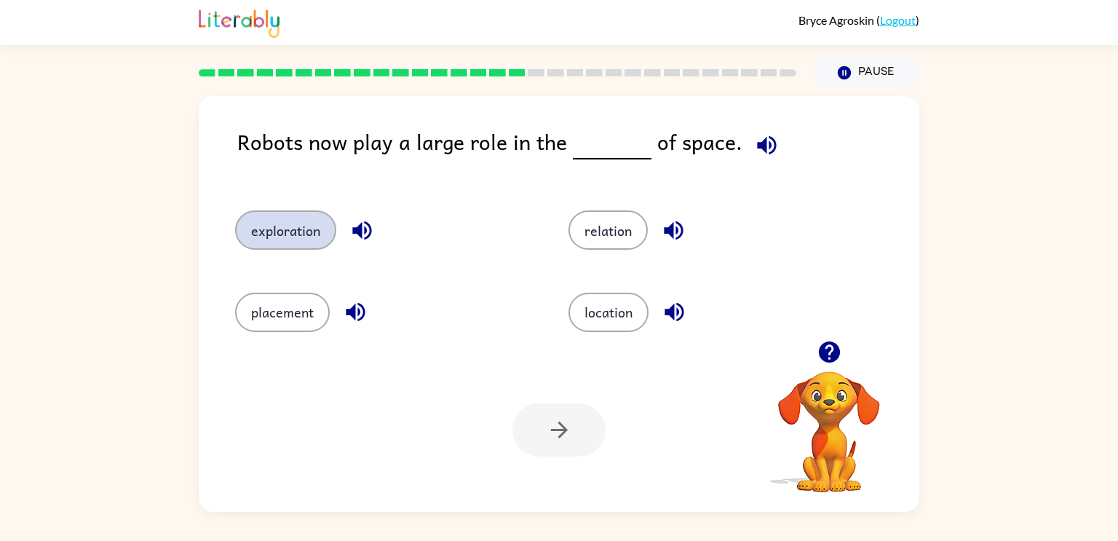
click at [320, 232] on button "exploration" at bounding box center [285, 229] width 101 height 39
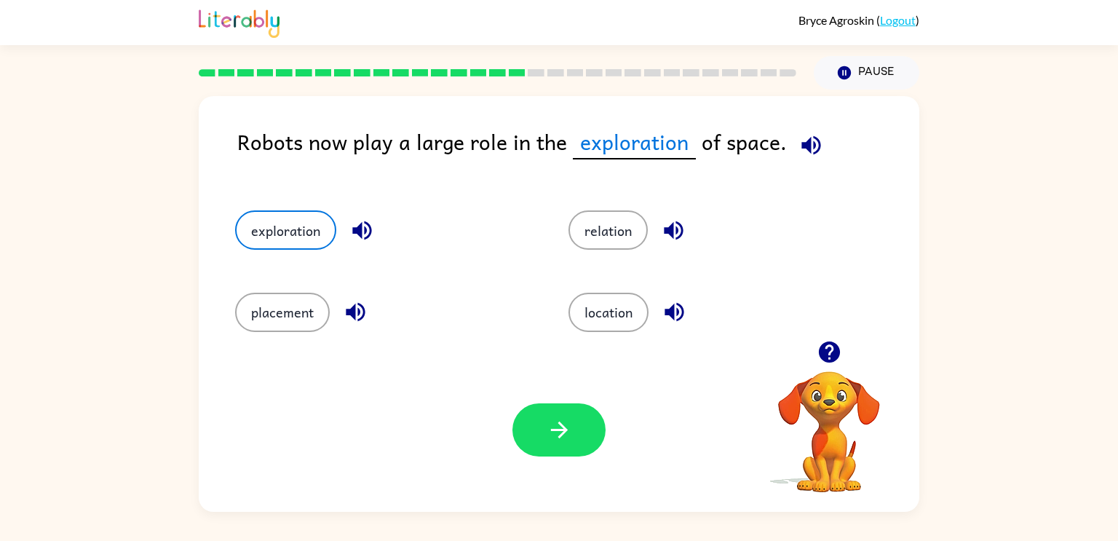
click at [500, 407] on div "Your browser must support playing .mp4 files to use Literably. Please try using…" at bounding box center [559, 430] width 721 height 164
click at [593, 447] on button "button" at bounding box center [558, 429] width 93 height 53
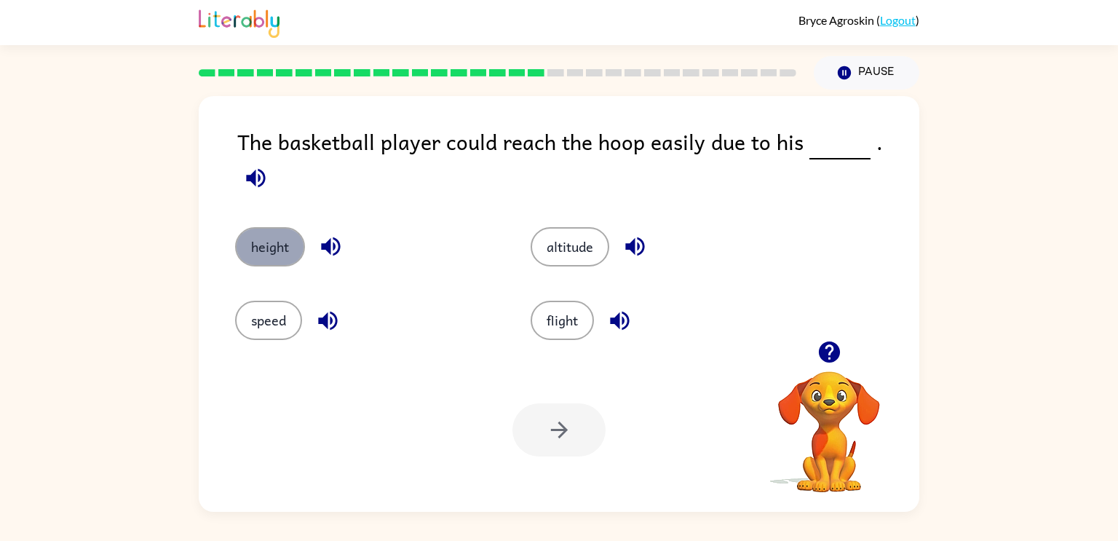
click at [271, 233] on button "height" at bounding box center [270, 246] width 70 height 39
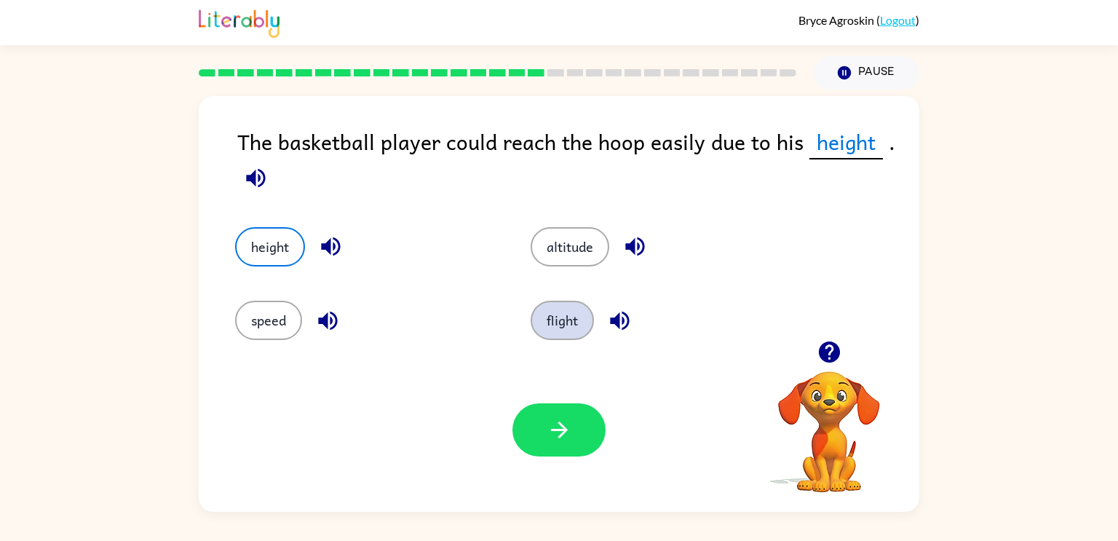
click at [563, 333] on button "flight" at bounding box center [562, 320] width 63 height 39
click at [261, 239] on button "height" at bounding box center [270, 246] width 70 height 39
click at [549, 431] on icon "button" at bounding box center [559, 429] width 25 height 25
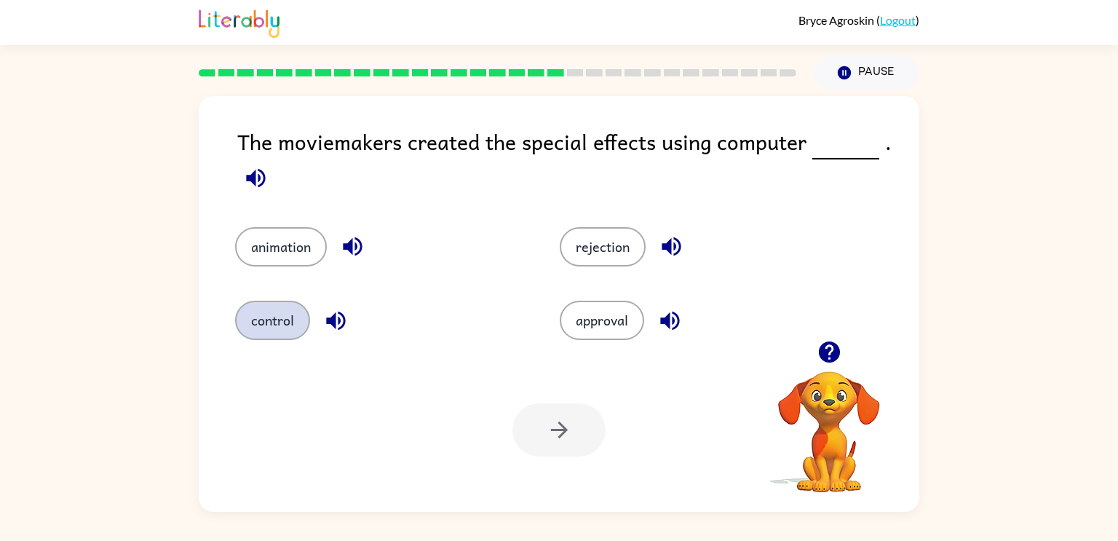
click at [295, 324] on button "control" at bounding box center [272, 320] width 75 height 39
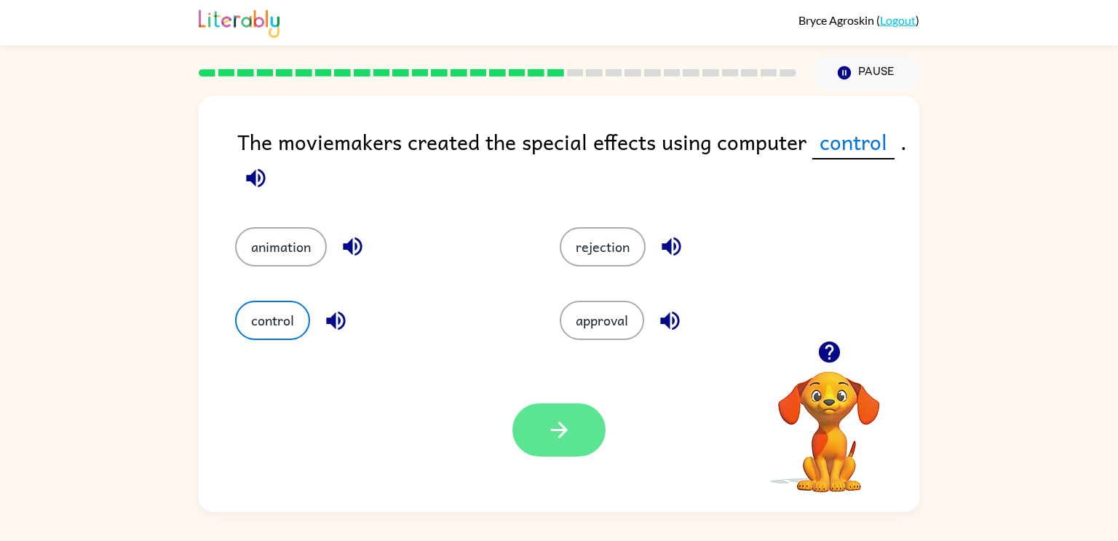
click at [544, 429] on button "button" at bounding box center [558, 429] width 93 height 53
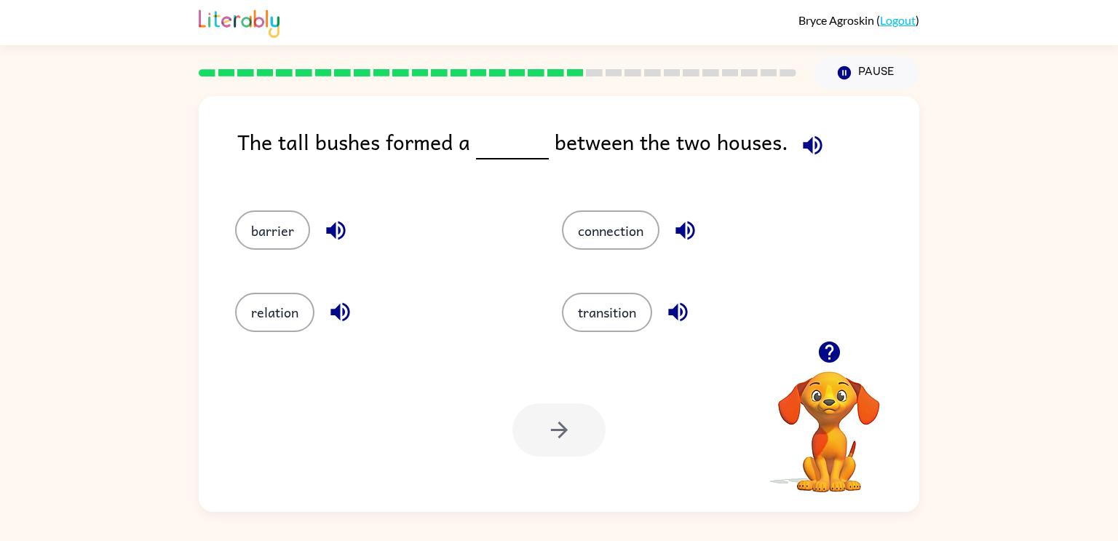
click at [272, 253] on div "barrier" at bounding box center [370, 224] width 327 height 82
click at [269, 243] on button "barrier" at bounding box center [272, 229] width 75 height 39
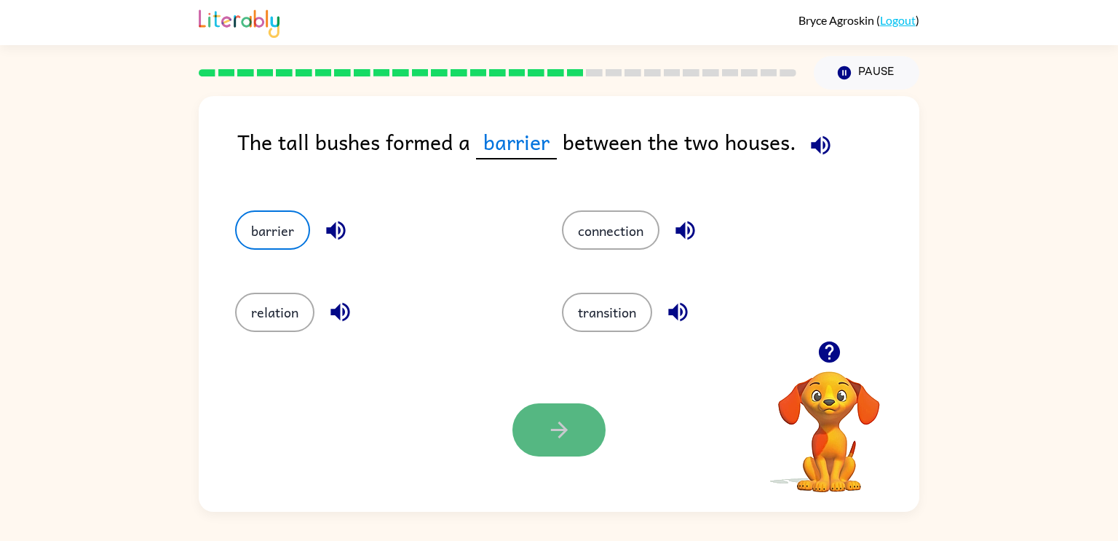
click at [582, 440] on button "button" at bounding box center [558, 429] width 93 height 53
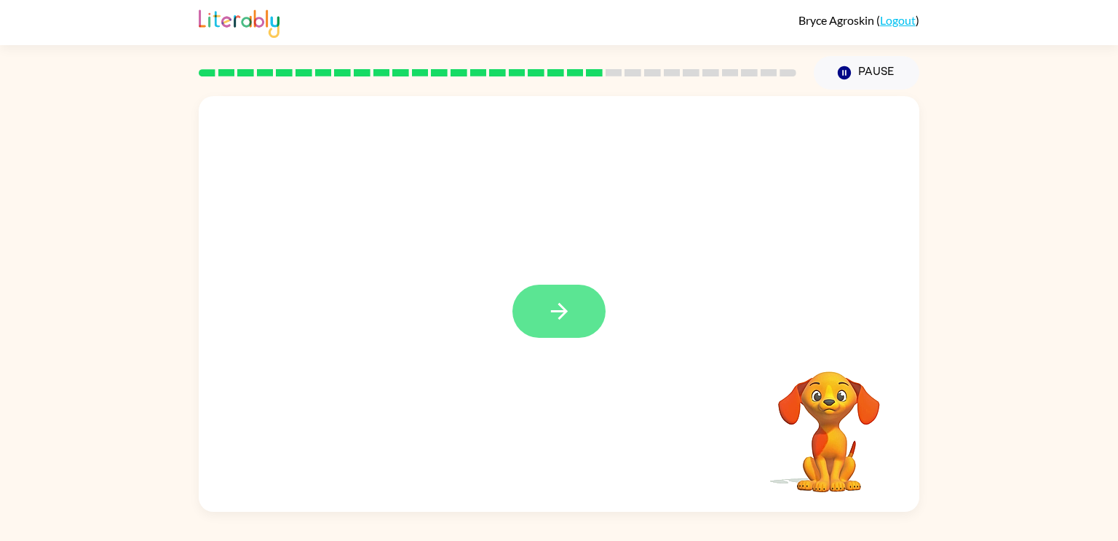
click at [559, 302] on icon "button" at bounding box center [559, 310] width 25 height 25
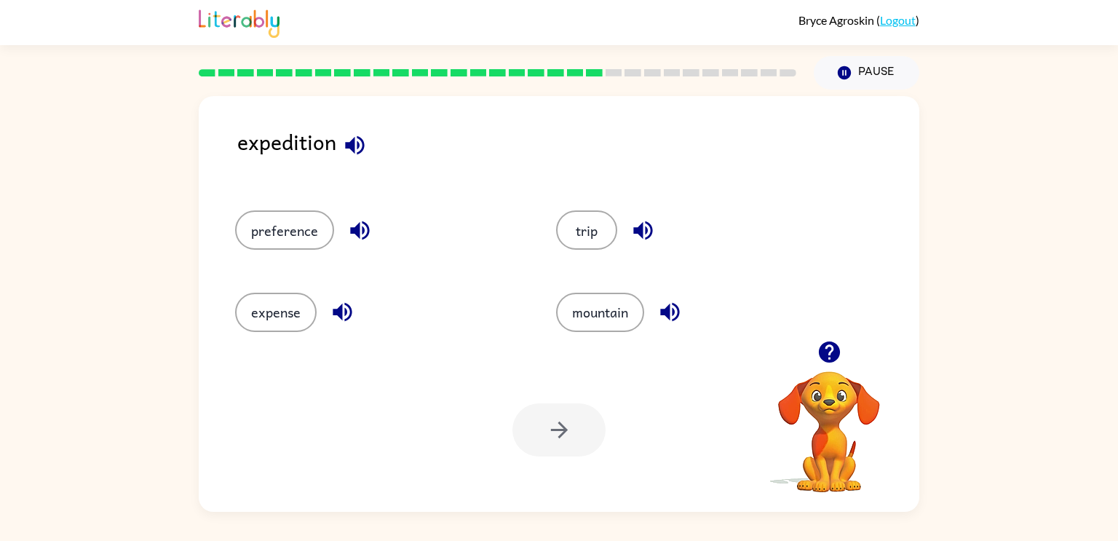
click at [365, 147] on icon "button" at bounding box center [354, 144] width 25 height 25
click at [599, 223] on button "trip" at bounding box center [586, 229] width 61 height 39
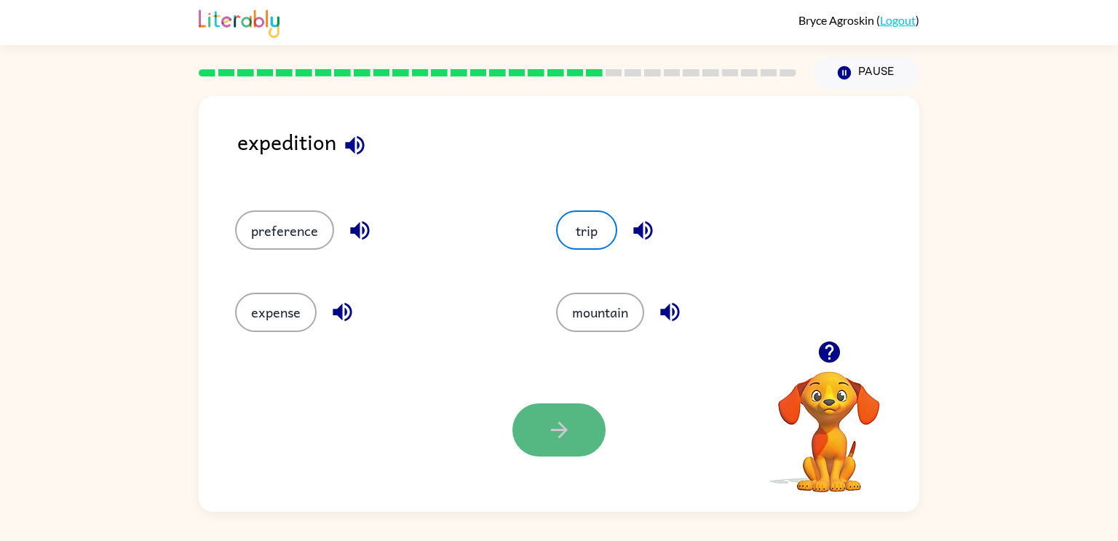
click at [547, 417] on icon "button" at bounding box center [559, 429] width 25 height 25
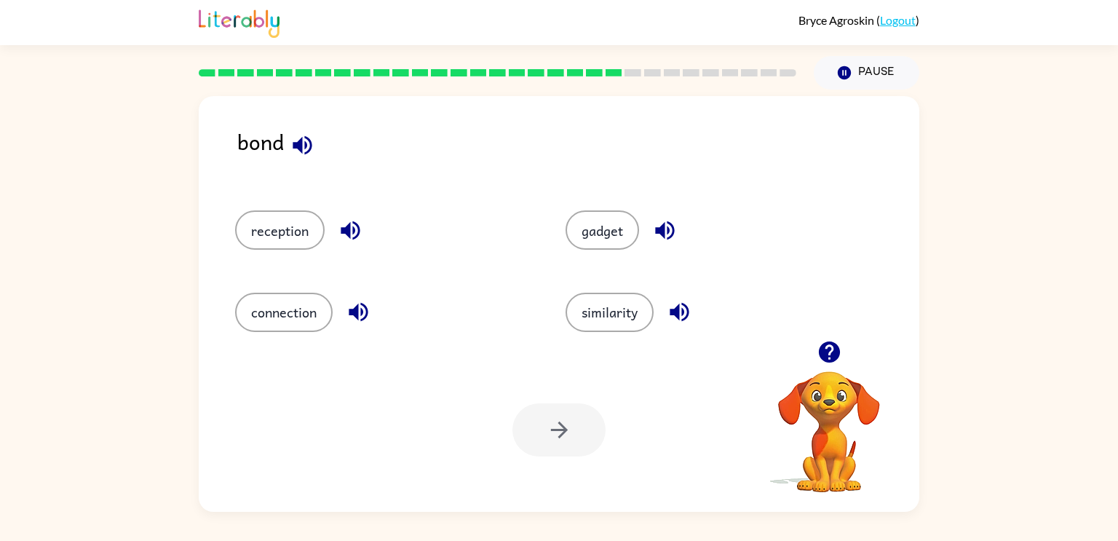
click at [290, 149] on icon "button" at bounding box center [302, 144] width 25 height 25
click at [287, 312] on button "connection" at bounding box center [284, 312] width 98 height 39
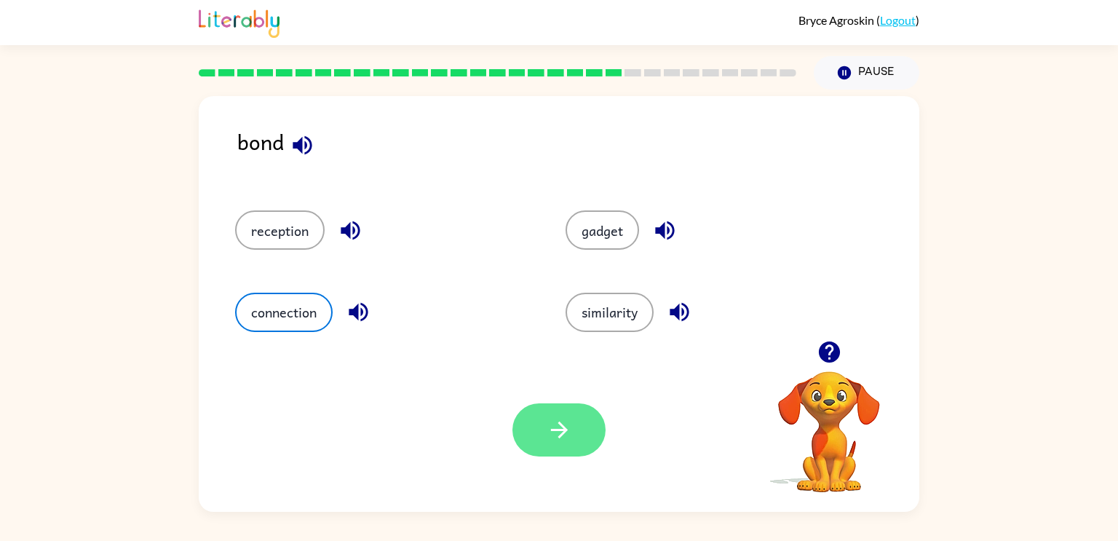
click at [556, 421] on icon "button" at bounding box center [559, 429] width 25 height 25
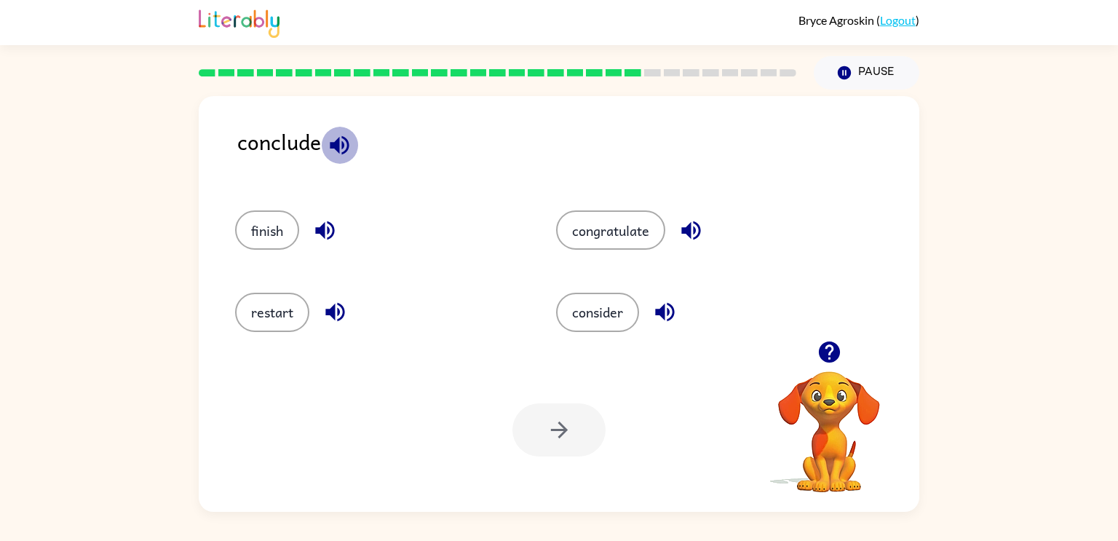
click at [344, 149] on icon "button" at bounding box center [339, 144] width 25 height 25
click at [600, 312] on button "consider" at bounding box center [597, 312] width 83 height 39
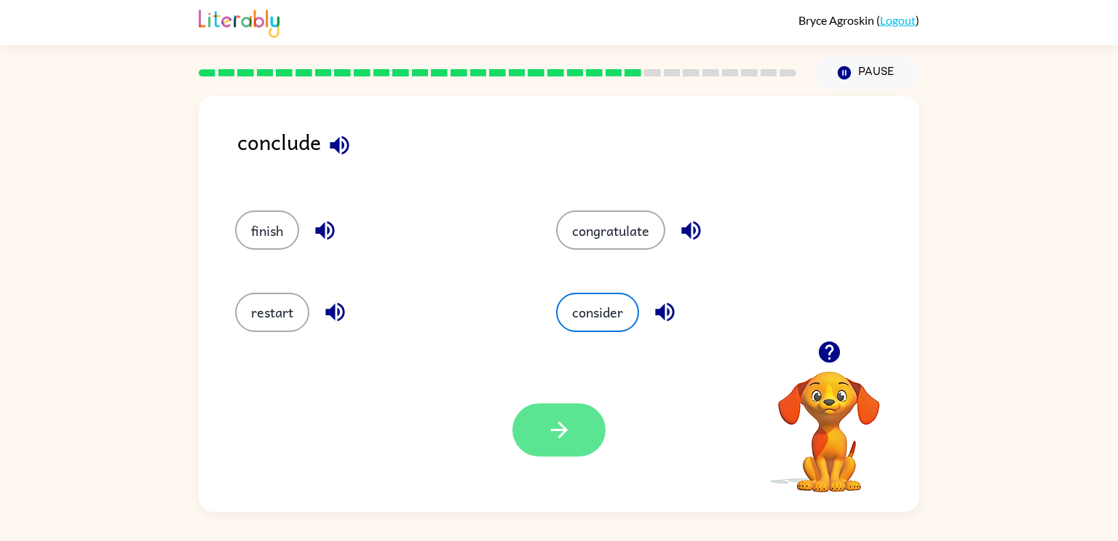
click at [555, 418] on icon "button" at bounding box center [559, 429] width 25 height 25
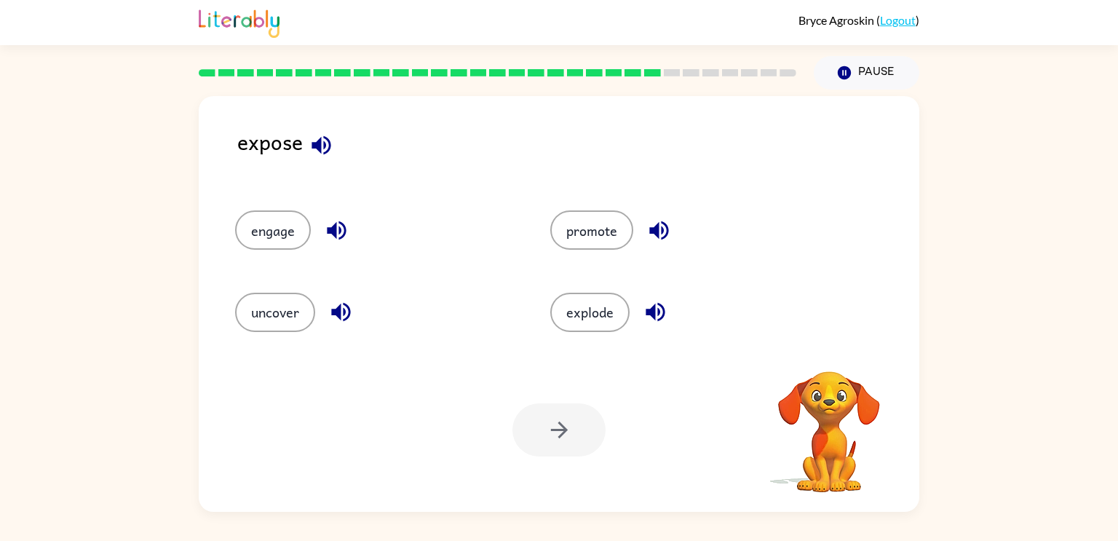
click at [320, 149] on icon "button" at bounding box center [321, 144] width 19 height 19
click at [343, 312] on icon "button" at bounding box center [340, 311] width 25 height 25
click at [292, 306] on button "uncover" at bounding box center [275, 312] width 80 height 39
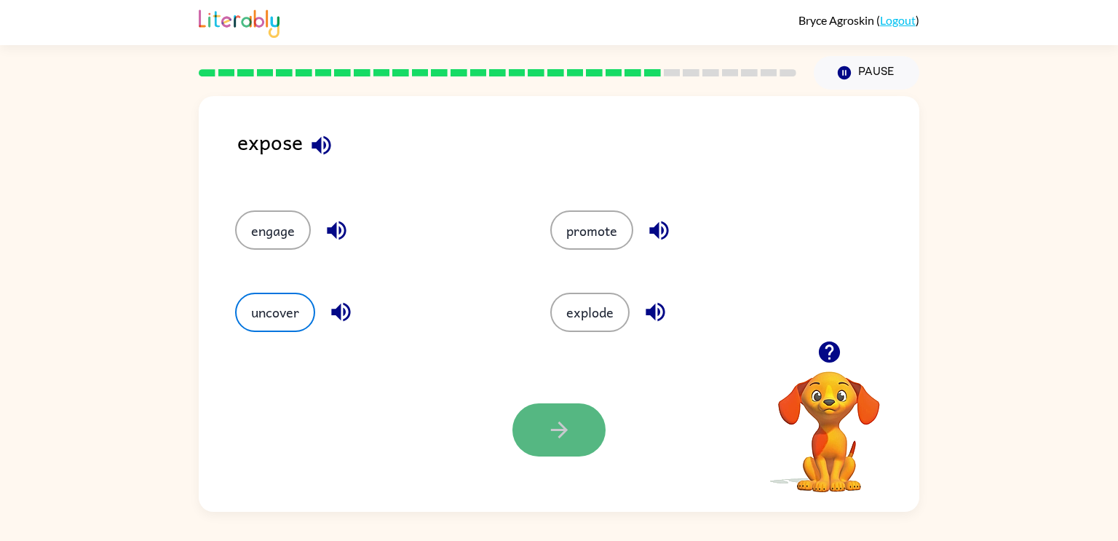
click at [595, 433] on button "button" at bounding box center [558, 429] width 93 height 53
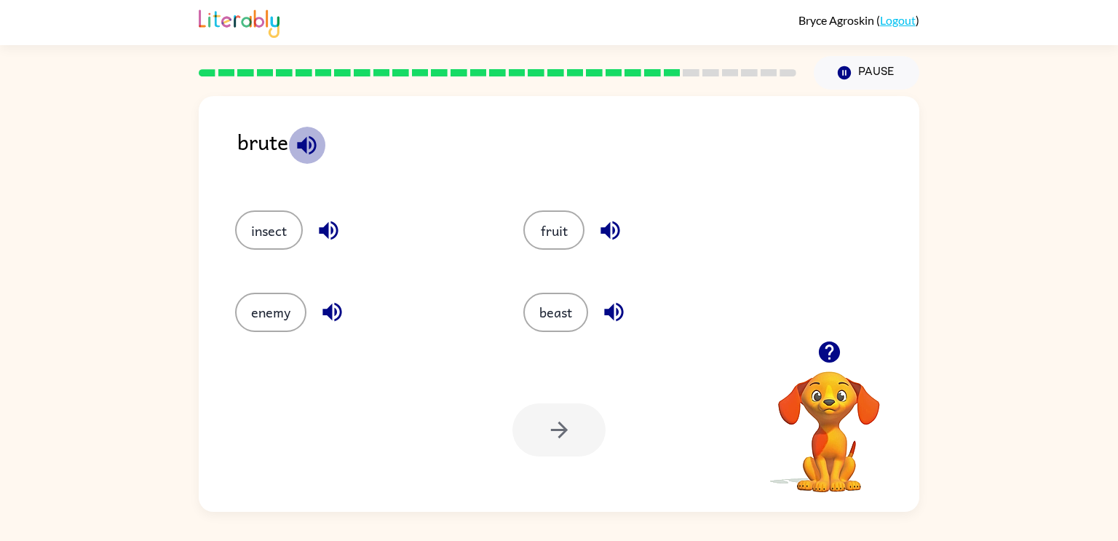
click at [303, 149] on icon "button" at bounding box center [306, 144] width 19 height 19
click at [613, 312] on icon "button" at bounding box center [613, 312] width 19 height 19
click at [571, 325] on button "beast" at bounding box center [555, 312] width 65 height 39
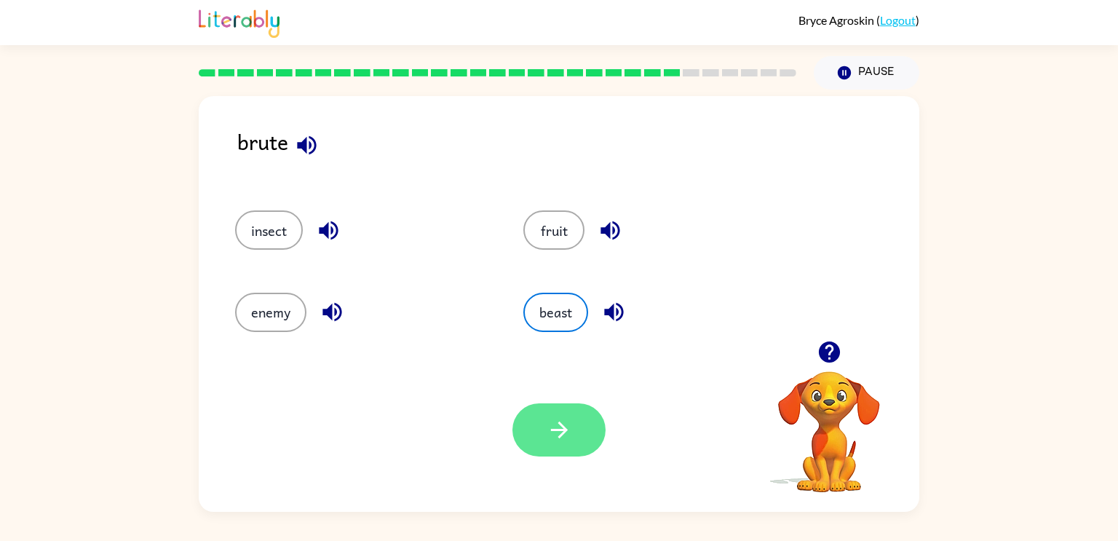
click at [585, 433] on button "button" at bounding box center [558, 429] width 93 height 53
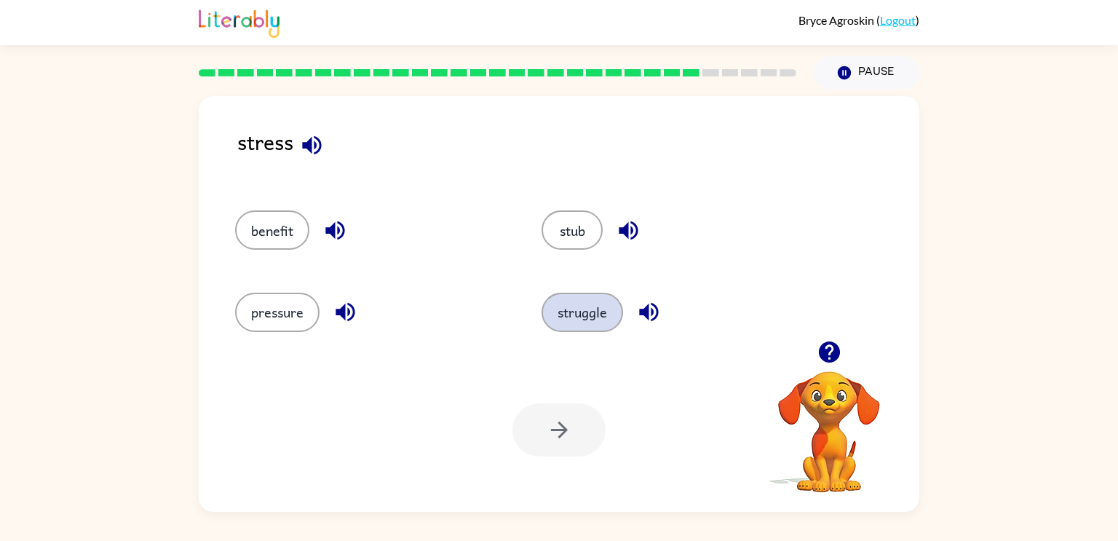
click at [591, 308] on button "struggle" at bounding box center [583, 312] width 82 height 39
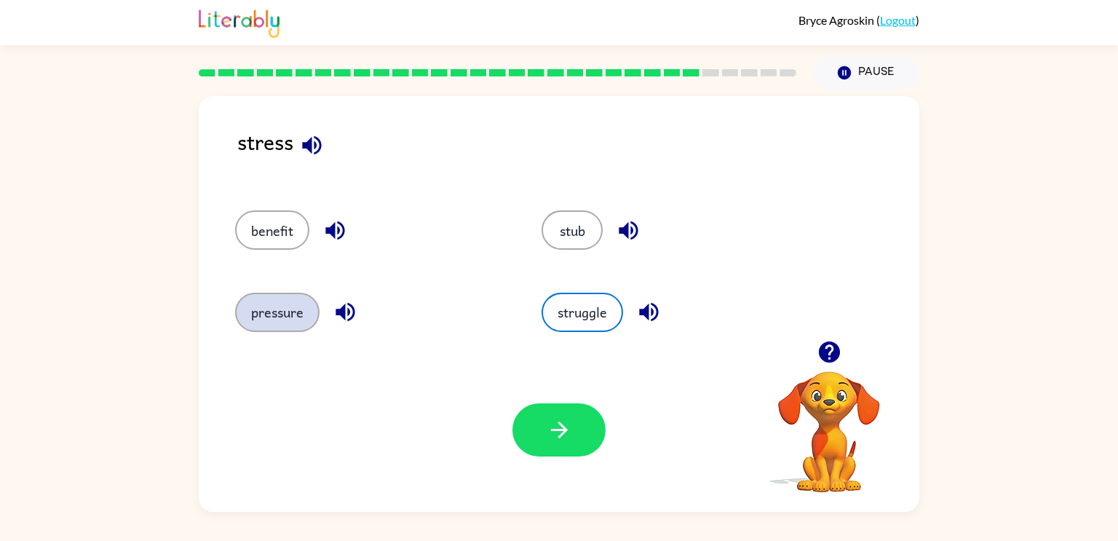
click at [276, 301] on button "pressure" at bounding box center [277, 312] width 84 height 39
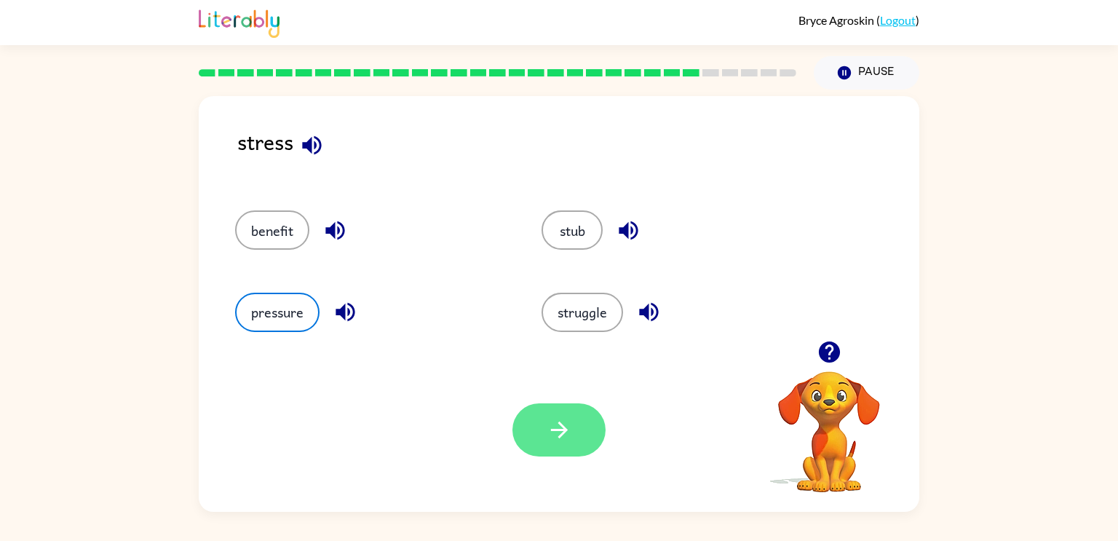
click at [569, 442] on icon "button" at bounding box center [559, 429] width 25 height 25
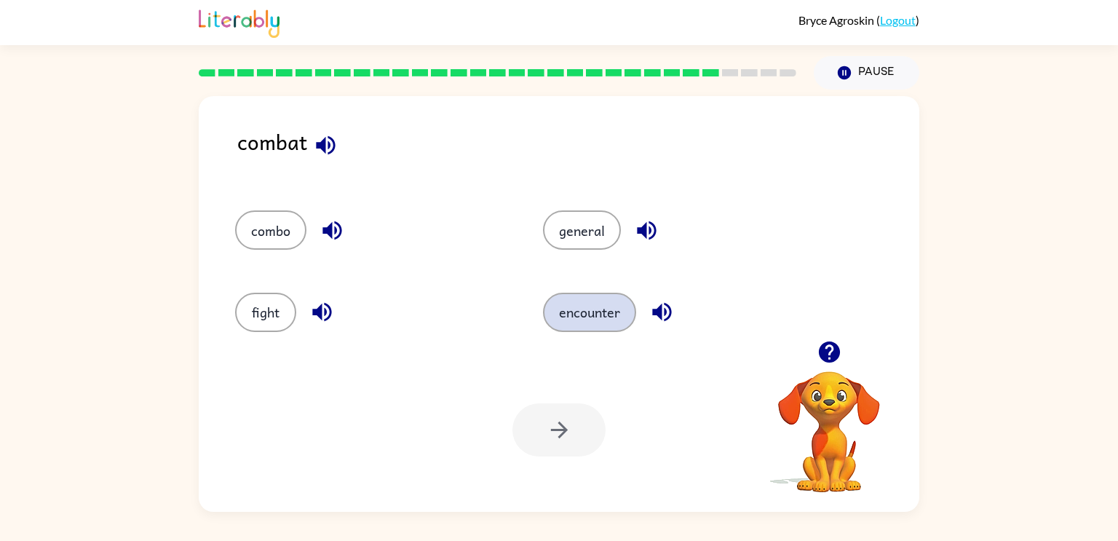
click at [610, 309] on button "encounter" at bounding box center [589, 312] width 93 height 39
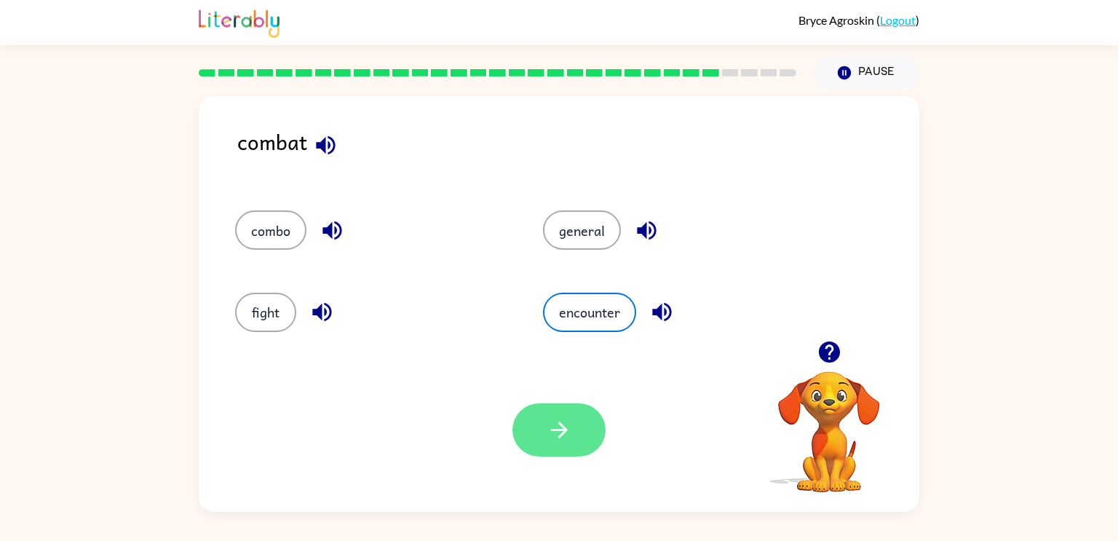
click at [565, 443] on button "button" at bounding box center [558, 429] width 93 height 53
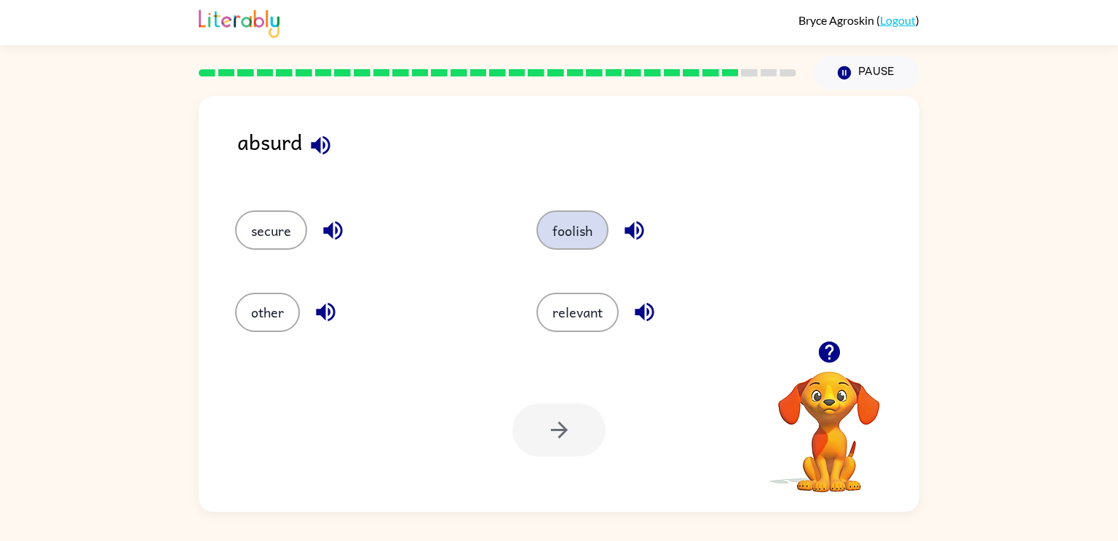
click at [572, 233] on button "foolish" at bounding box center [573, 229] width 72 height 39
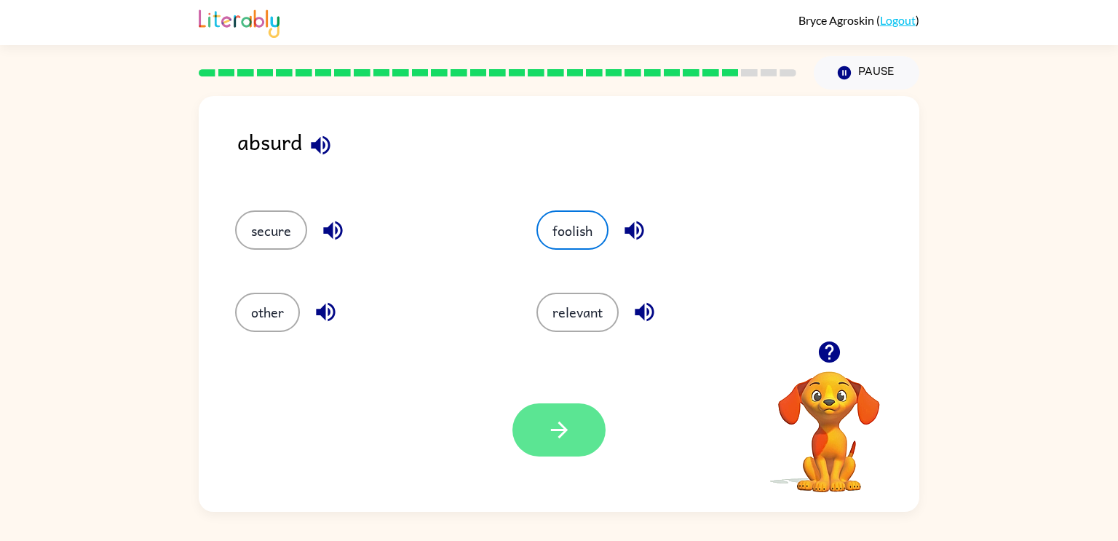
click at [553, 438] on icon "button" at bounding box center [559, 429] width 25 height 25
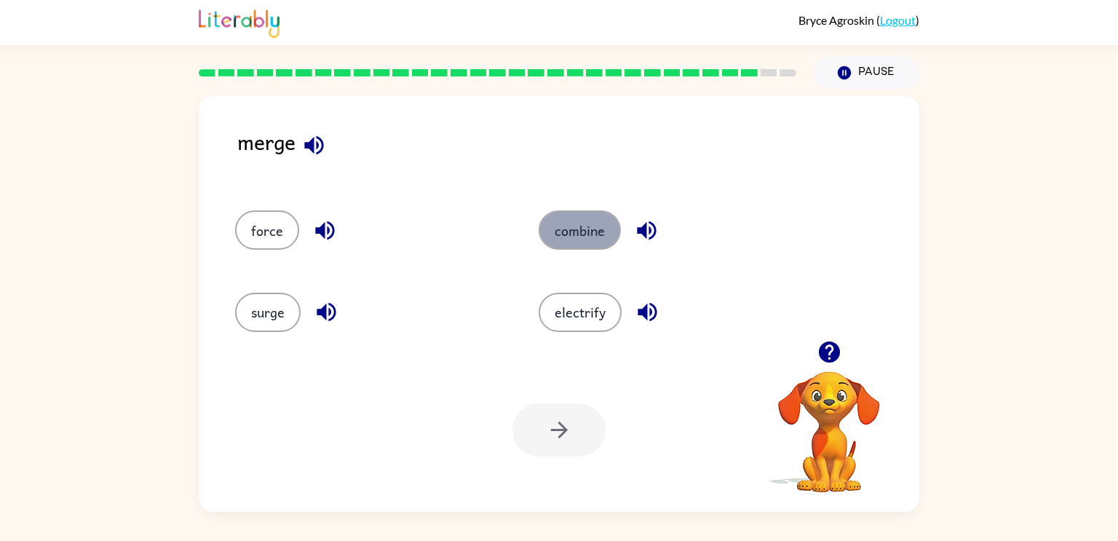
click at [544, 238] on button "combine" at bounding box center [580, 229] width 82 height 39
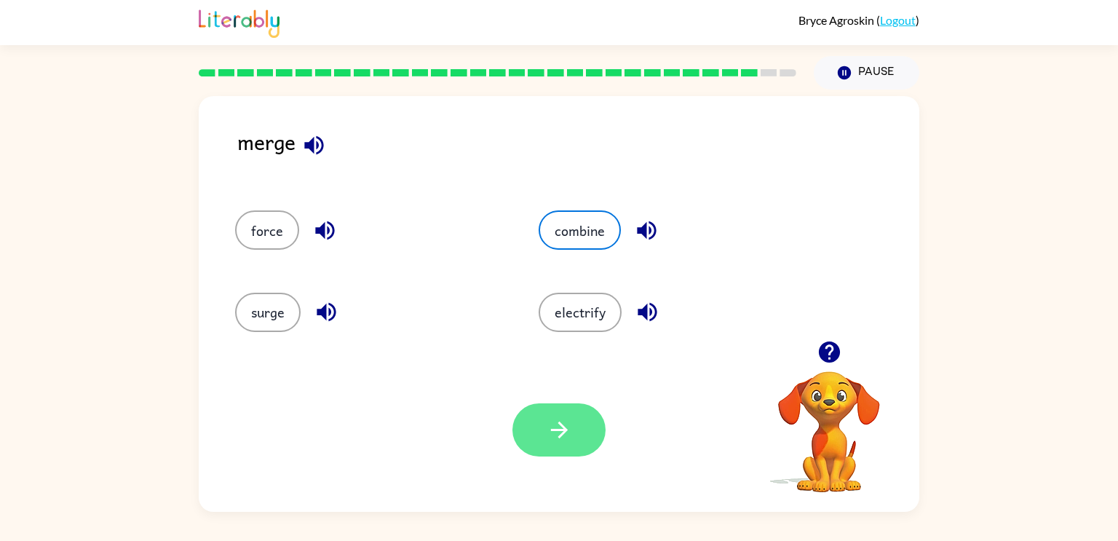
click at [550, 408] on button "button" at bounding box center [558, 429] width 93 height 53
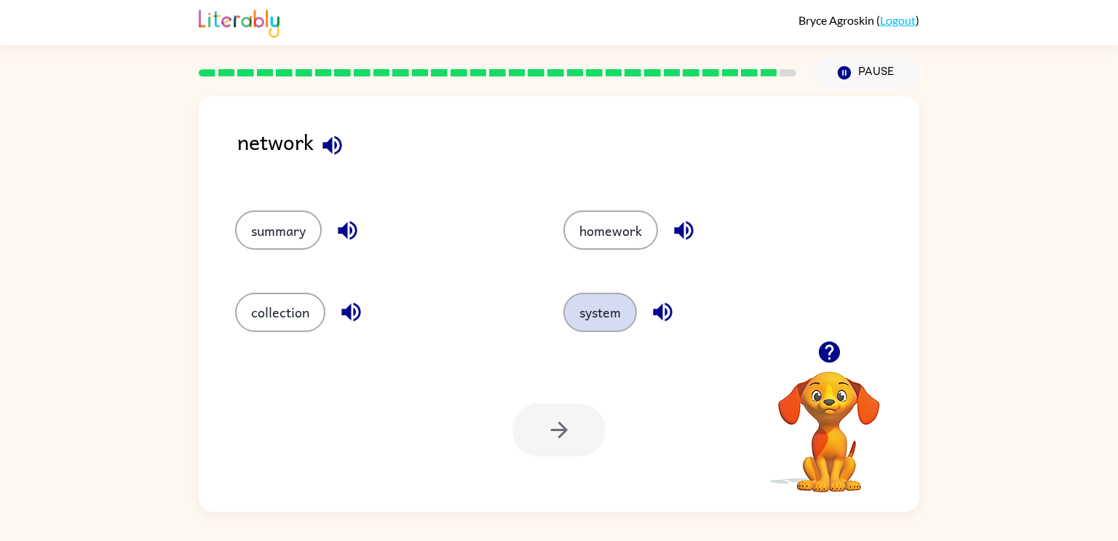
click at [577, 317] on button "system" at bounding box center [600, 312] width 74 height 39
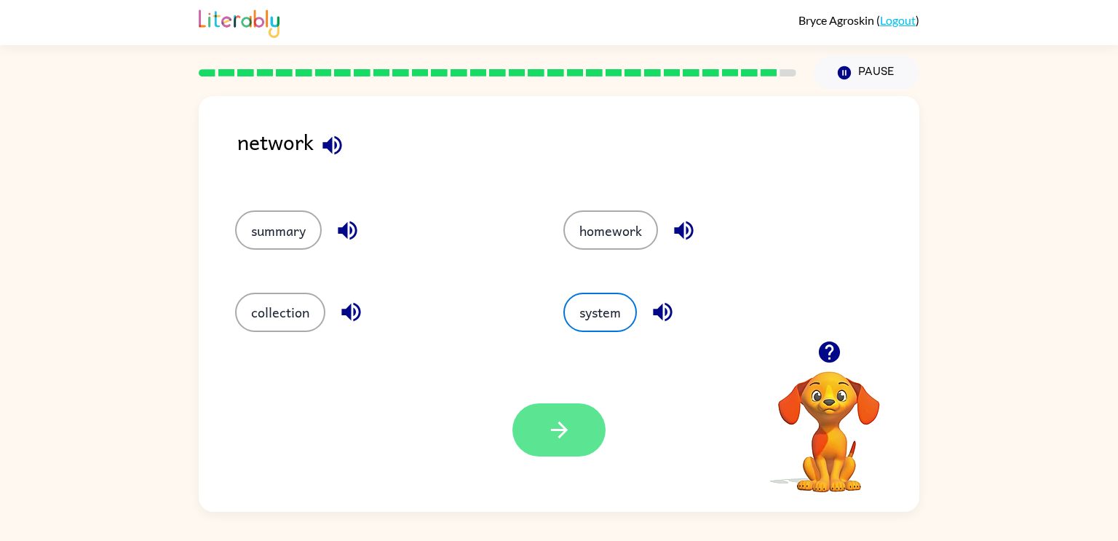
click at [555, 437] on icon "button" at bounding box center [559, 429] width 25 height 25
